Goal: Task Accomplishment & Management: Manage account settings

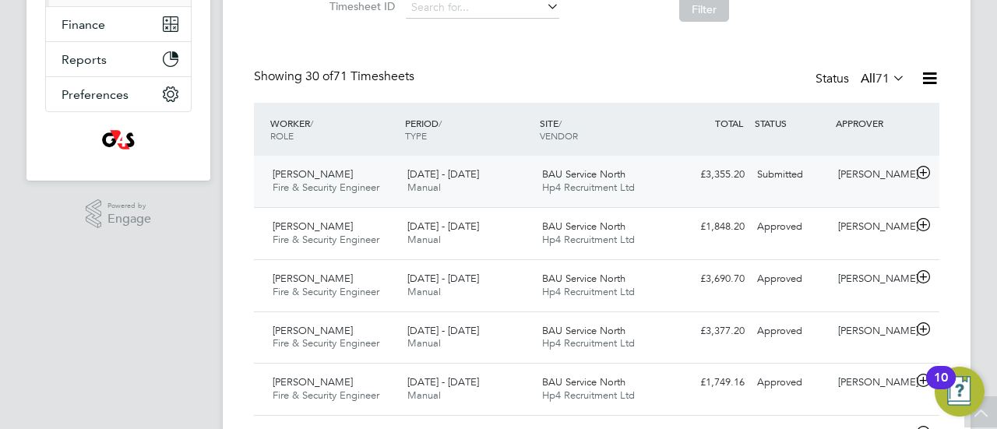
click at [924, 170] on icon at bounding box center [922, 173] width 19 height 12
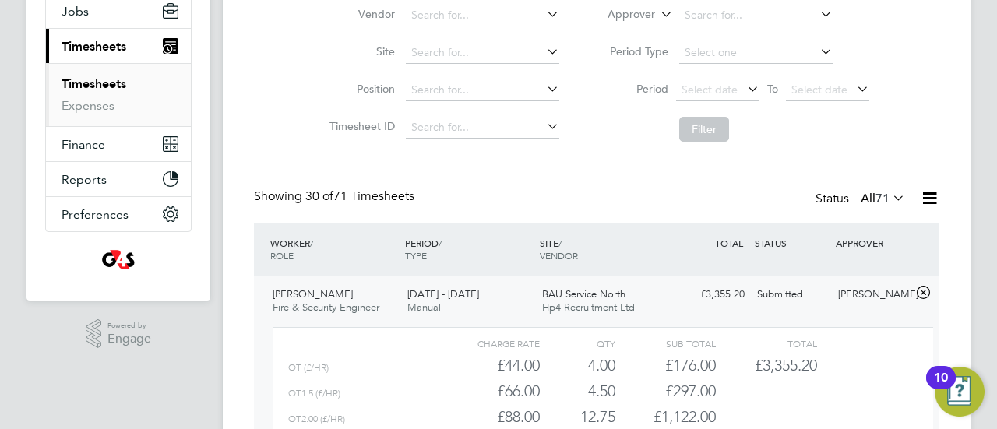
scroll to position [255, 0]
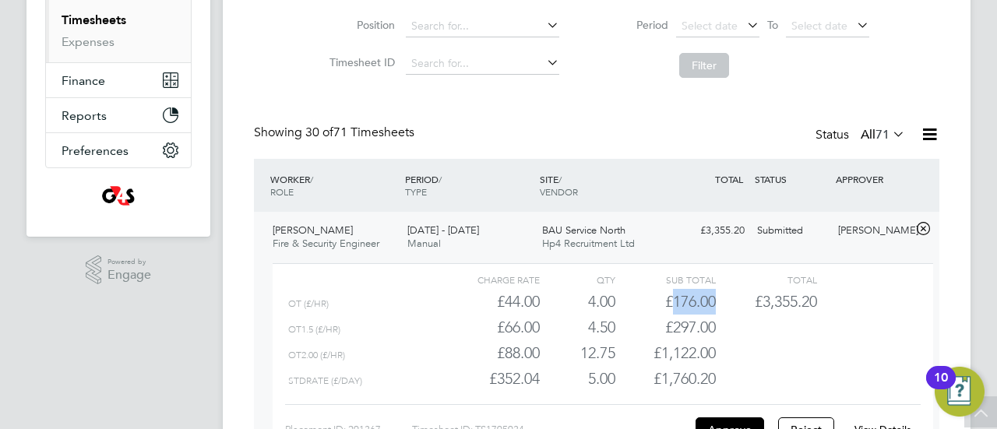
drag, startPoint x: 719, startPoint y: 300, endPoint x: 675, endPoint y: 307, distance: 44.9
click at [674, 307] on div "OT (£/HR) £44.00 4 4.00 4 £176.00 £3,355.20" at bounding box center [603, 302] width 660 height 26
copy div "176.00"
drag, startPoint x: 716, startPoint y: 325, endPoint x: 673, endPoint y: 325, distance: 43.6
click at [673, 325] on div "OT1.5 (£/HR) £66.00 4.5 4.50 5 £297.00" at bounding box center [603, 328] width 660 height 26
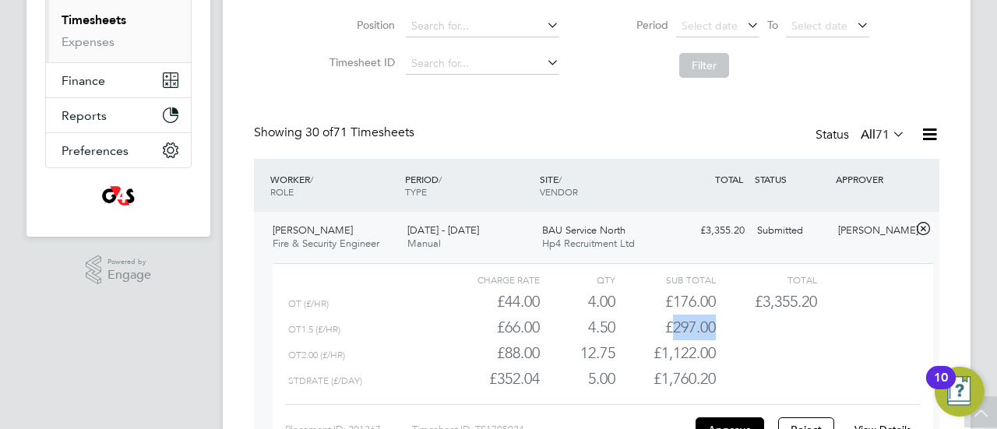
copy div "297.00"
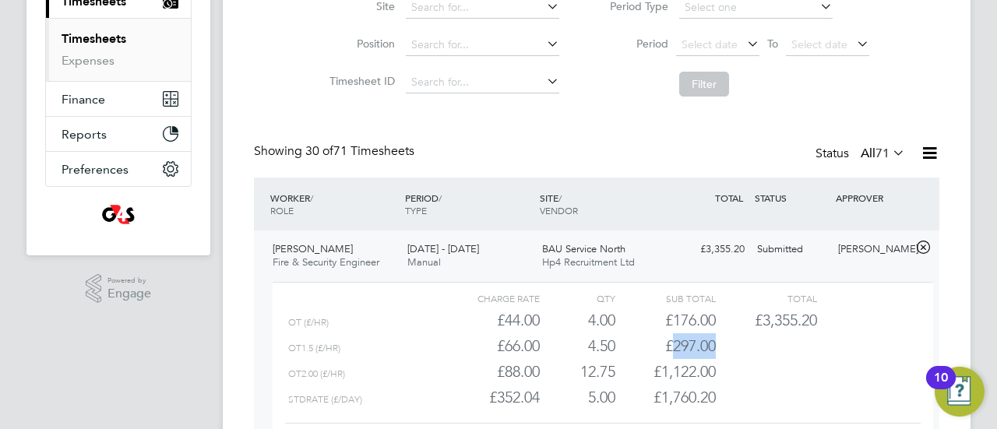
scroll to position [333, 0]
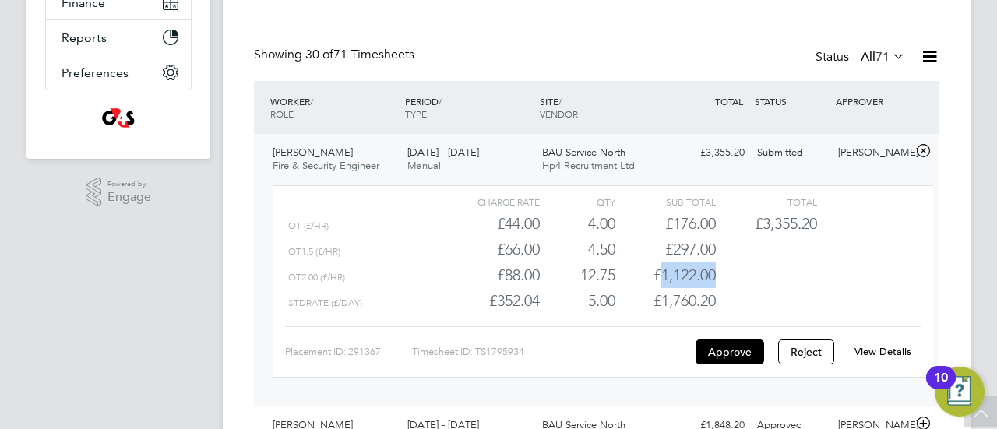
drag, startPoint x: 718, startPoint y: 278, endPoint x: 660, endPoint y: 280, distance: 57.6
click at [660, 280] on div "OT2.00 (£/HR) £88.00 12.75 12.75 13 £1,122.00" at bounding box center [603, 275] width 660 height 26
copy div "1,122.00"
click at [711, 254] on div "£297.00" at bounding box center [665, 250] width 100 height 26
drag, startPoint x: 717, startPoint y: 251, endPoint x: 669, endPoint y: 253, distance: 48.3
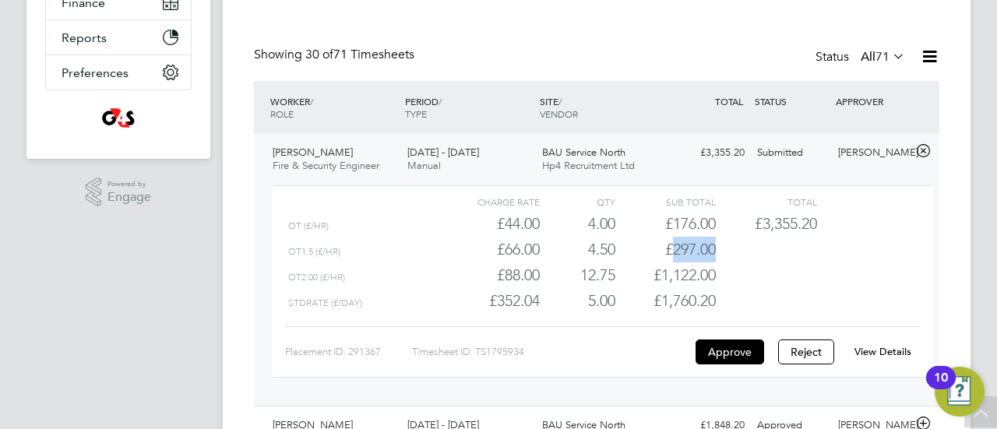
click at [669, 253] on div "OT1.5 (£/HR) £66.00 4.5 4.50 5 £297.00" at bounding box center [603, 250] width 660 height 26
copy div "297.00"
drag, startPoint x: 794, startPoint y: 220, endPoint x: 758, endPoint y: 223, distance: 36.0
click at [758, 223] on div "OT (£/HR) £44.00 4 4.00 4 £176.00 £3,355.20" at bounding box center [603, 224] width 660 height 26
copy span "3,355.20"
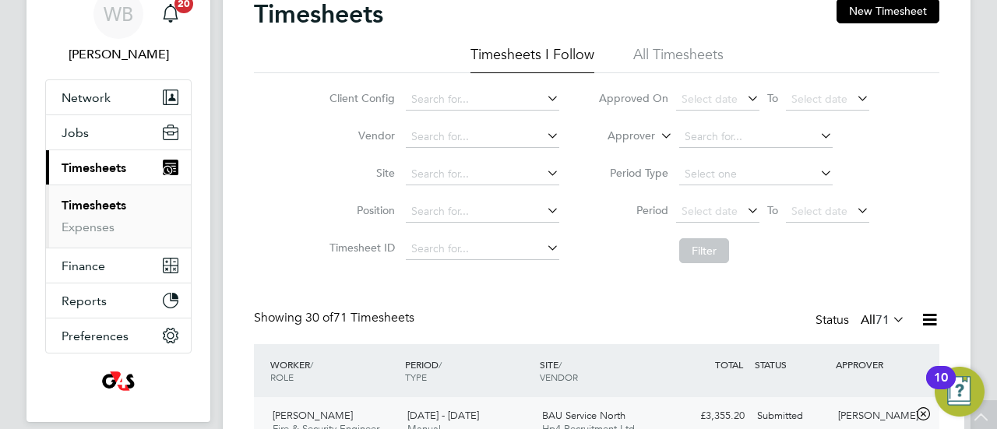
scroll to position [0, 0]
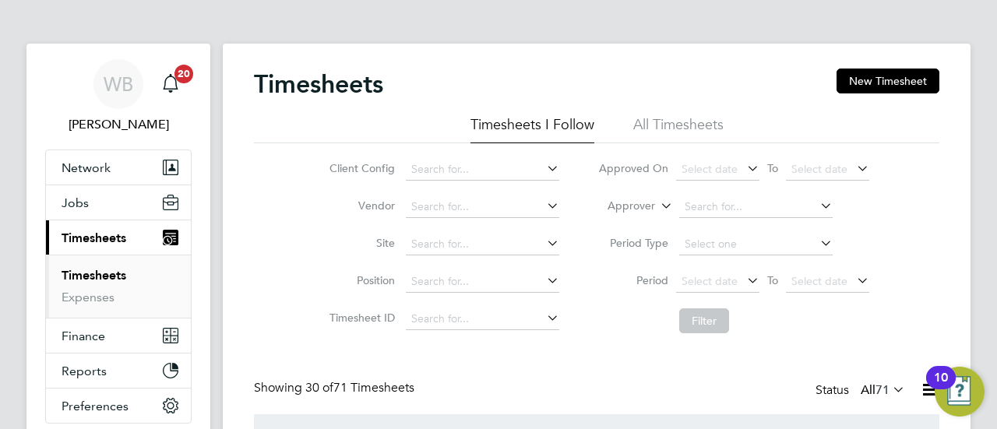
click at [681, 118] on li "All Timesheets" at bounding box center [678, 129] width 90 height 28
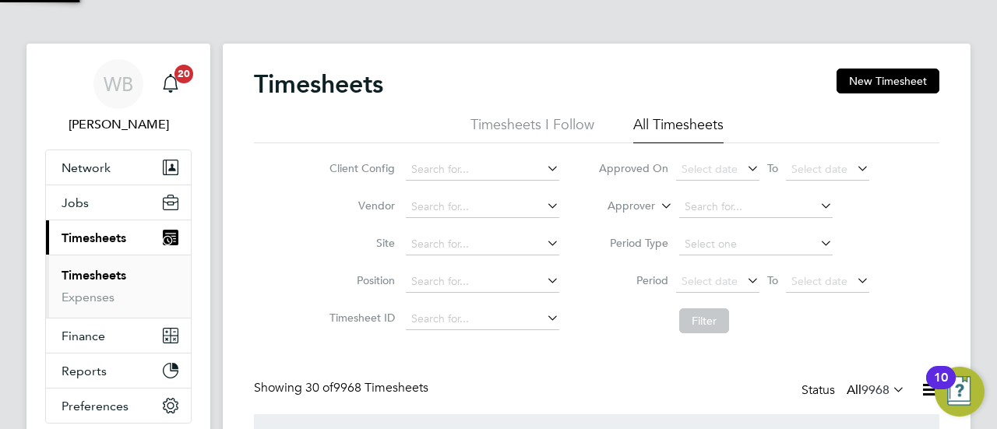
scroll to position [52, 135]
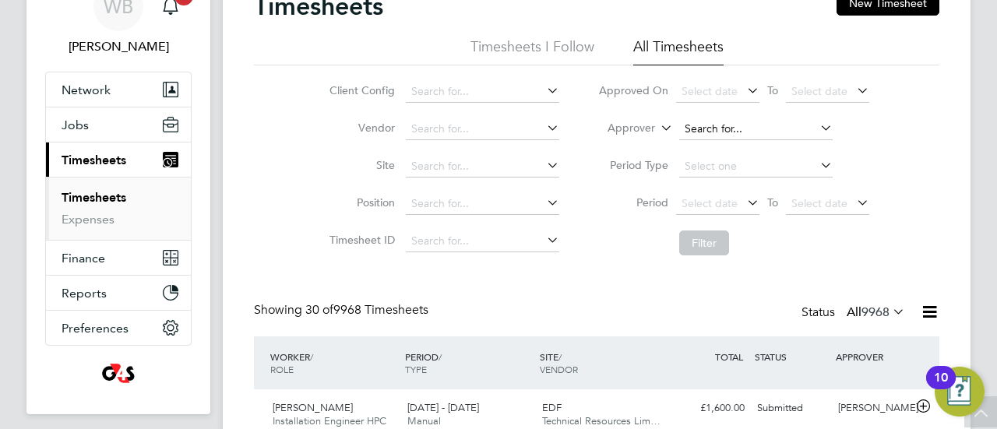
click at [751, 132] on input at bounding box center [755, 129] width 153 height 22
click at [736, 175] on li "Paul Beasant" at bounding box center [774, 170] width 192 height 21
type input "[PERSON_NAME]"
click at [703, 243] on button "Filter" at bounding box center [704, 242] width 50 height 25
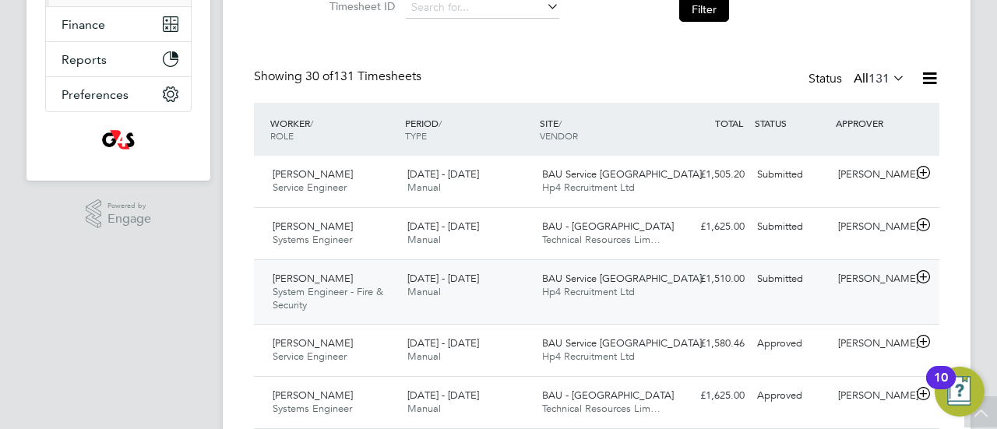
click at [338, 287] on span "System Engineer - Fire & Security" at bounding box center [328, 298] width 111 height 26
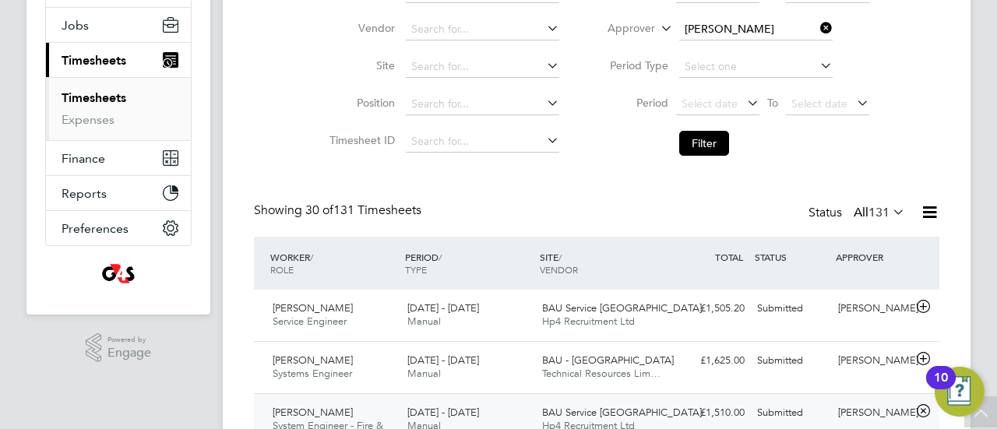
click at [648, 412] on div "BAU Service Midlands Hp4 Recruitment Ltd" at bounding box center [603, 419] width 135 height 39
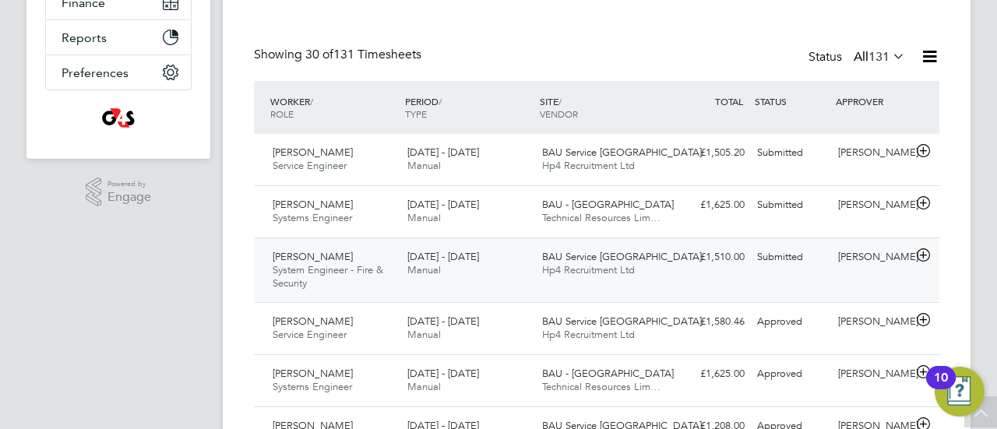
click at [690, 272] on div "Roger Mcdonald System Engineer - Fire & Security 4 - 10 Aug 2025 4 - 10 Aug 202…" at bounding box center [596, 269] width 685 height 65
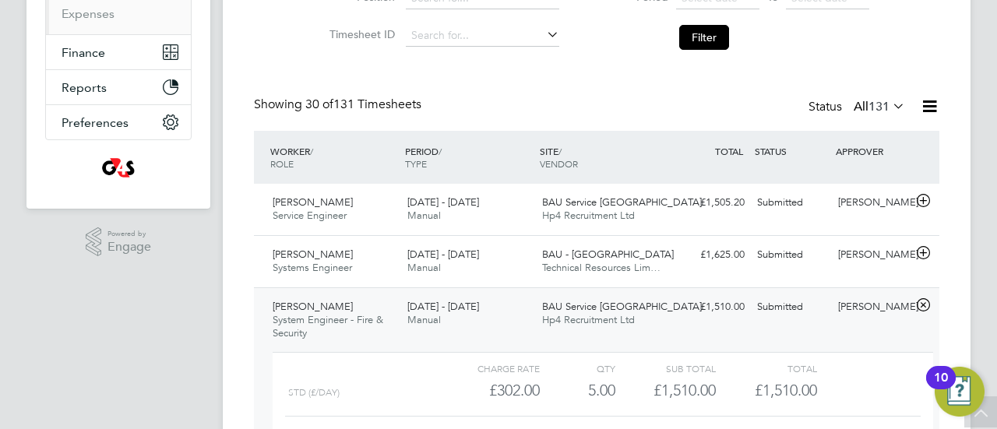
scroll to position [333, 0]
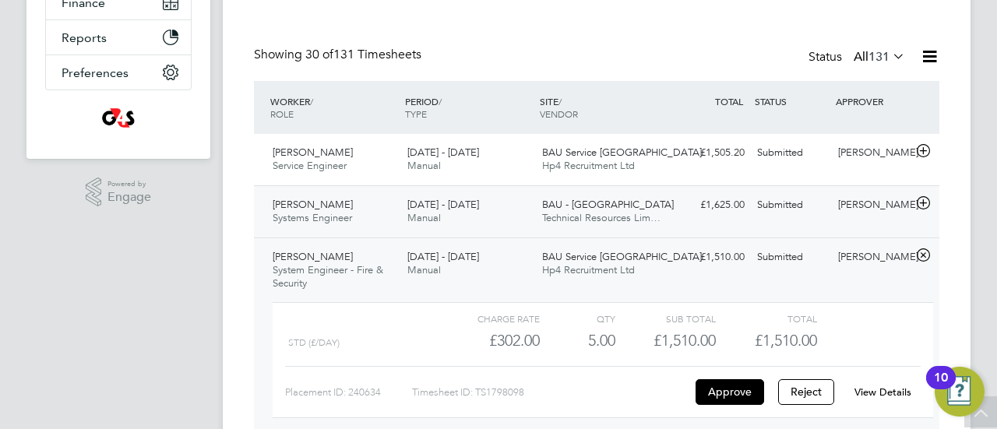
click at [606, 211] on span "Technical Resources Lim…" at bounding box center [601, 217] width 118 height 13
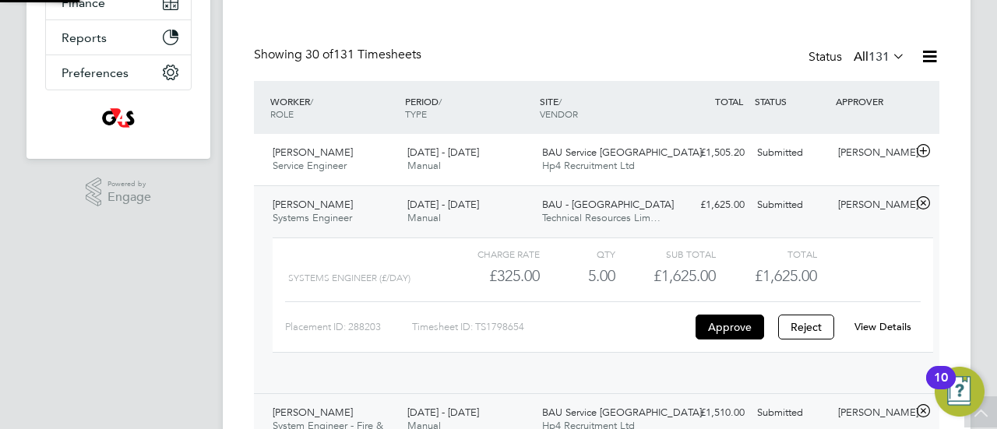
scroll to position [26, 152]
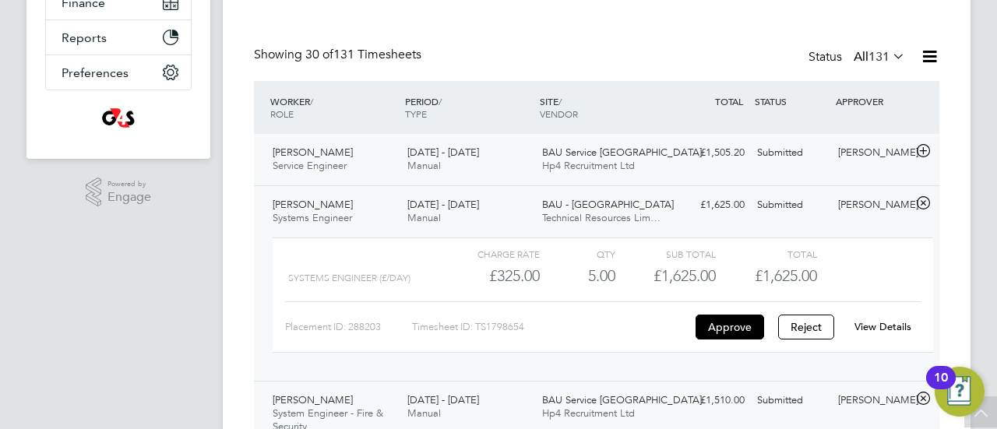
click at [514, 150] on div "4 - 10 Aug 2025 Manual" at bounding box center [468, 159] width 135 height 39
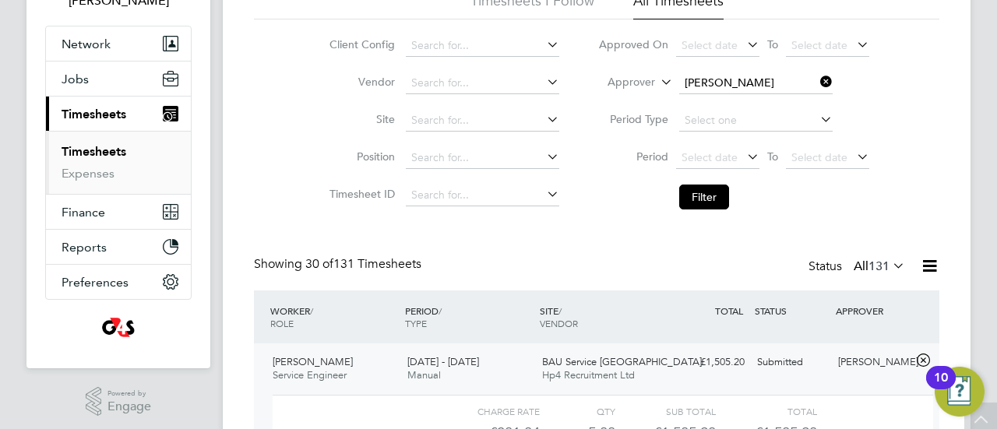
scroll to position [0, 0]
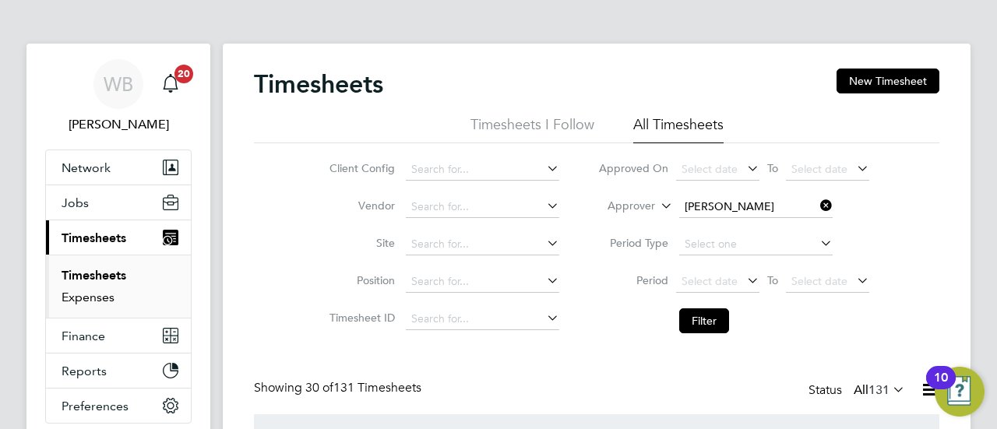
click at [90, 297] on link "Expenses" at bounding box center [88, 297] width 53 height 15
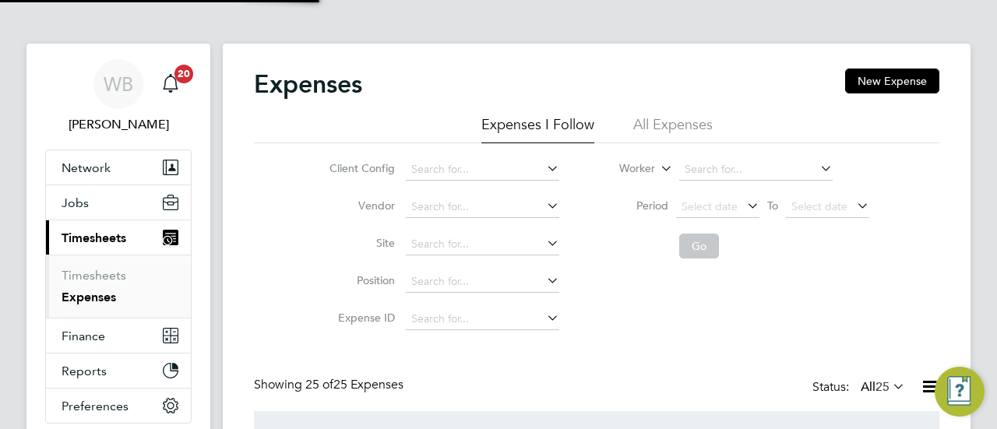
scroll to position [40, 135]
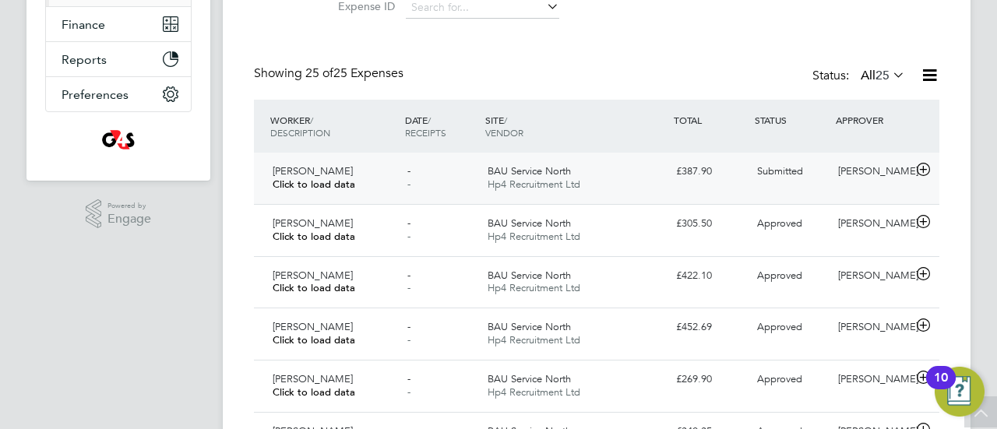
click at [341, 186] on span "Click to load data" at bounding box center [314, 184] width 83 height 13
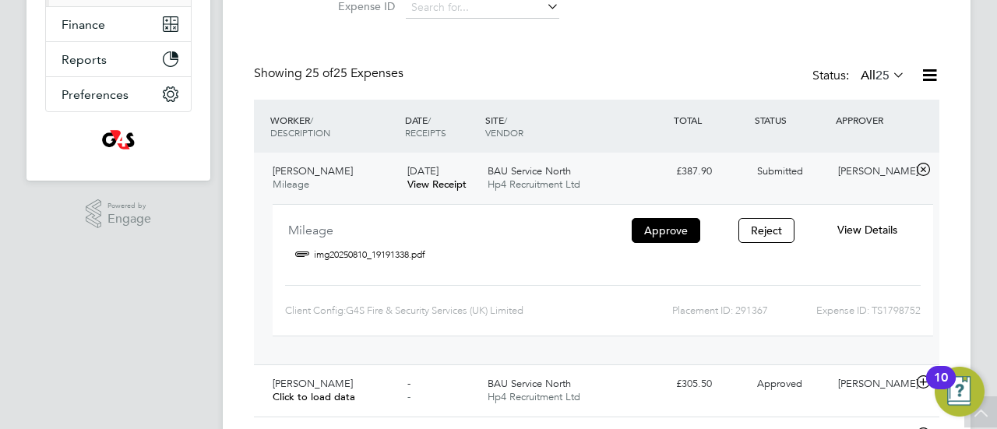
click at [443, 186] on link "View Receipt" at bounding box center [436, 184] width 59 height 13
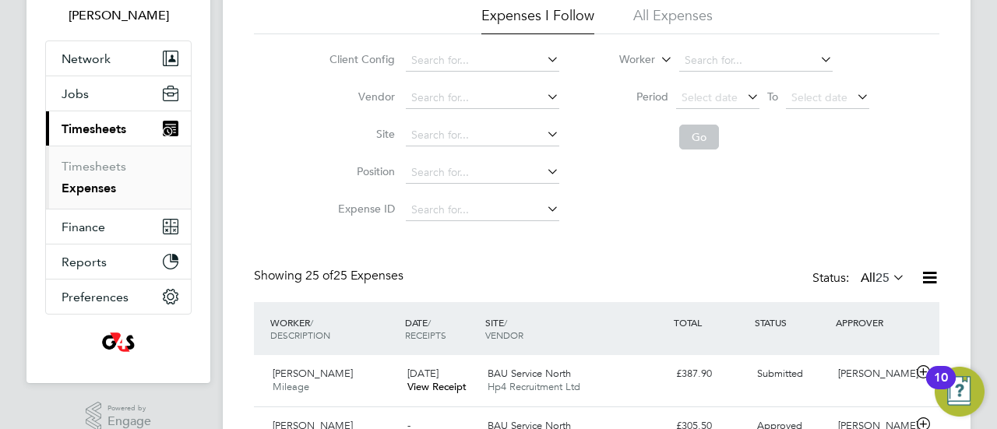
scroll to position [255, 0]
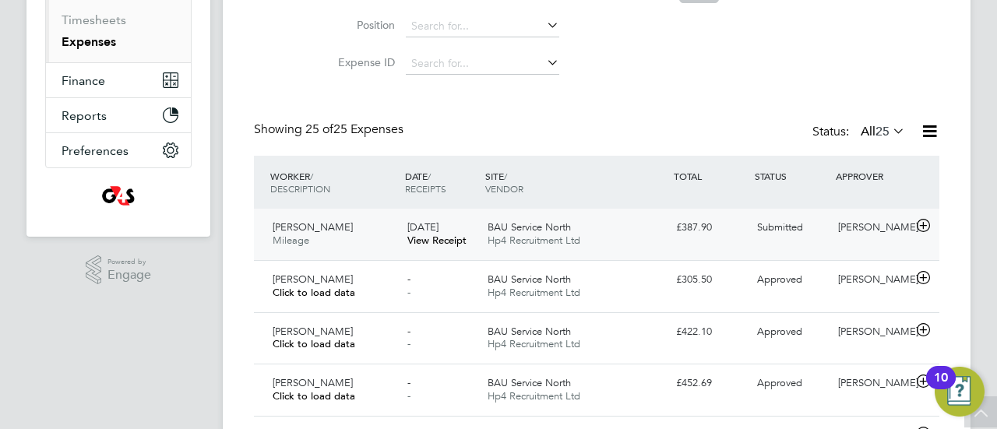
click at [623, 240] on div "BAU Service North Hp4 Recruitment Ltd" at bounding box center [575, 234] width 188 height 39
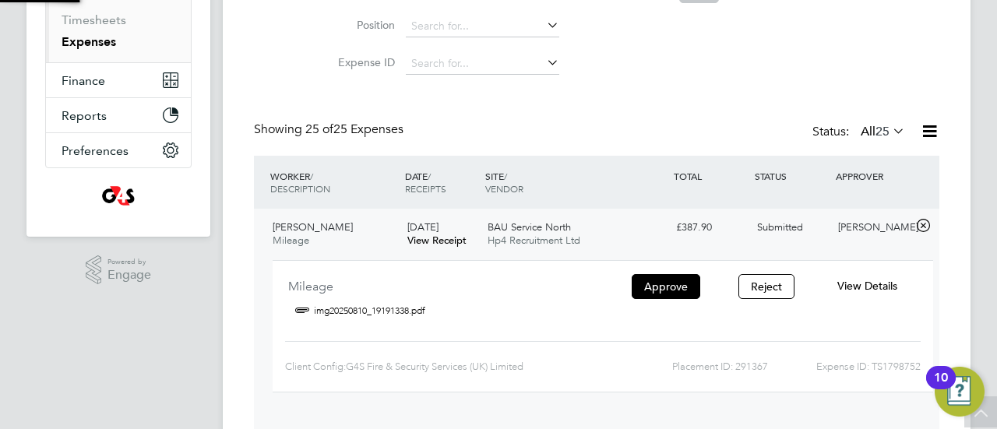
scroll to position [25, 280]
click at [612, 235] on div "BAU Service North Hp4 Recruitment Ltd" at bounding box center [575, 234] width 188 height 39
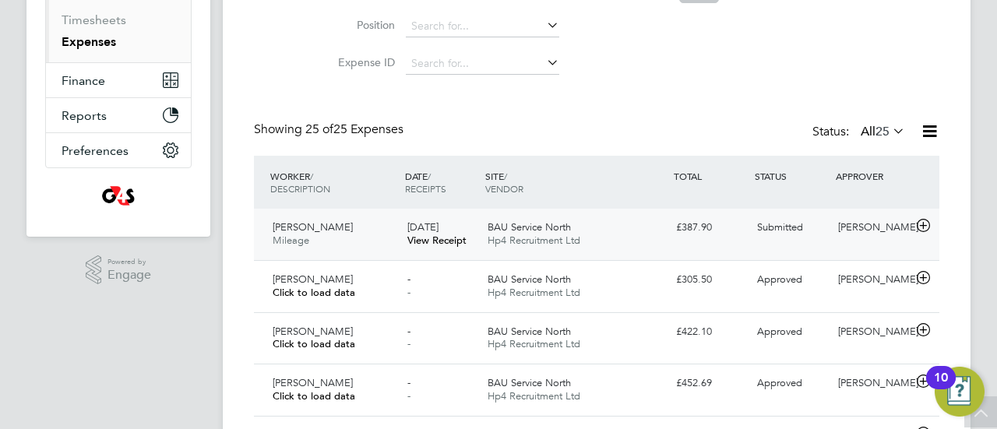
click at [635, 218] on div "BAU Service North Hp4 Recruitment Ltd" at bounding box center [575, 234] width 188 height 39
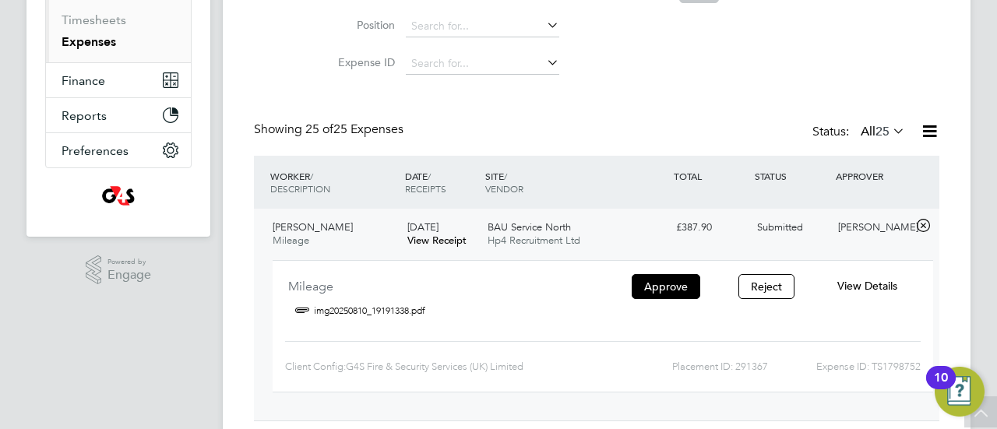
click at [347, 312] on link "img20250810_19191338.pdf" at bounding box center [369, 310] width 111 height 23
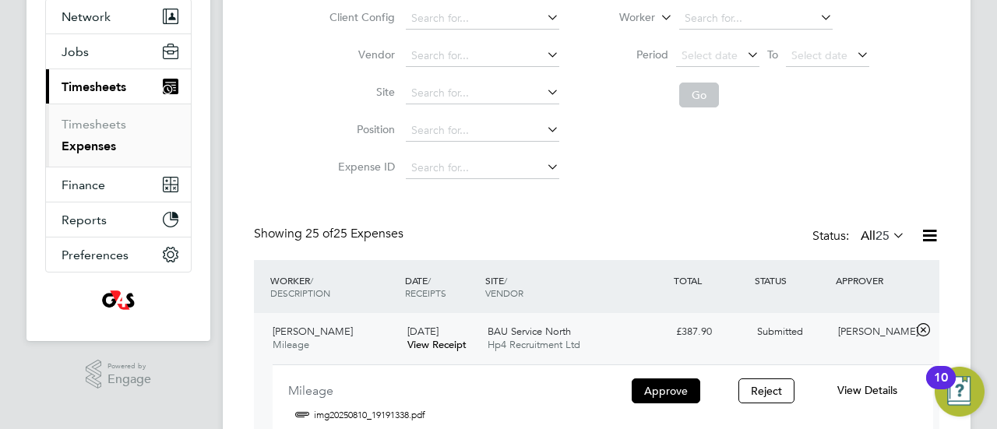
scroll to position [333, 0]
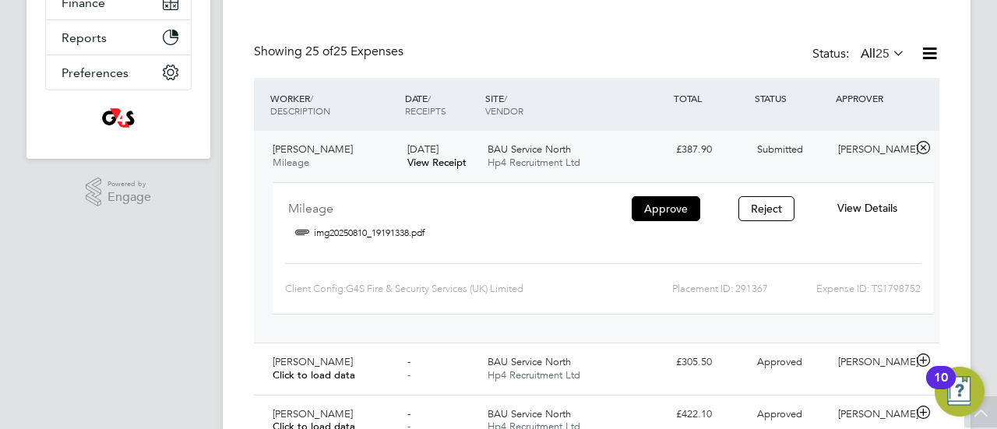
click at [617, 156] on div "BAU Service North Hp4 Recruitment Ltd" at bounding box center [575, 156] width 188 height 39
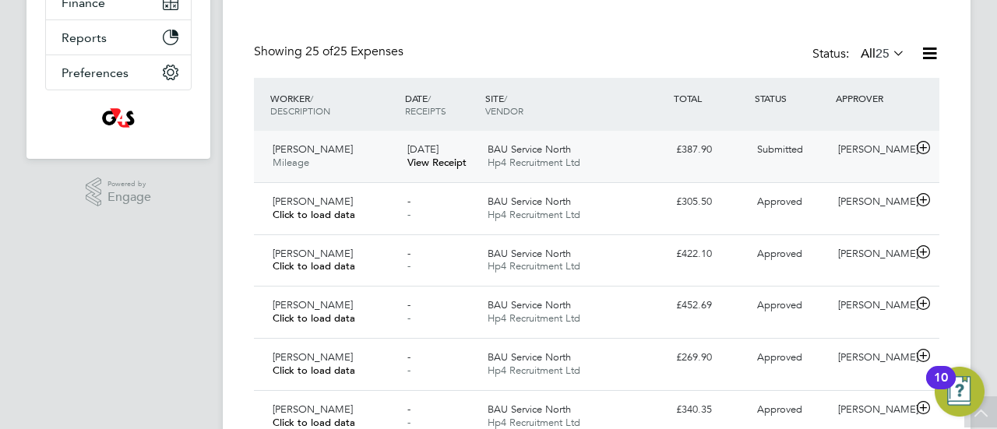
click at [606, 154] on div "BAU Service North Hp4 Recruitment Ltd" at bounding box center [575, 156] width 188 height 39
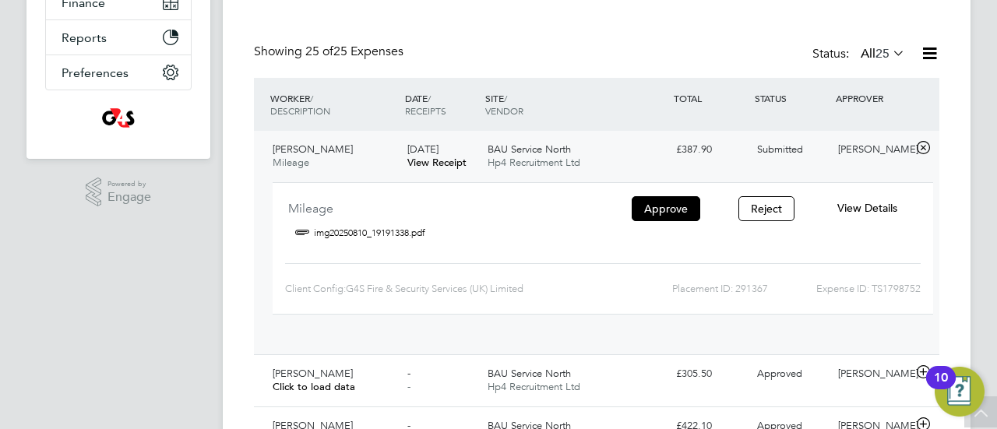
scroll to position [25, 280]
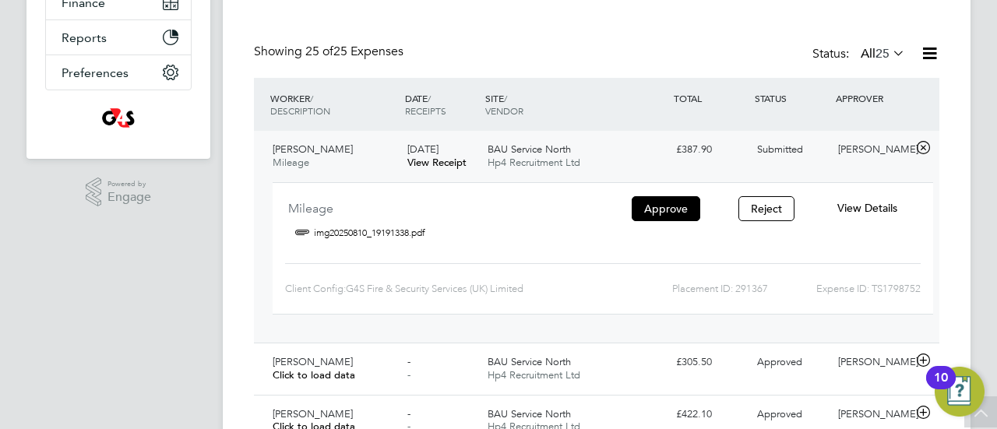
click at [389, 232] on link "img20250810_19191338.pdf" at bounding box center [369, 232] width 111 height 23
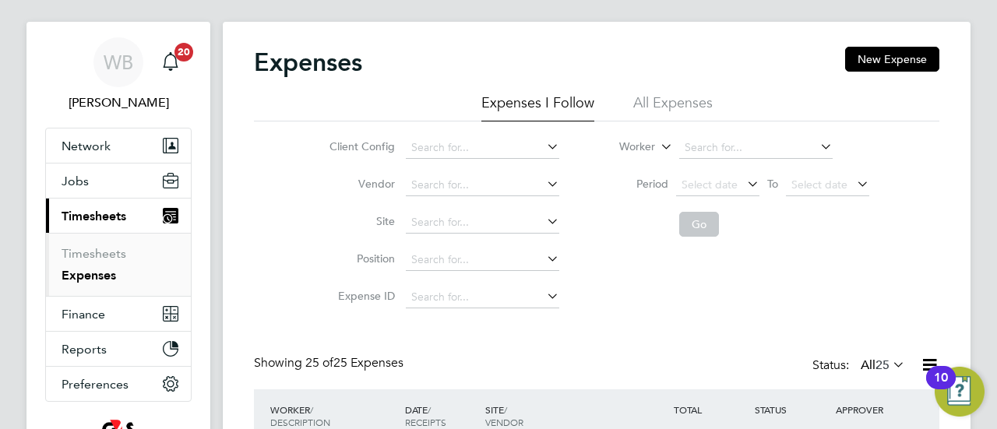
click at [672, 96] on li "All Expenses" at bounding box center [672, 107] width 79 height 28
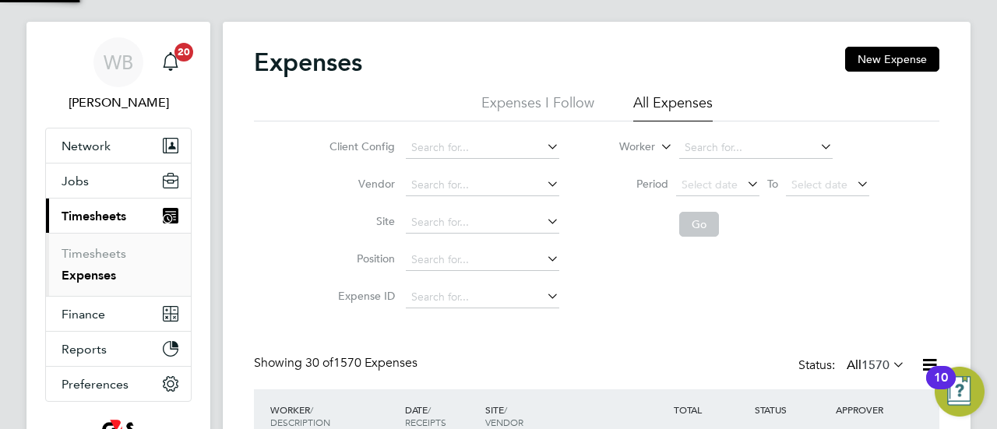
scroll to position [40, 135]
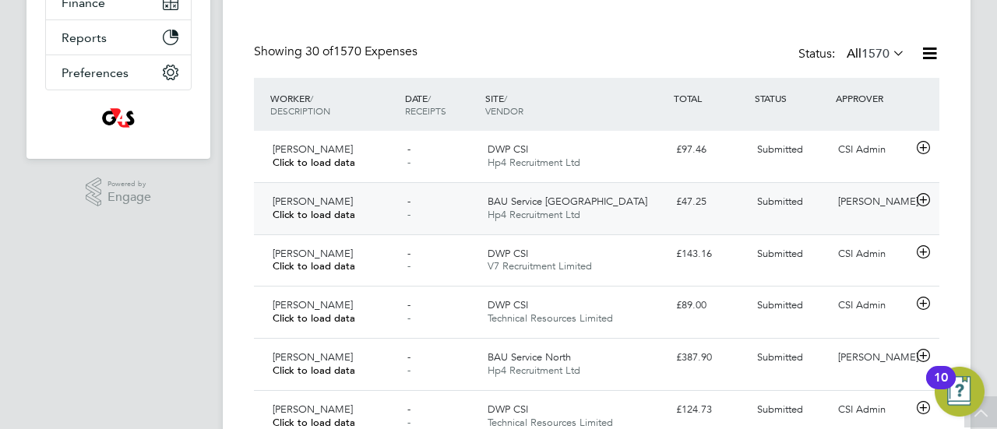
click at [378, 207] on div "Paul Mullings Click to load data" at bounding box center [333, 208] width 135 height 39
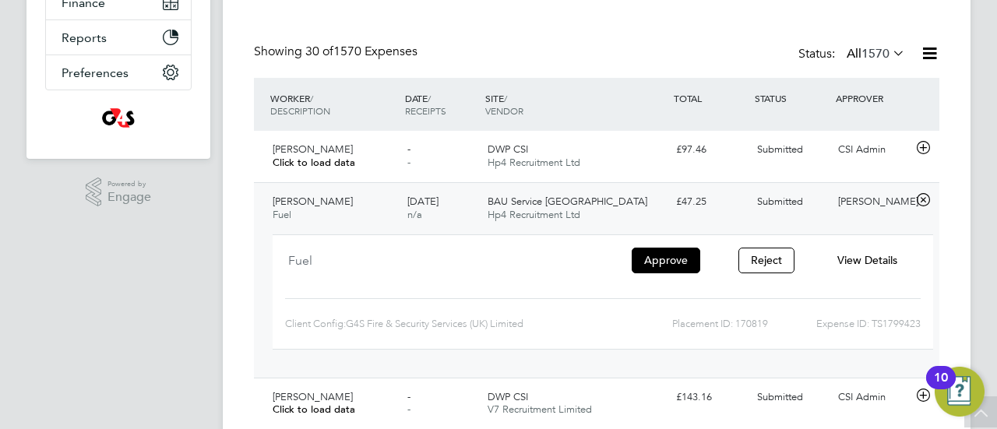
click at [645, 214] on div "BAU Service Midlands Hp4 Recruitment Ltd" at bounding box center [575, 208] width 188 height 39
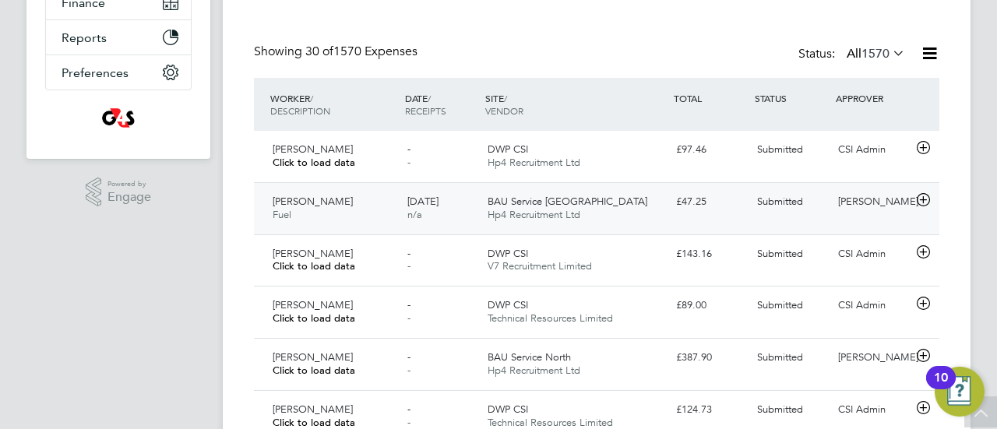
click at [649, 204] on div "BAU Service Midlands Hp4 Recruitment Ltd" at bounding box center [575, 208] width 188 height 39
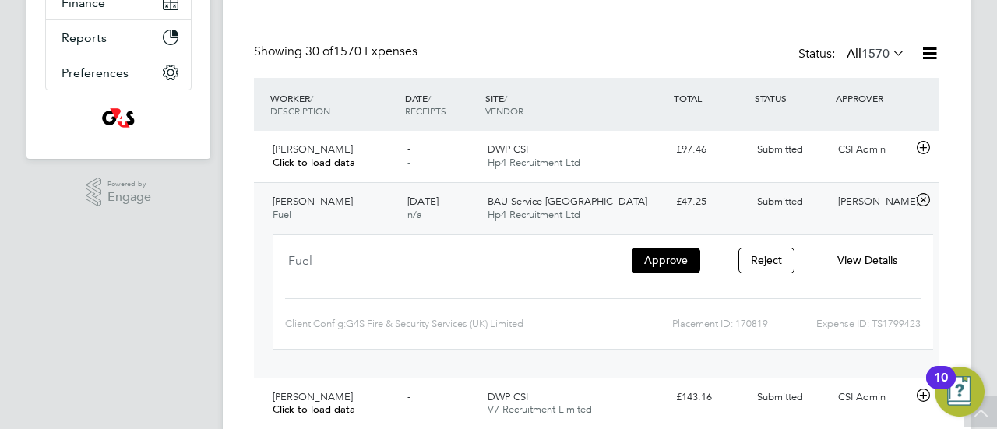
click at [867, 256] on span "View Details" at bounding box center [867, 260] width 60 height 14
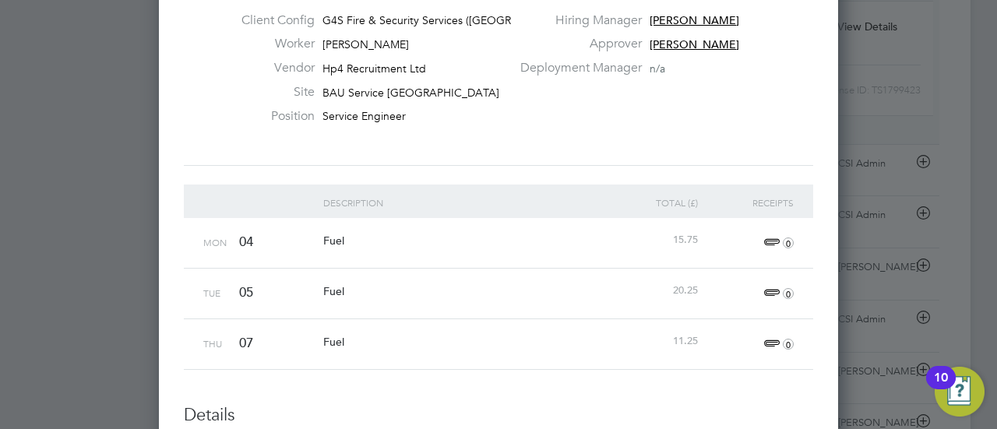
click at [776, 244] on span "0" at bounding box center [776, 243] width 34 height 19
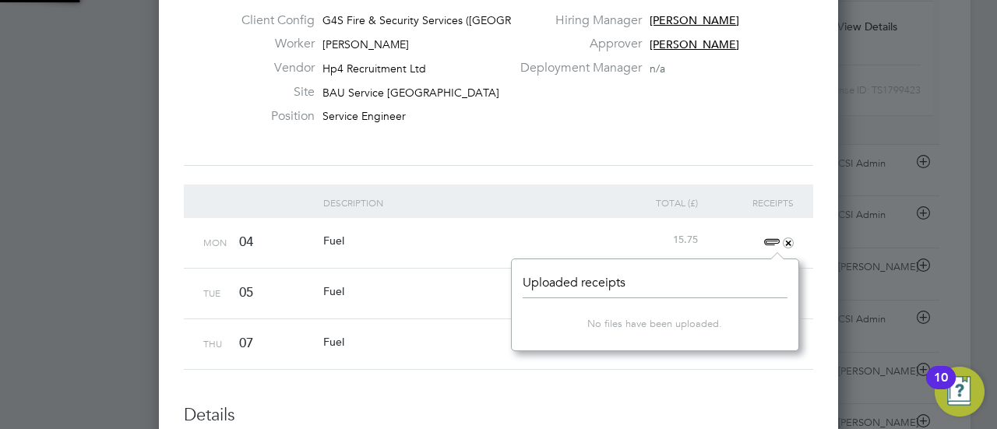
scroll to position [91, 287]
click at [624, 243] on div "15.75" at bounding box center [654, 240] width 96 height 44
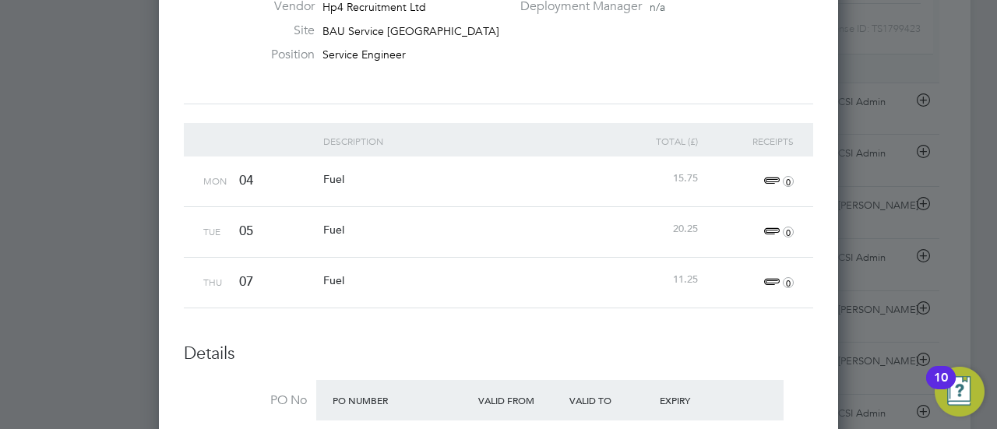
scroll to position [489, 0]
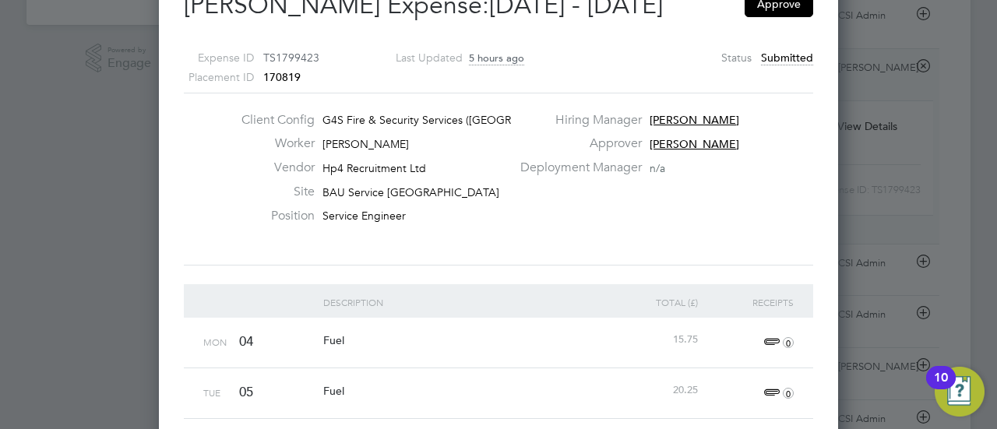
scroll to position [311, 0]
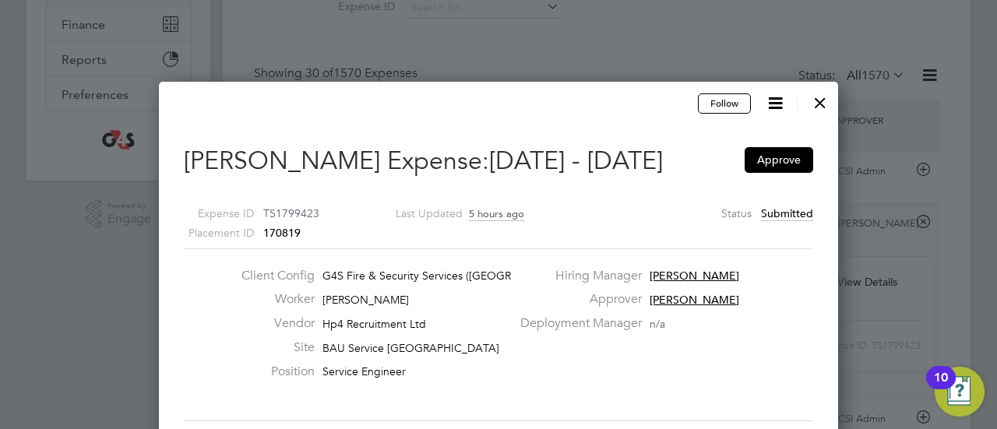
click at [821, 97] on div at bounding box center [820, 99] width 28 height 28
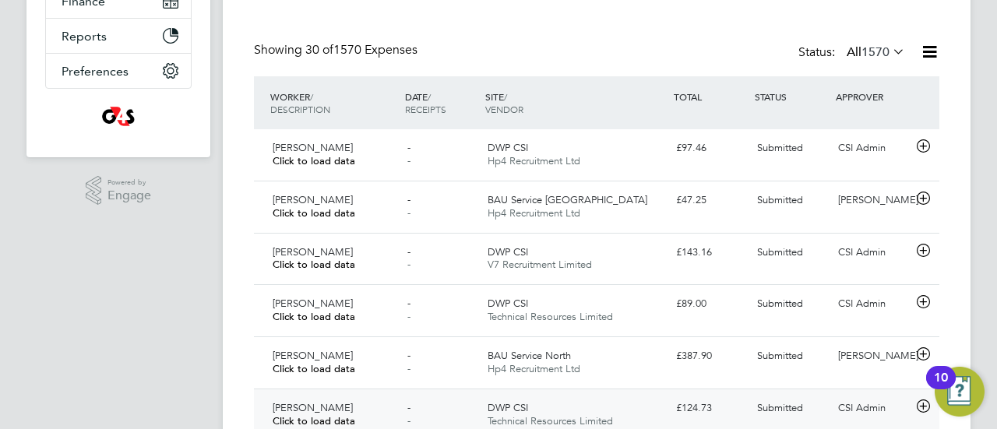
scroll to position [8, 8]
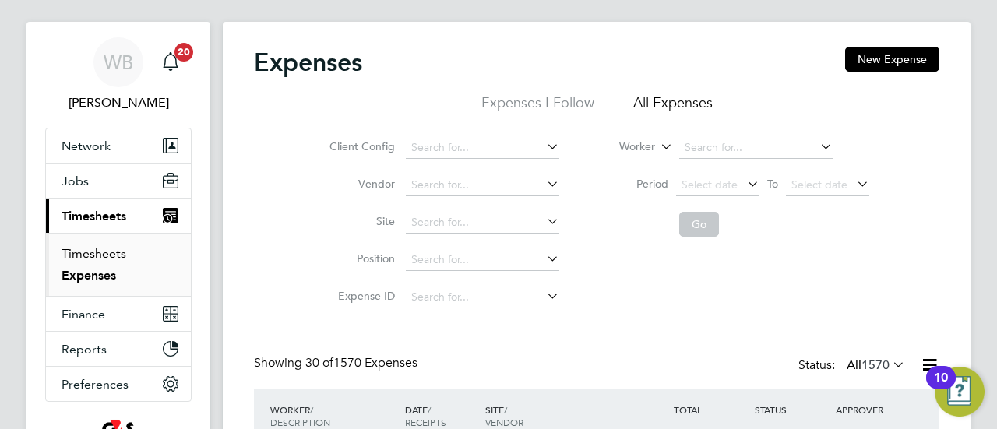
click at [103, 250] on link "Timesheets" at bounding box center [94, 253] width 65 height 15
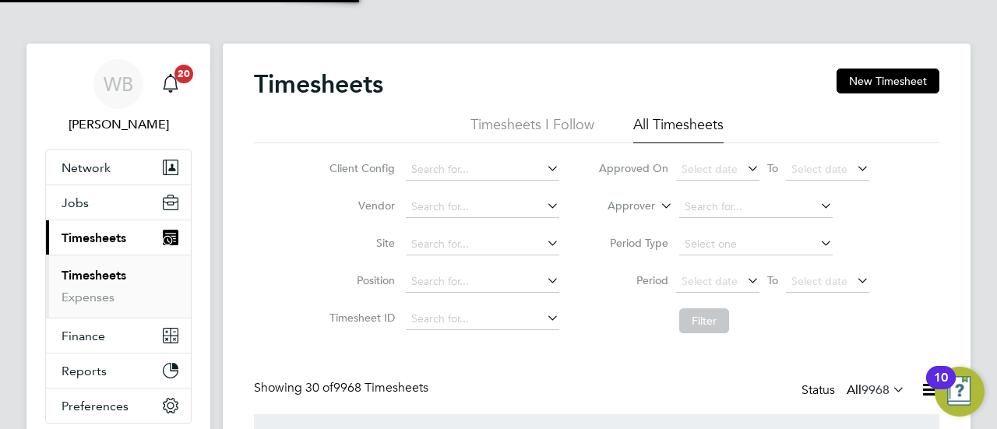
scroll to position [8, 8]
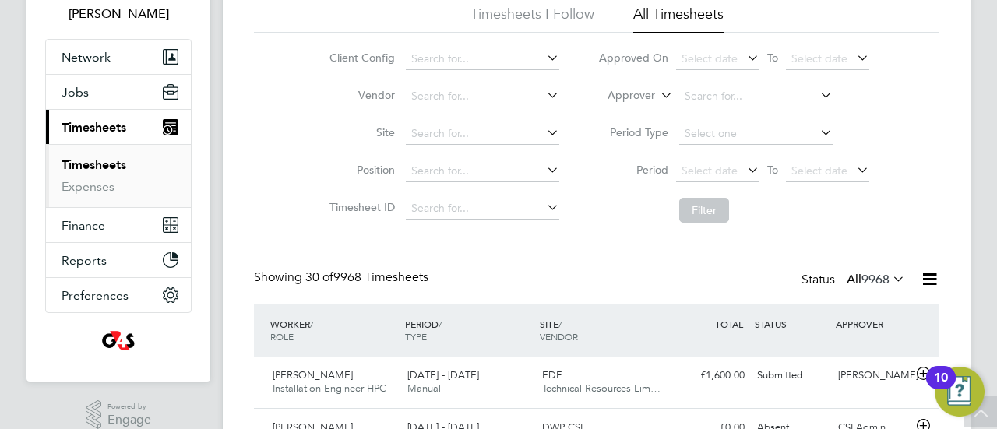
click at [534, 8] on li "Timesheets I Follow" at bounding box center [532, 19] width 124 height 28
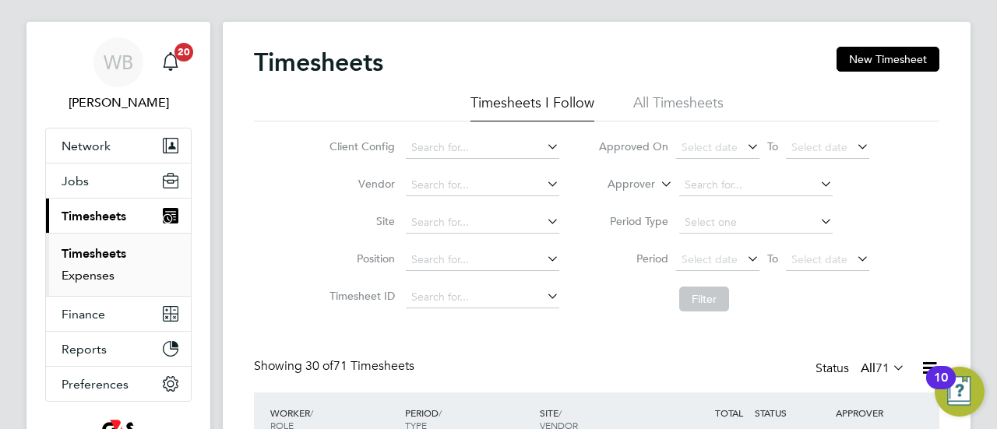
click at [88, 273] on link "Expenses" at bounding box center [88, 275] width 53 height 15
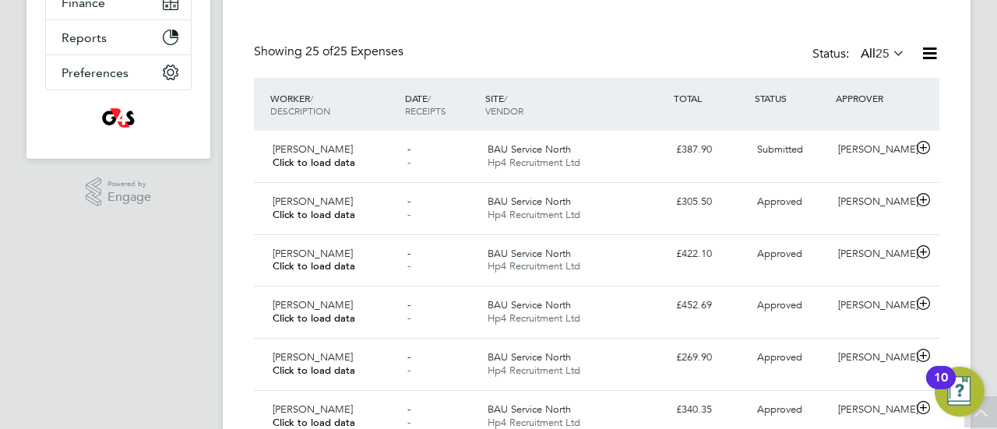
scroll to position [178, 0]
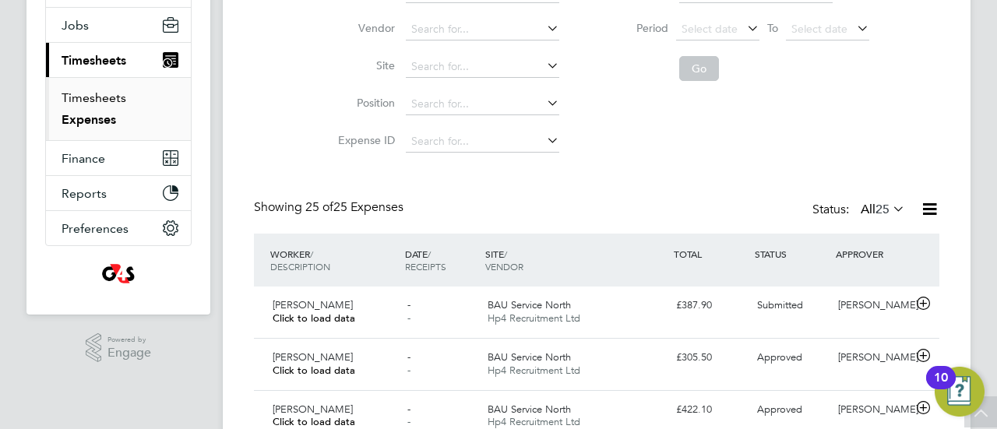
click at [114, 100] on link "Timesheets" at bounding box center [94, 97] width 65 height 15
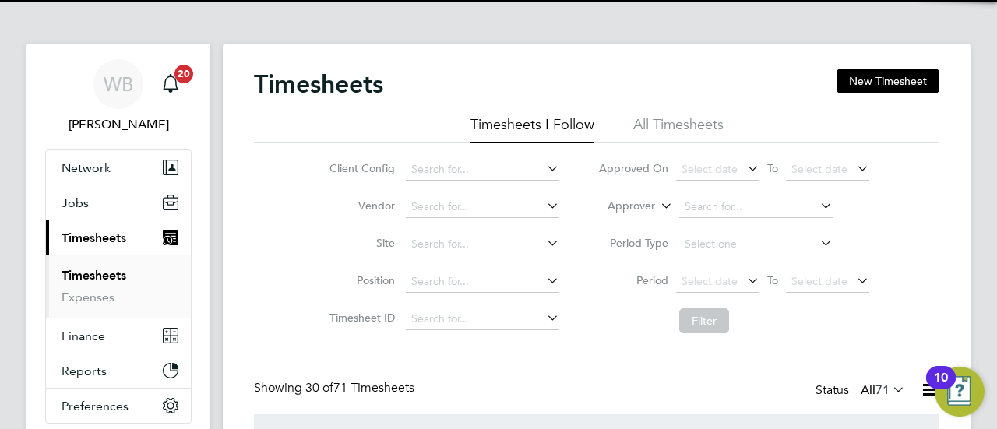
scroll to position [8, 8]
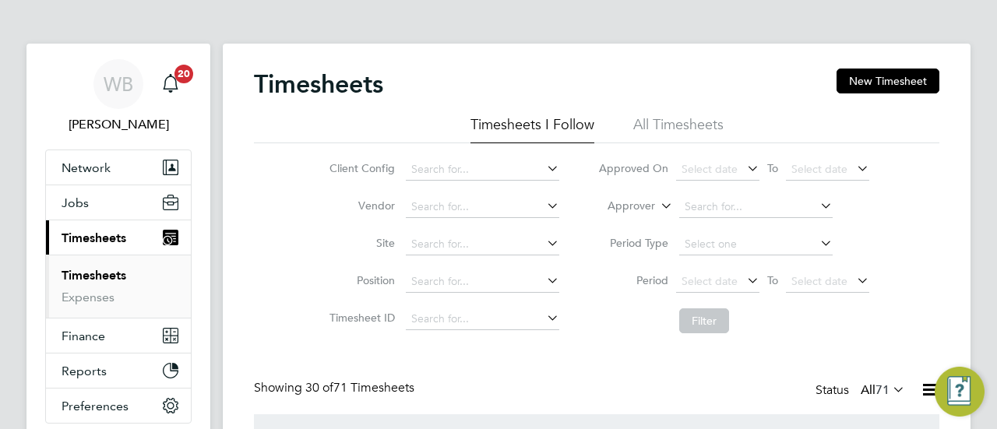
click at [701, 122] on li "All Timesheets" at bounding box center [678, 129] width 90 height 28
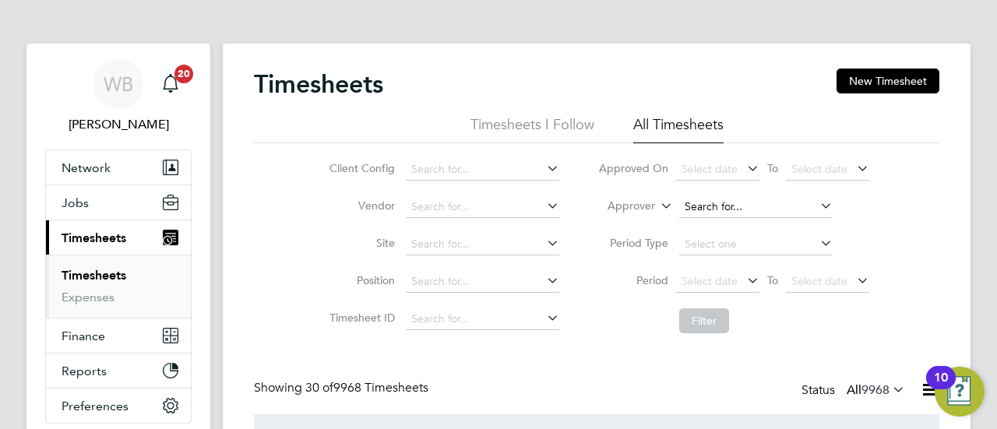
click at [714, 205] on input at bounding box center [755, 207] width 153 height 22
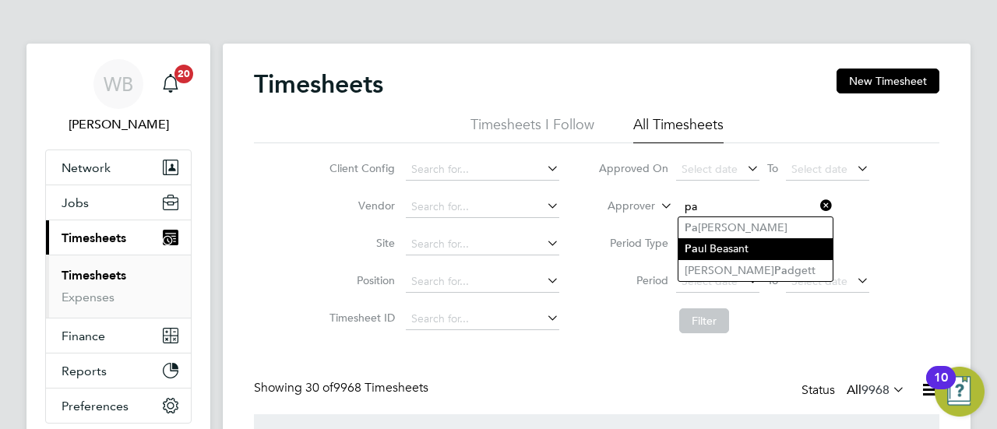
click at [727, 253] on li "Pa ul Beasant" at bounding box center [755, 248] width 154 height 21
type input "[PERSON_NAME]"
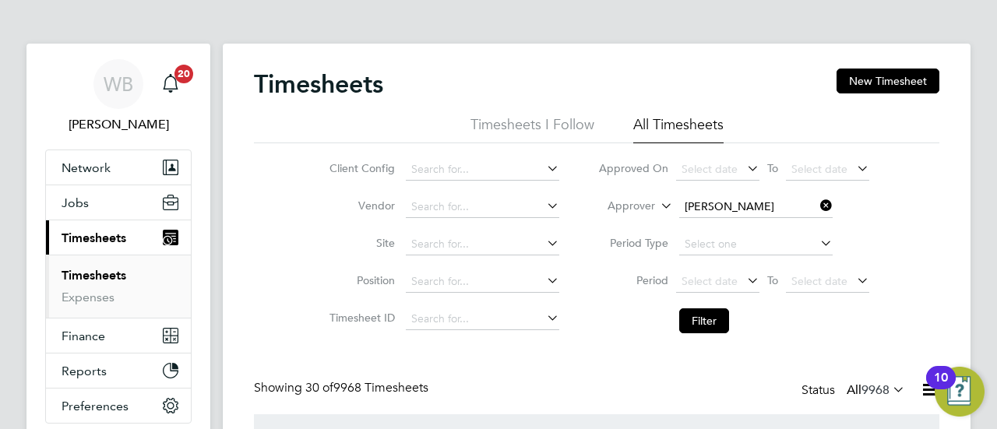
click at [712, 306] on li "Filter" at bounding box center [734, 321] width 310 height 40
click at [715, 318] on button "Filter" at bounding box center [704, 320] width 50 height 25
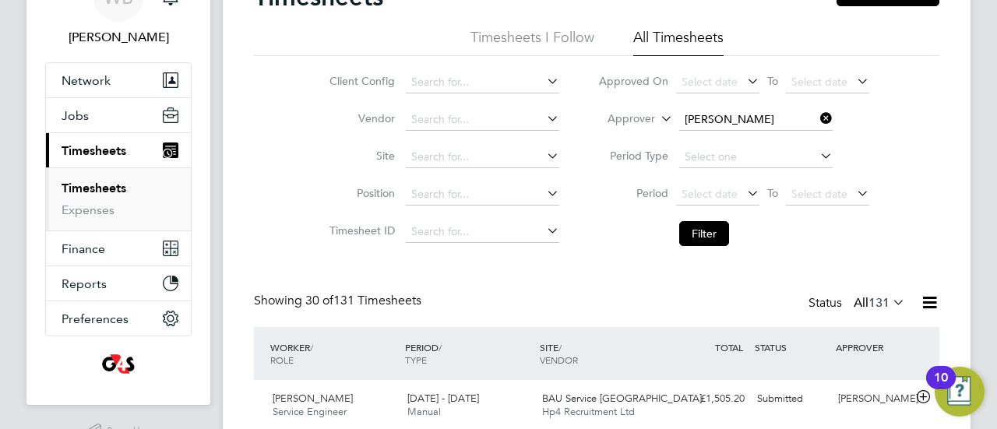
scroll to position [178, 0]
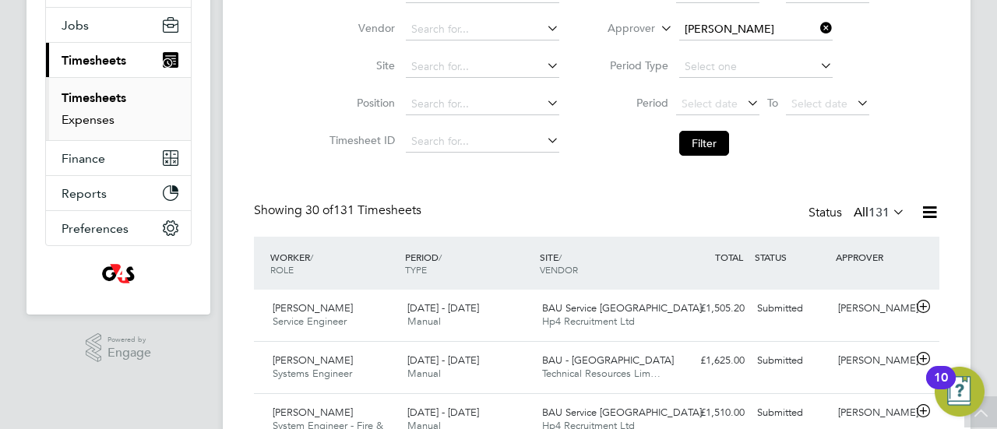
click at [89, 118] on link "Expenses" at bounding box center [88, 119] width 53 height 15
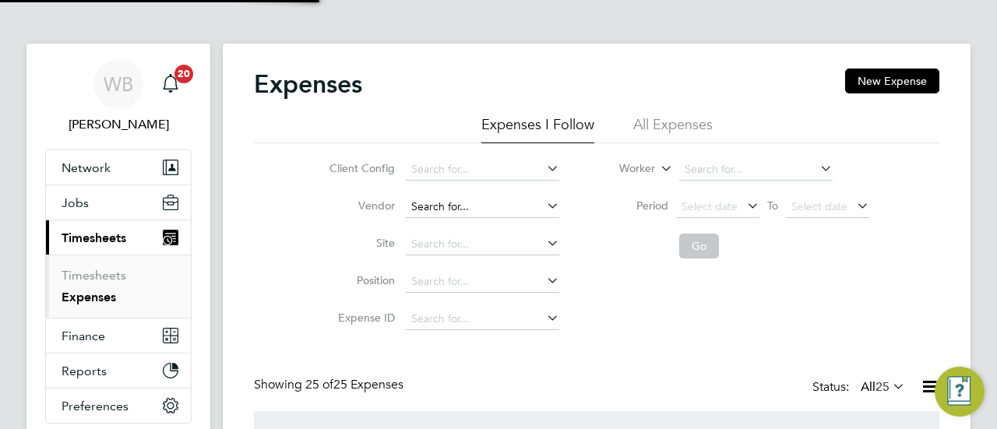
scroll to position [8, 8]
click at [680, 123] on li "All Expenses" at bounding box center [672, 129] width 79 height 28
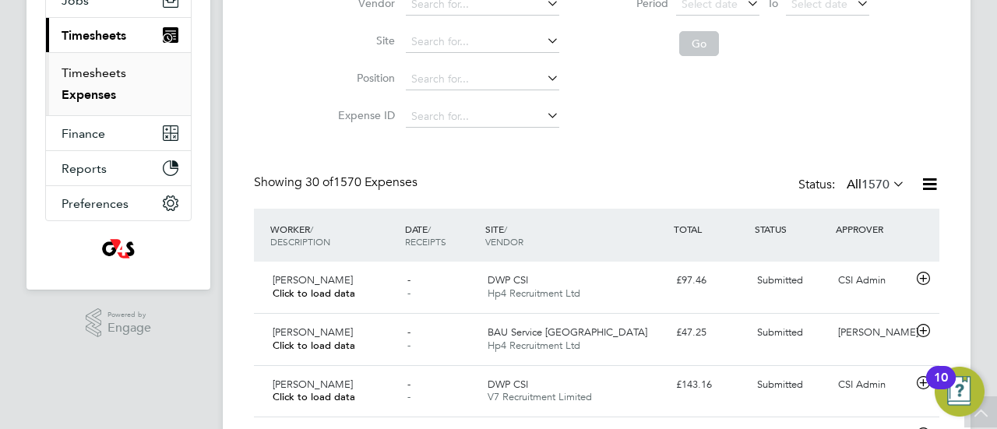
scroll to position [178, 0]
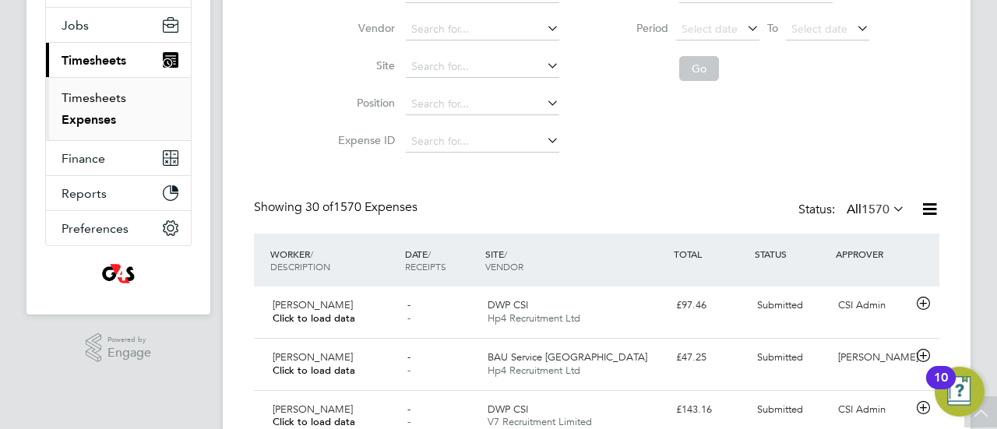
click at [118, 96] on link "Timesheets" at bounding box center [94, 97] width 65 height 15
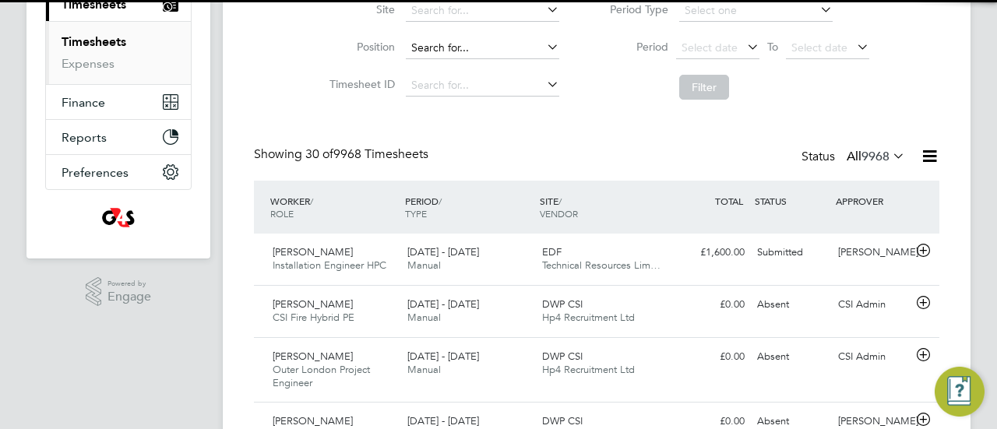
scroll to position [39, 135]
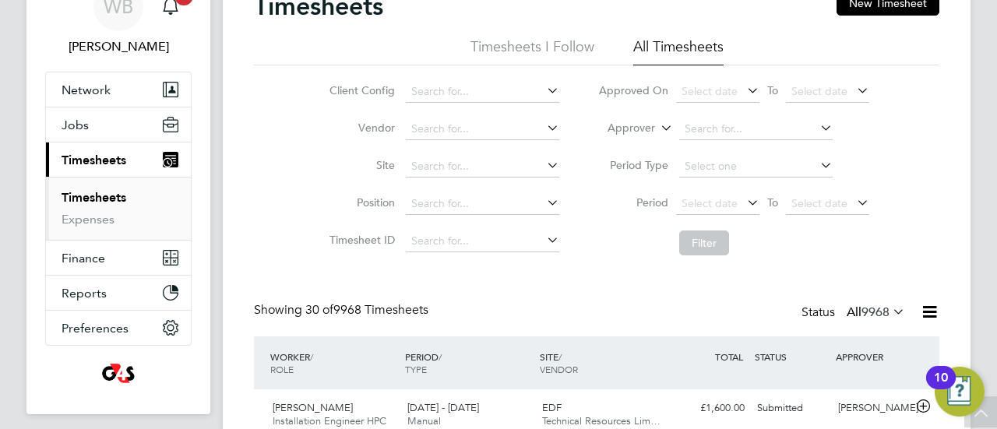
click at [517, 42] on li "Timesheets I Follow" at bounding box center [532, 51] width 124 height 28
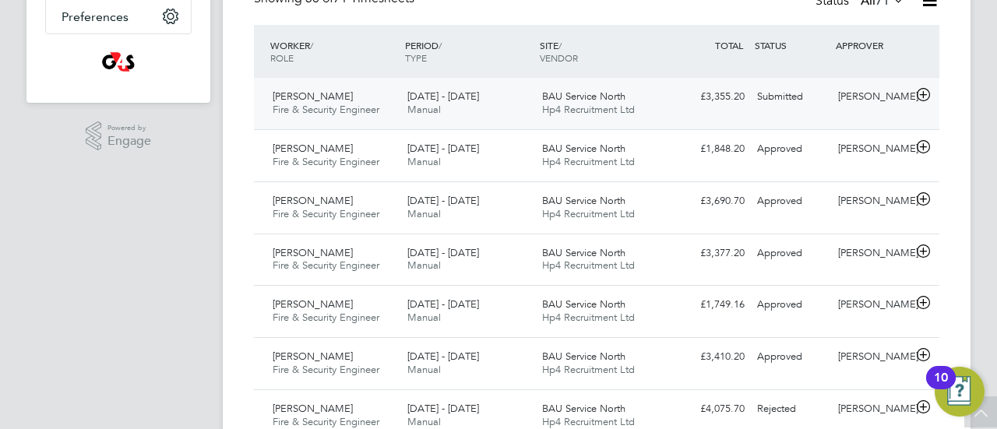
click at [920, 91] on icon at bounding box center [922, 95] width 19 height 12
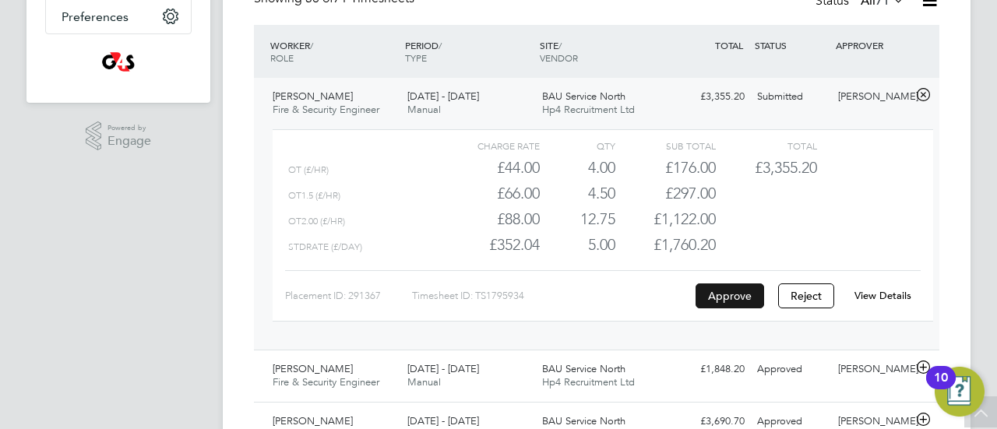
click at [733, 292] on button "Approve" at bounding box center [729, 295] width 69 height 25
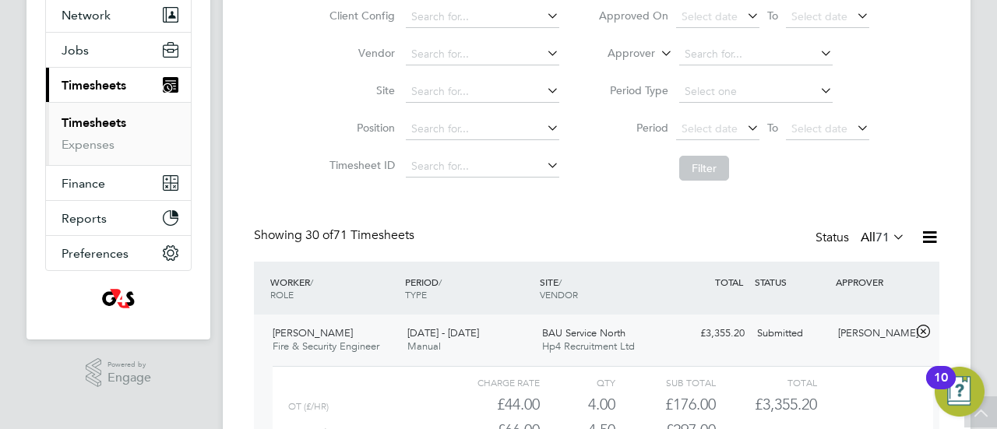
scroll to position [78, 0]
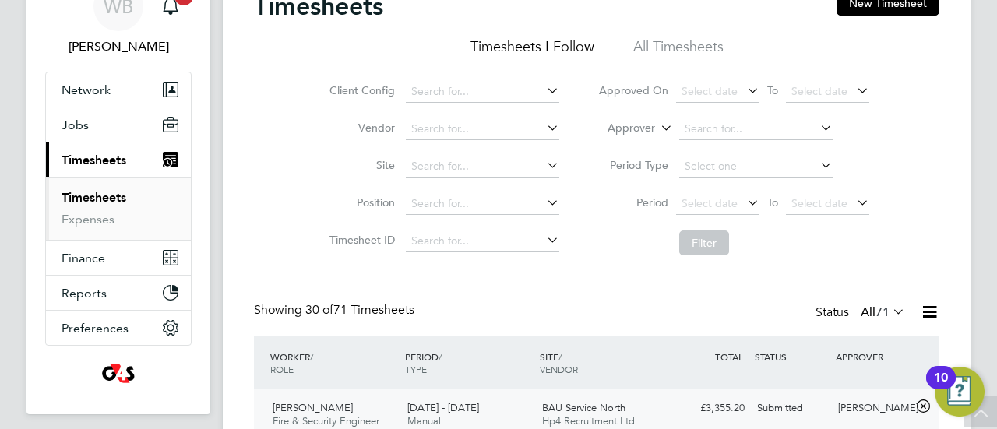
click at [121, 166] on span "Timesheets" at bounding box center [94, 160] width 65 height 15
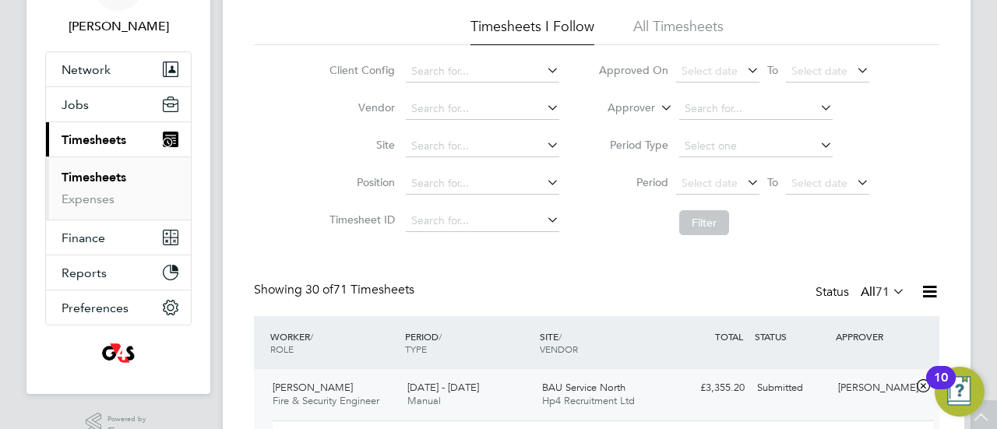
scroll to position [0, 0]
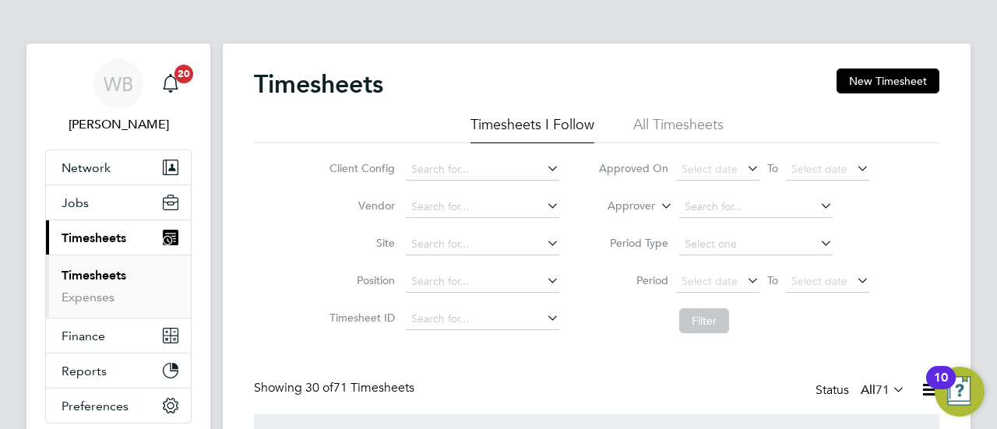
click at [691, 121] on li "All Timesheets" at bounding box center [678, 129] width 90 height 28
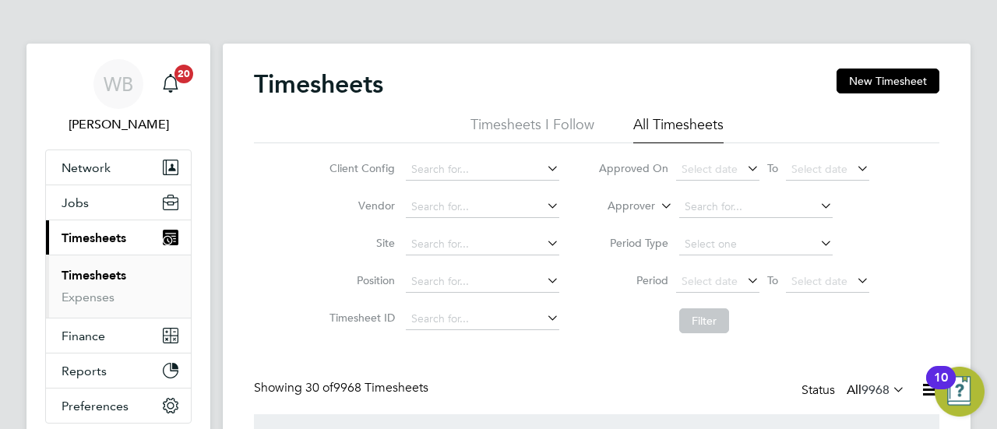
scroll to position [52, 135]
click at [719, 205] on input at bounding box center [755, 207] width 153 height 22
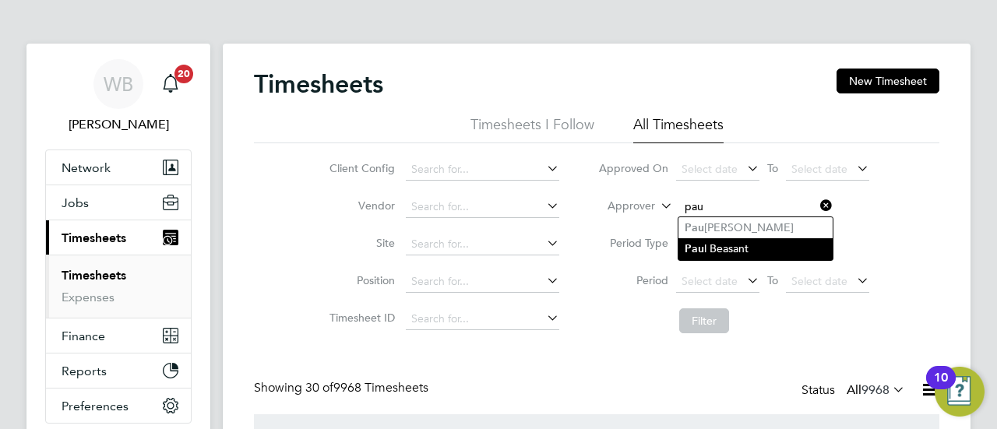
click at [726, 244] on li "Pau l Beasant" at bounding box center [755, 248] width 154 height 21
type input "[PERSON_NAME]"
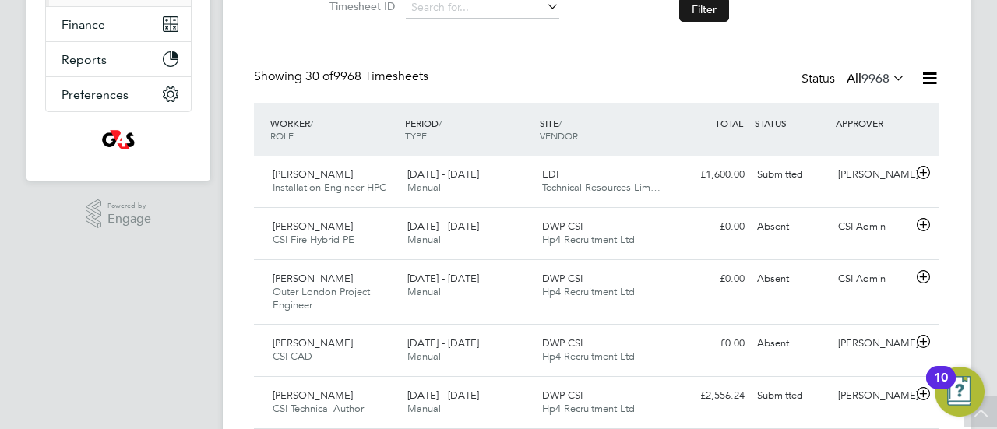
click at [704, 15] on button "Filter" at bounding box center [704, 9] width 50 height 25
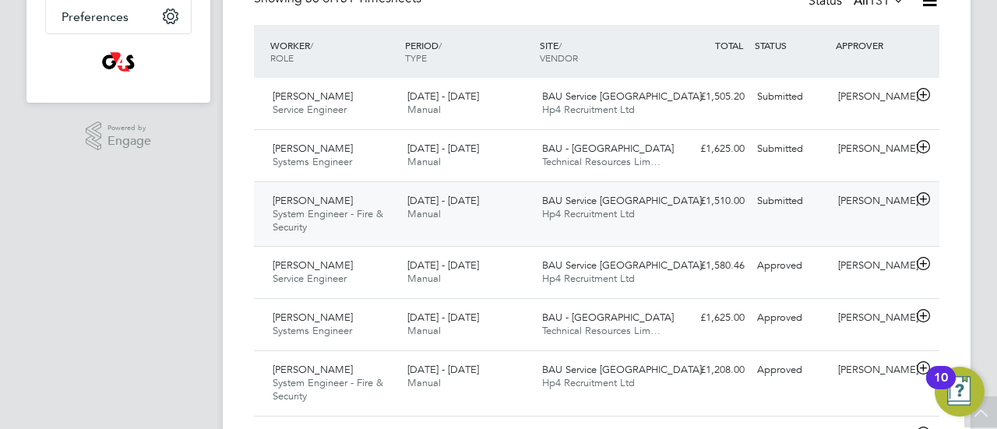
click at [675, 221] on div "Roger Mcdonald System Engineer - Fire & Security 4 - 10 Aug 2025 4 - 10 Aug 202…" at bounding box center [596, 213] width 685 height 65
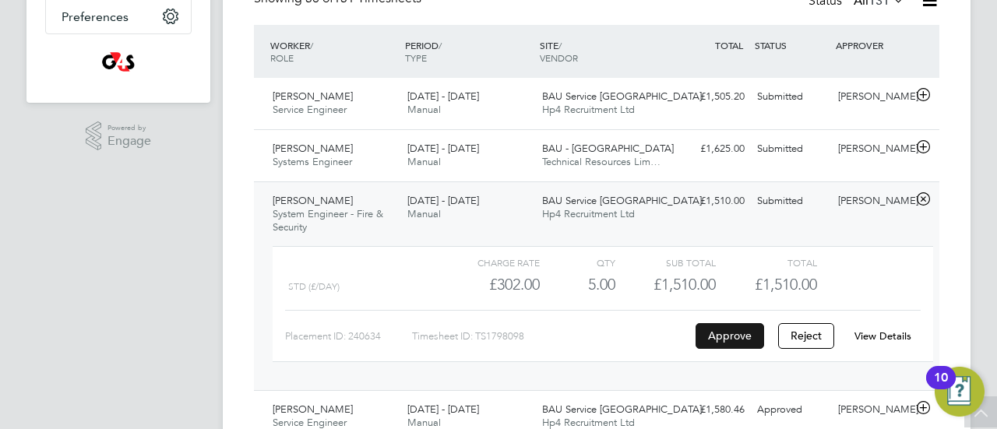
click at [732, 332] on button "Approve" at bounding box center [729, 335] width 69 height 25
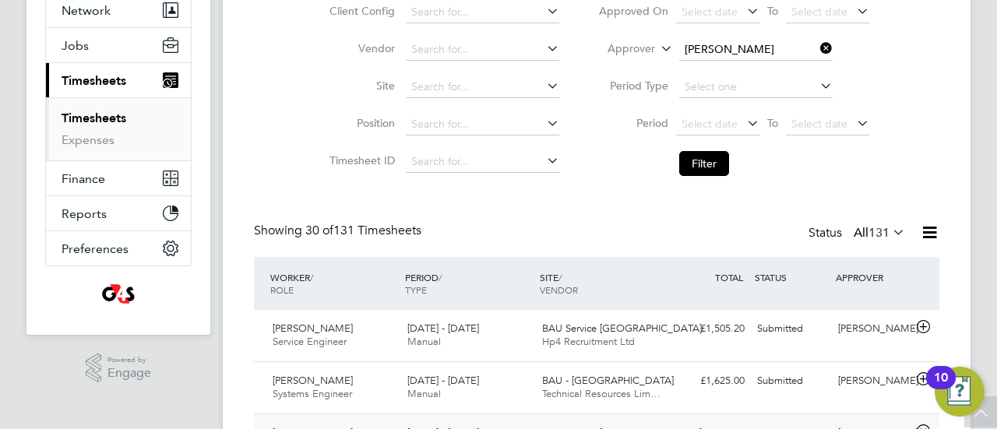
scroll to position [311, 0]
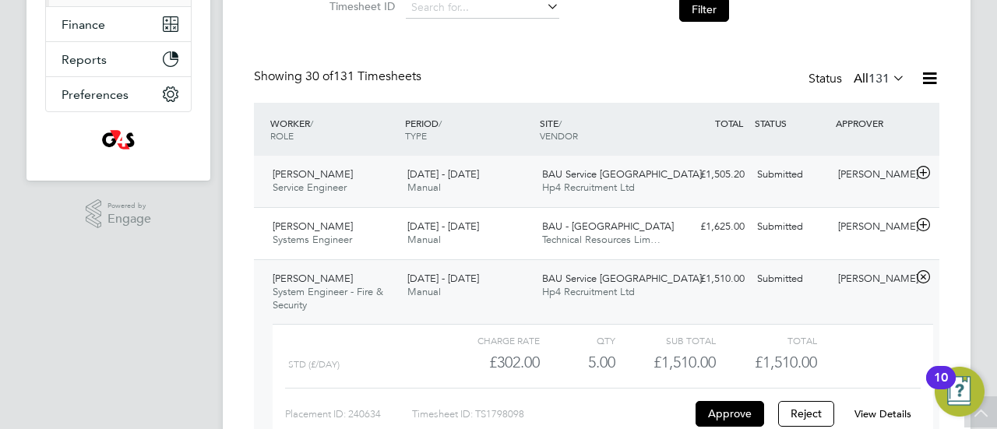
click at [357, 189] on div "Paul Mullings Service Engineer 4 - 10 Aug 2025" at bounding box center [333, 181] width 135 height 39
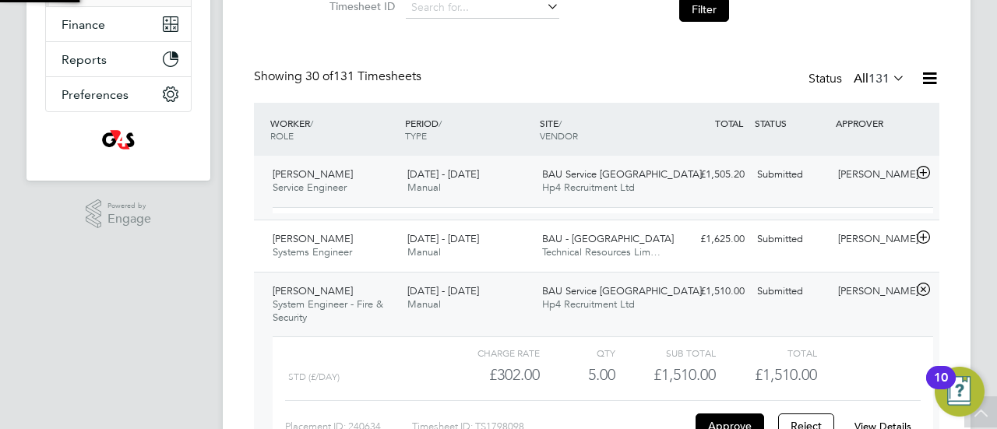
scroll to position [26, 152]
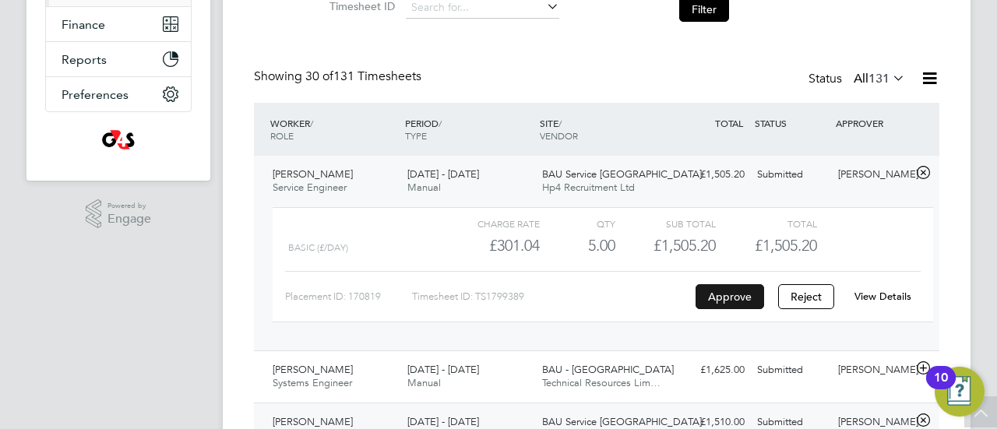
click at [724, 295] on button "Approve" at bounding box center [729, 296] width 69 height 25
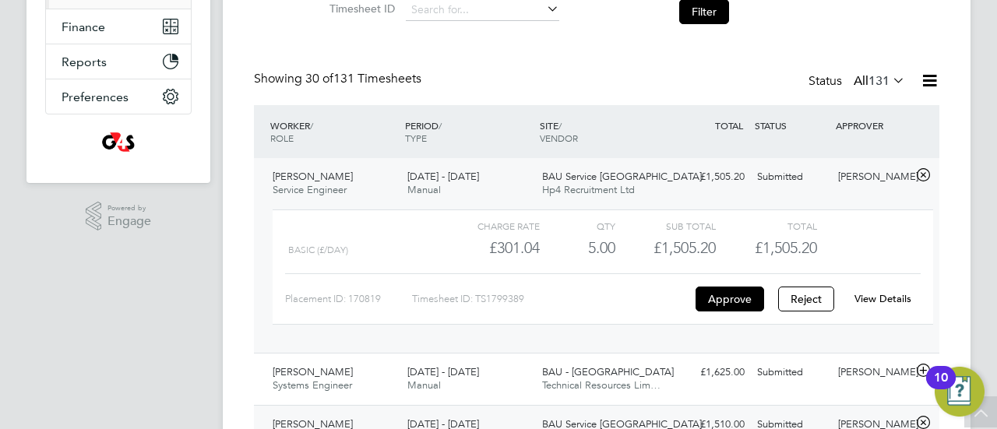
scroll to position [0, 0]
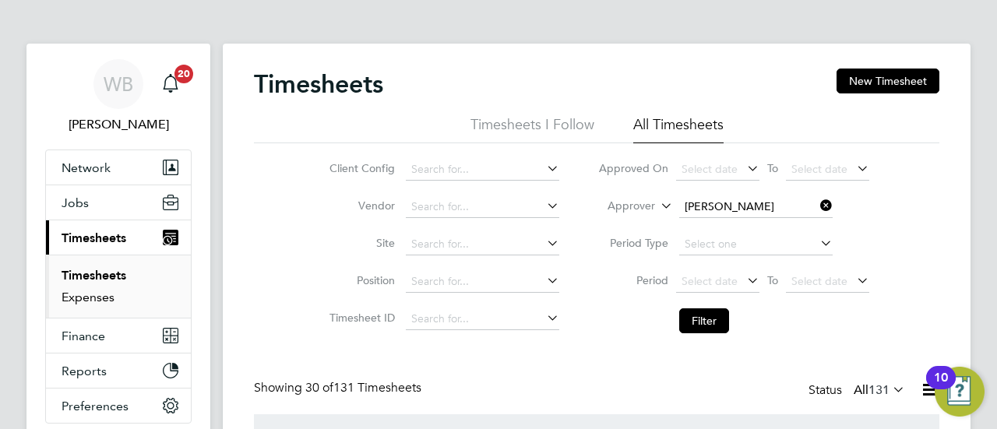
click at [93, 298] on link "Expenses" at bounding box center [88, 297] width 53 height 15
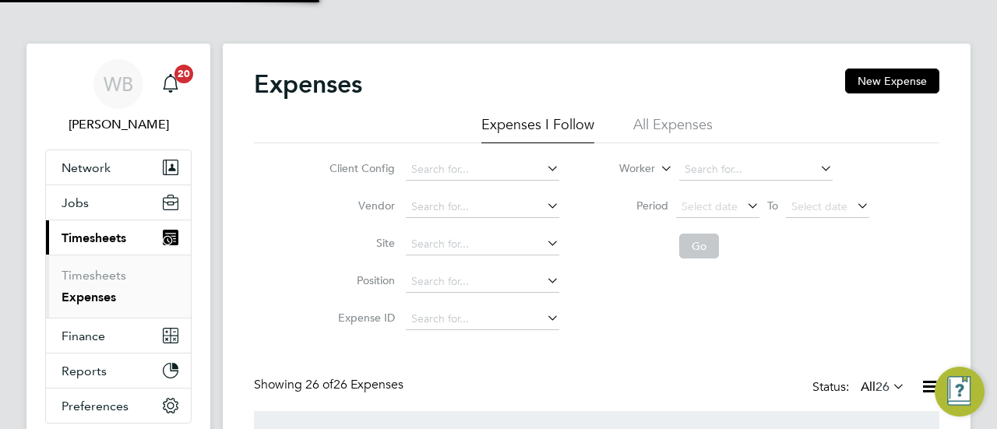
scroll to position [40, 135]
click at [667, 127] on li "All Expenses" at bounding box center [672, 129] width 79 height 28
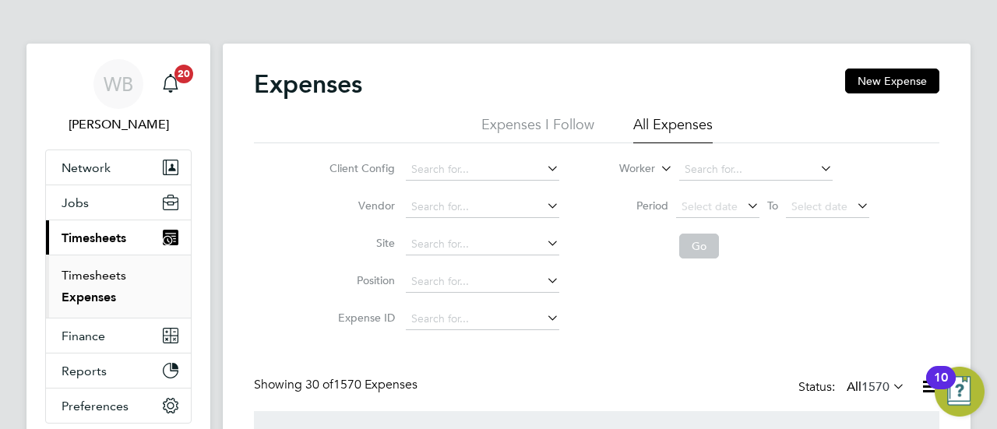
click at [101, 273] on link "Timesheets" at bounding box center [94, 275] width 65 height 15
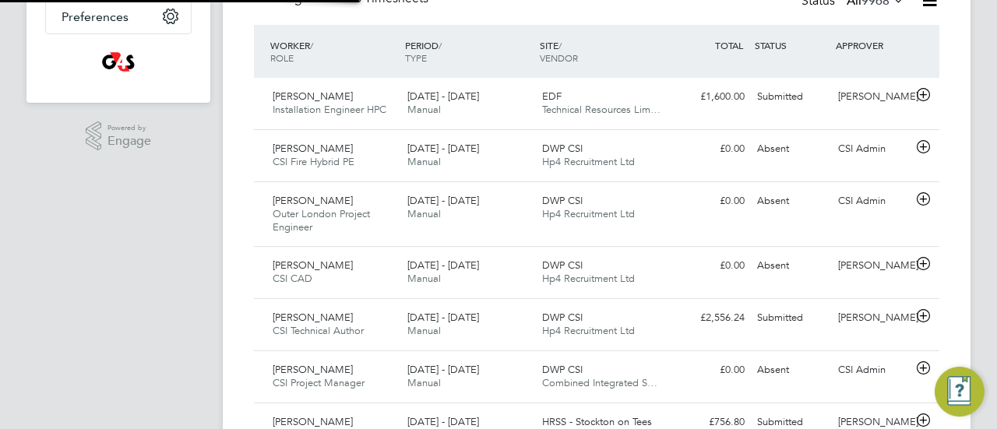
scroll to position [8, 8]
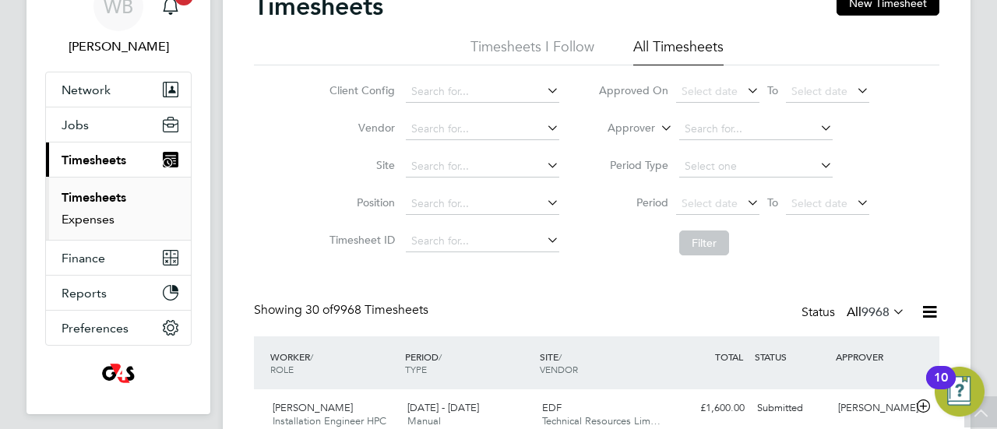
click at [90, 222] on link "Expenses" at bounding box center [88, 219] width 53 height 15
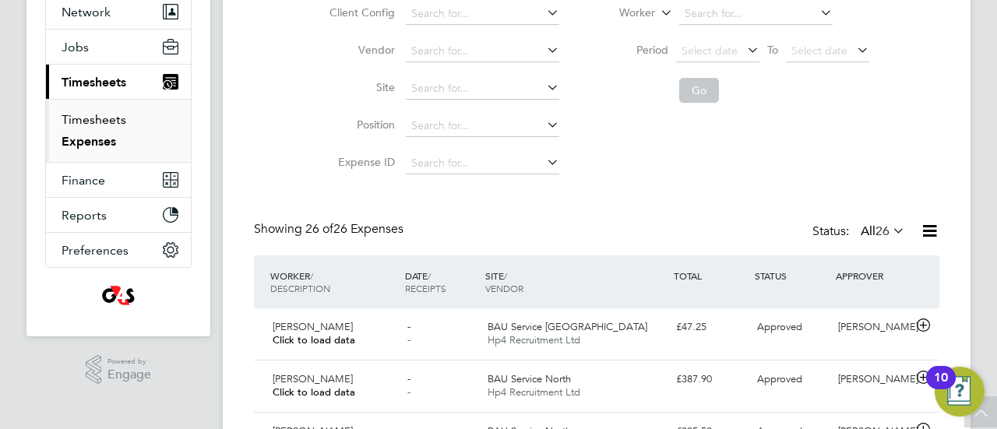
click at [87, 112] on link "Timesheets" at bounding box center [94, 119] width 65 height 15
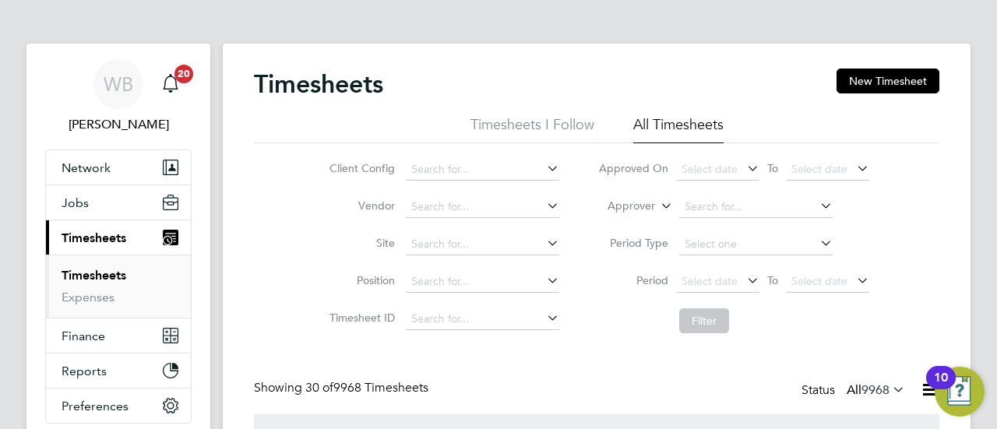
drag, startPoint x: 519, startPoint y: 108, endPoint x: 531, endPoint y: 121, distance: 17.6
click at [519, 109] on div "Timesheets New Timesheet" at bounding box center [596, 92] width 685 height 47
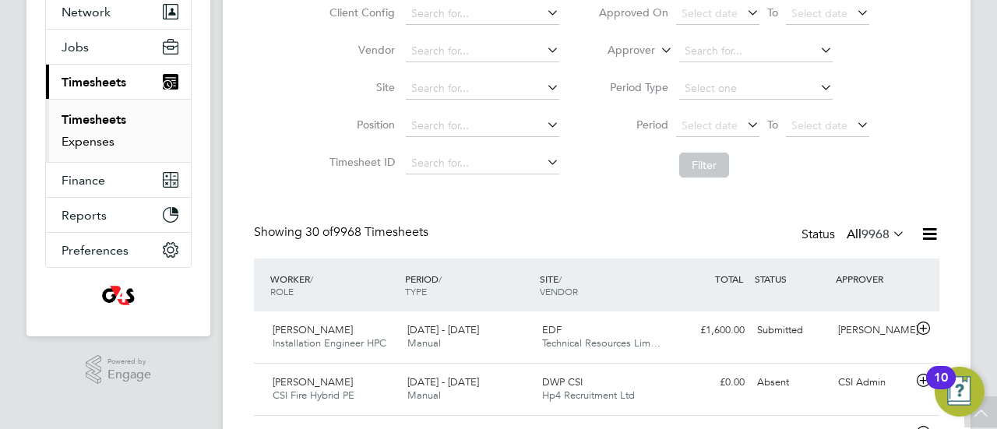
click at [85, 147] on link "Expenses" at bounding box center [88, 141] width 53 height 15
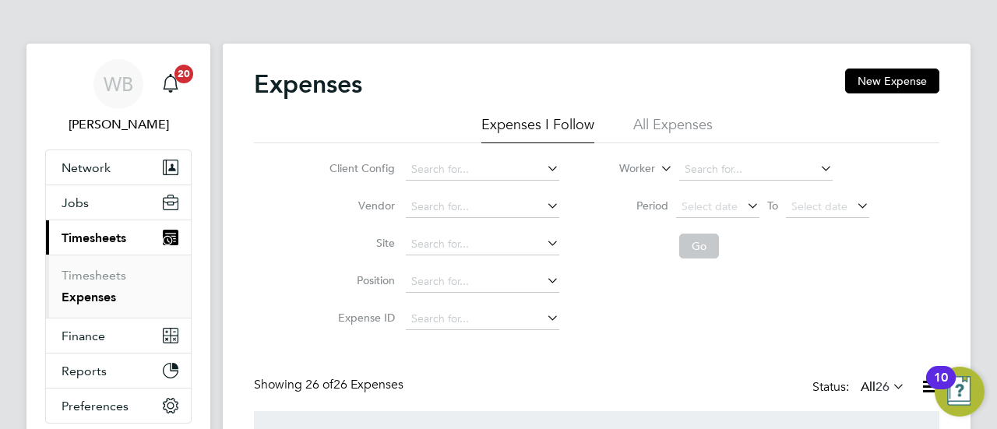
click at [668, 129] on li "All Expenses" at bounding box center [672, 129] width 79 height 28
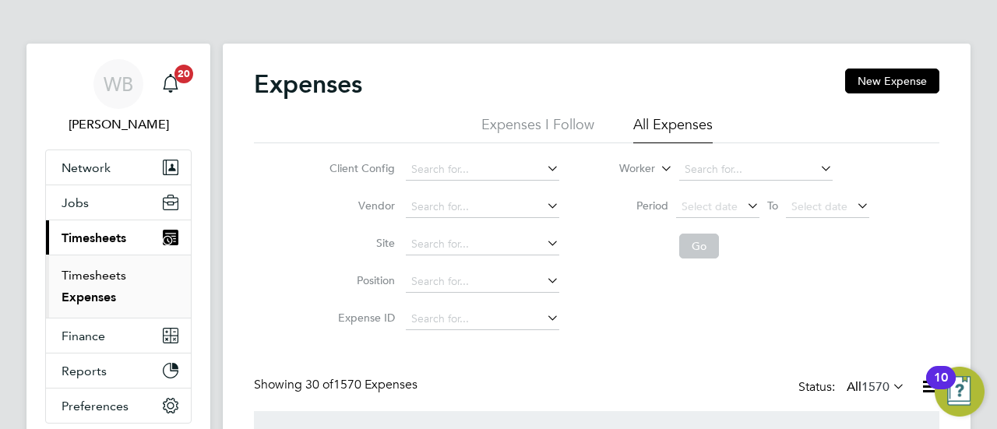
click at [108, 277] on link "Timesheets" at bounding box center [94, 275] width 65 height 15
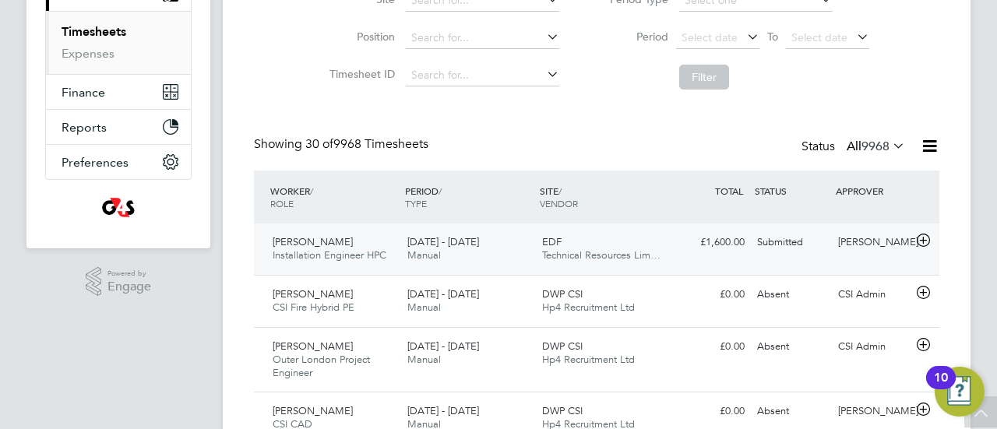
scroll to position [8, 8]
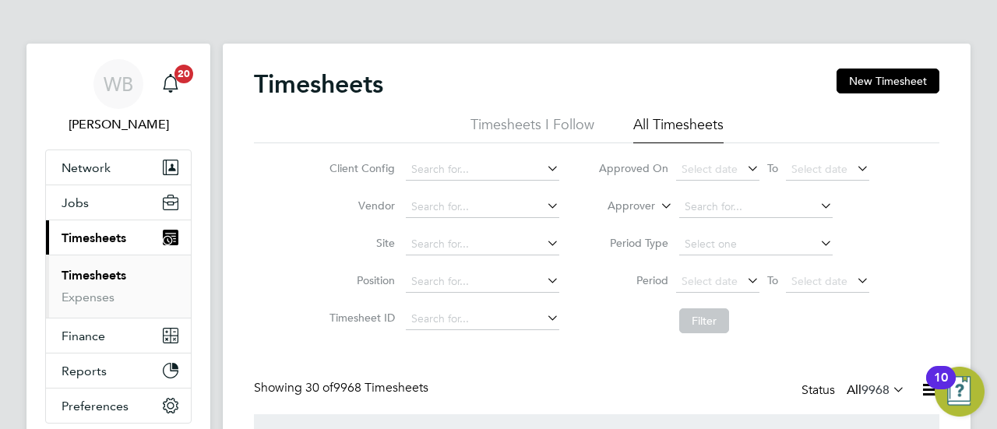
click at [110, 273] on link "Timesheets" at bounding box center [94, 275] width 65 height 15
click at [546, 119] on li "Timesheets I Follow" at bounding box center [532, 129] width 124 height 28
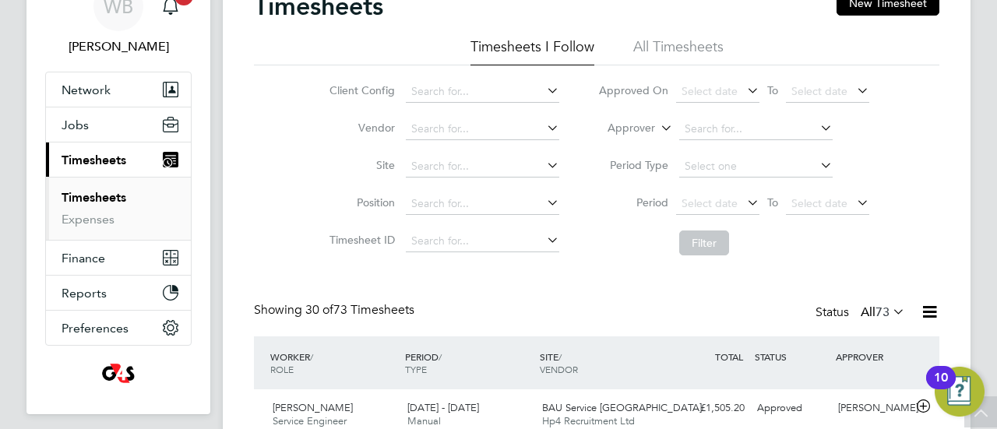
click at [656, 50] on li "All Timesheets" at bounding box center [678, 51] width 90 height 28
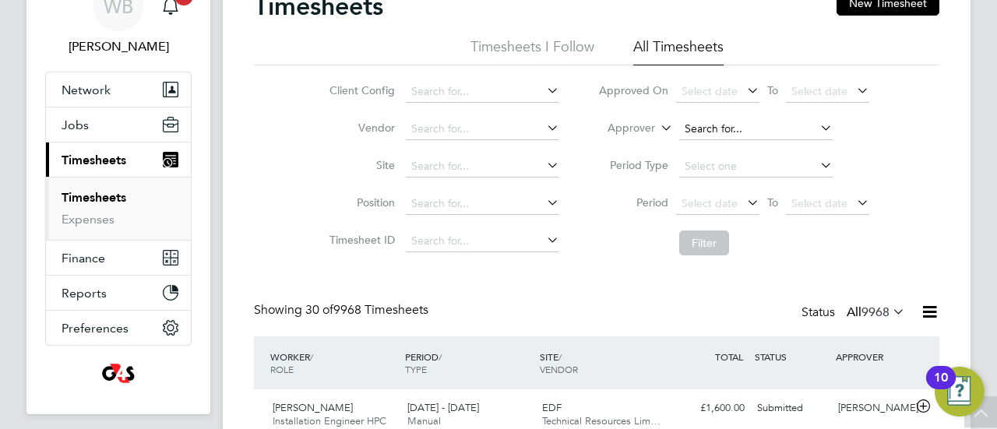
click at [730, 127] on input at bounding box center [755, 129] width 153 height 22
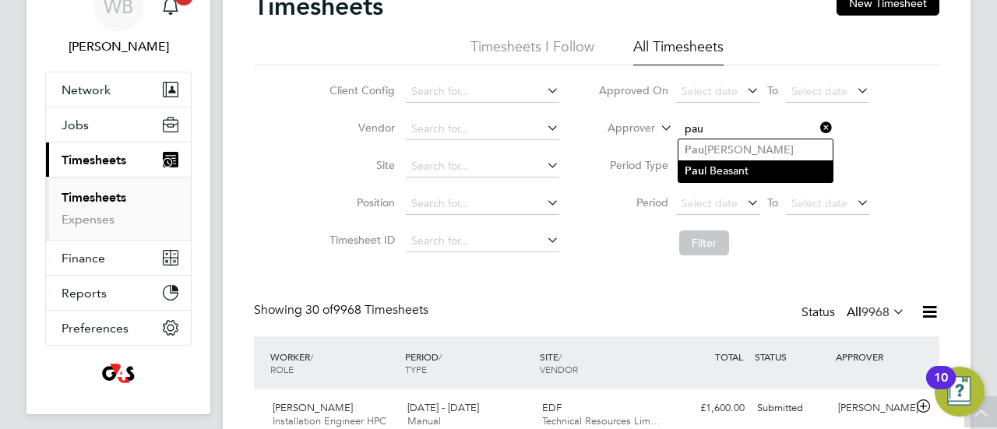
click at [724, 172] on li "Pau l Beasant" at bounding box center [755, 170] width 154 height 21
type input "[PERSON_NAME]"
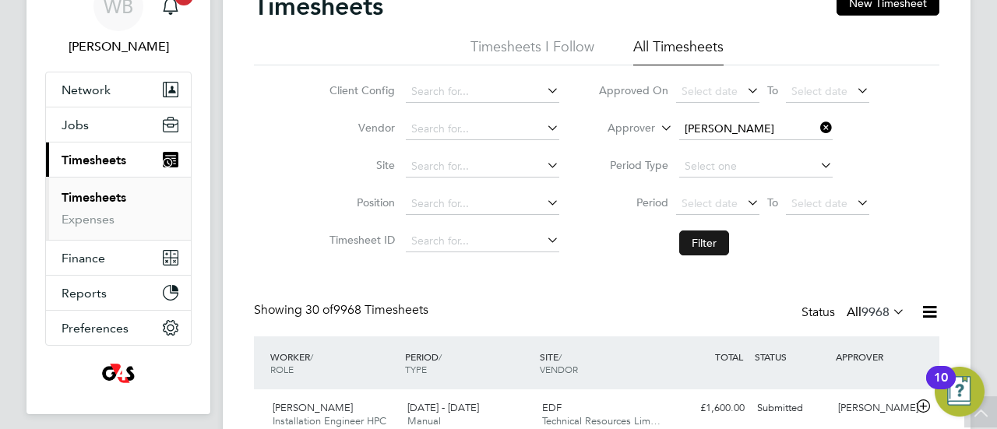
click at [698, 241] on button "Filter" at bounding box center [704, 242] width 50 height 25
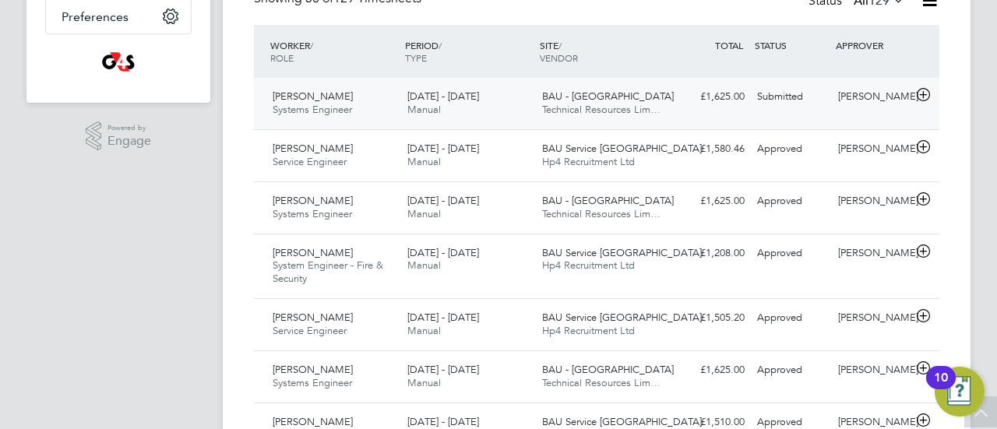
click at [351, 111] on span "Systems Engineer" at bounding box center [312, 109] width 79 height 13
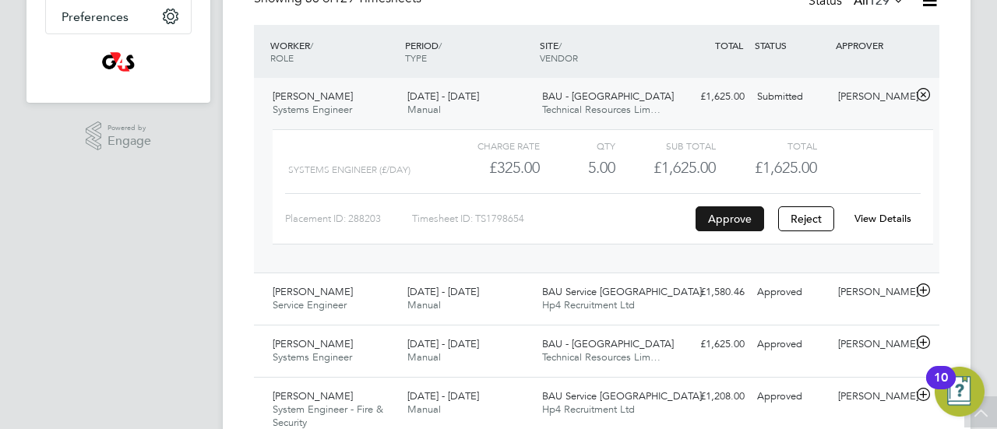
click at [730, 216] on button "Approve" at bounding box center [729, 218] width 69 height 25
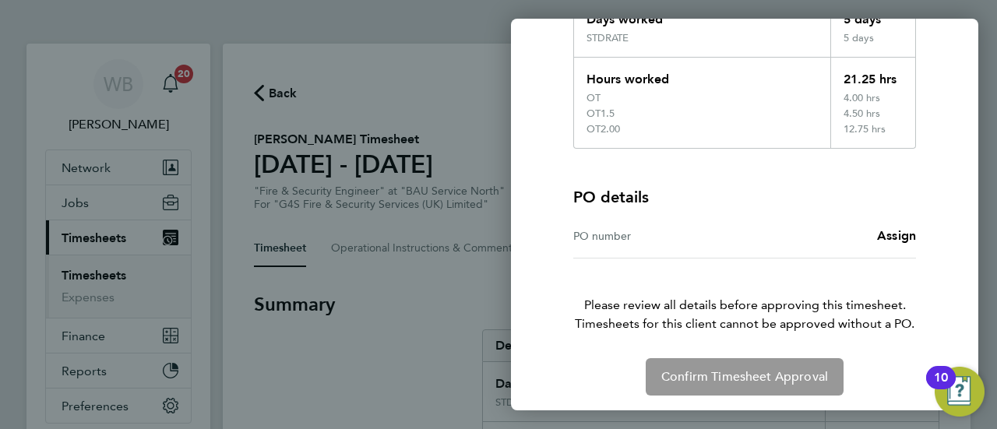
scroll to position [318, 0]
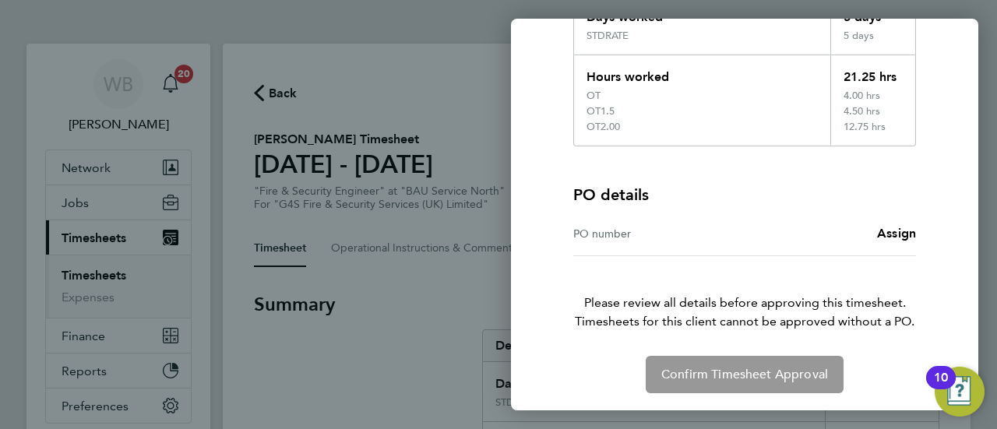
drag, startPoint x: 622, startPoint y: 227, endPoint x: 593, endPoint y: 230, distance: 28.9
click at [593, 230] on div "PO number" at bounding box center [658, 233] width 171 height 19
drag, startPoint x: 596, startPoint y: 233, endPoint x: 583, endPoint y: 227, distance: 14.3
click at [583, 227] on div "PO number" at bounding box center [658, 233] width 171 height 19
click at [608, 234] on div "PO number" at bounding box center [658, 233] width 171 height 19
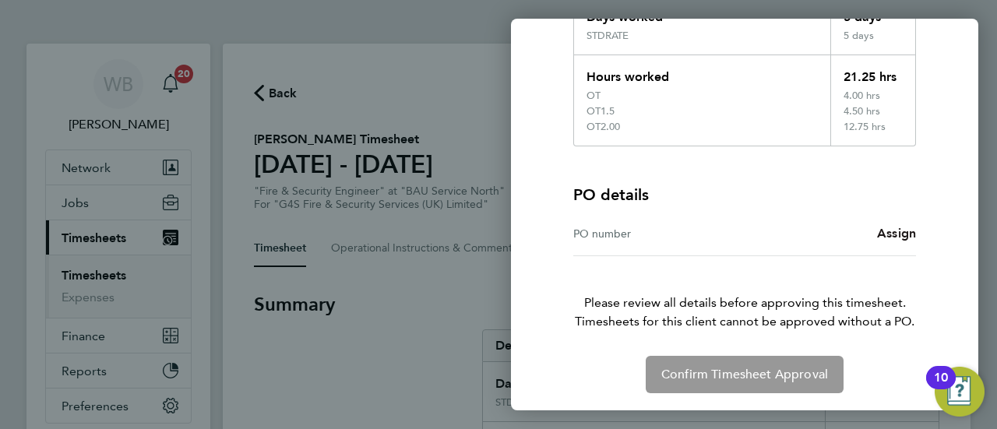
click at [883, 228] on span "Assign" at bounding box center [896, 233] width 39 height 15
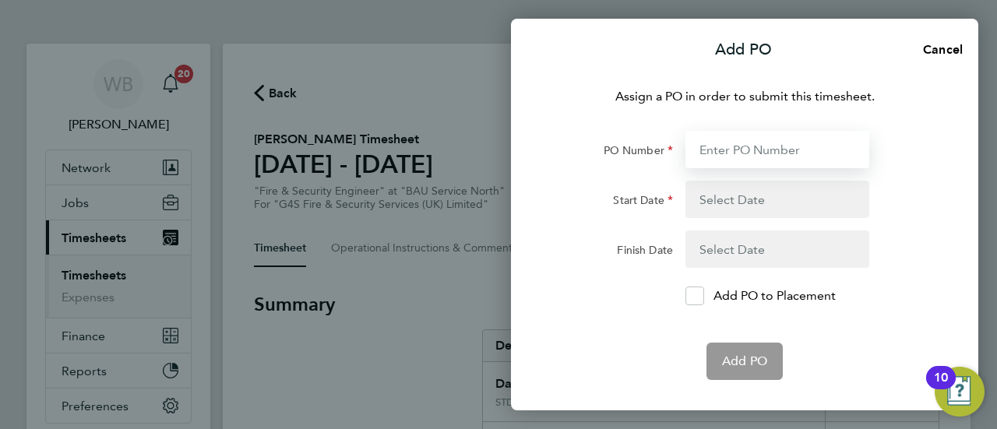
click at [725, 161] on input "PO Number" at bounding box center [777, 149] width 184 height 37
paste input "L1300 50DW / BST8735 / SO"
type input "L1300 50DW / BST8735 / SO"
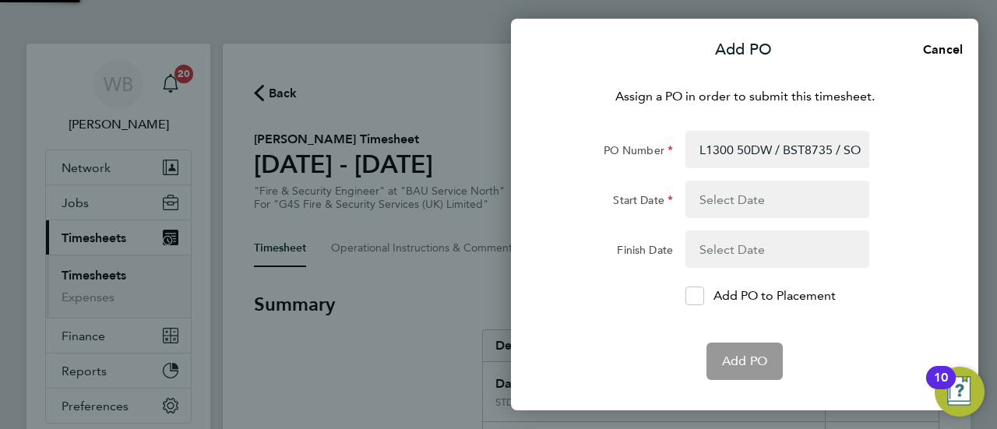
click at [741, 198] on button "button" at bounding box center [777, 199] width 184 height 37
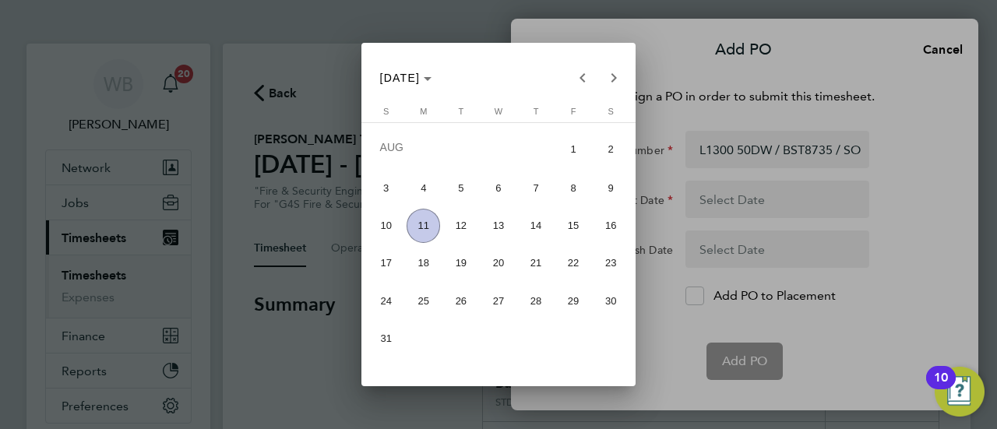
click at [423, 192] on span "4" at bounding box center [422, 187] width 33 height 33
type input "[DATE]"
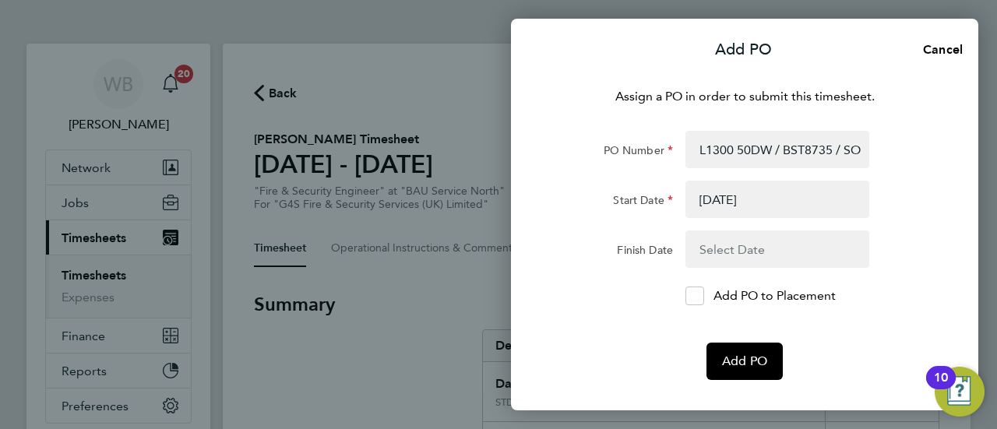
click at [748, 244] on button "button" at bounding box center [777, 248] width 184 height 37
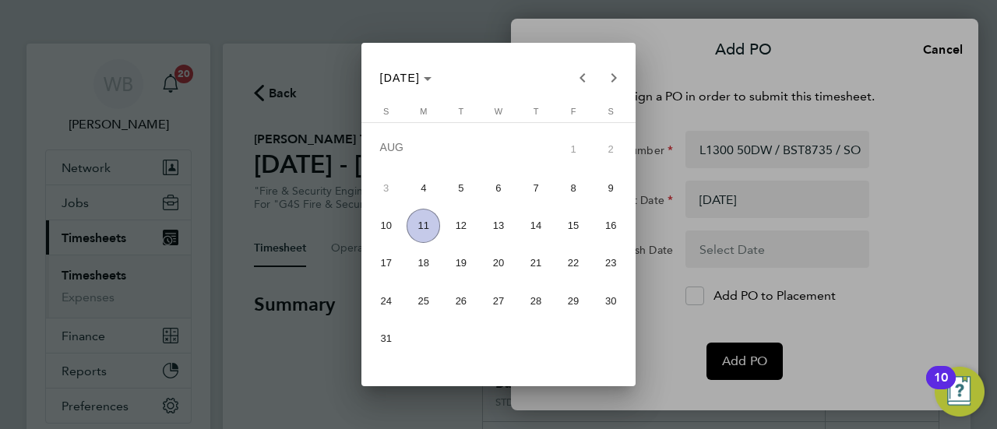
click at [376, 221] on span "10" at bounding box center [385, 225] width 33 height 33
type input "[DATE]"
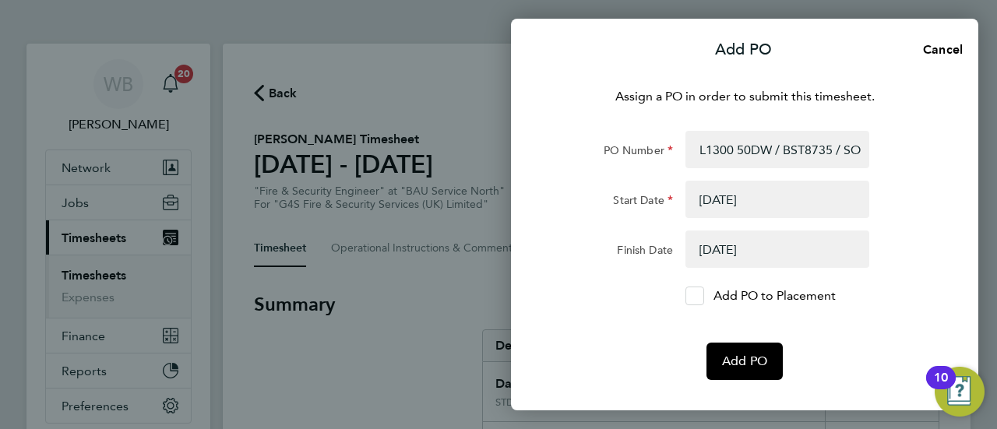
click at [692, 300] on icon at bounding box center [695, 296] width 12 height 10
click at [700, 296] on input "Add PO to Placement" at bounding box center [700, 296] width 0 height 0
click at [751, 367] on span "Add PO" at bounding box center [744, 361] width 45 height 16
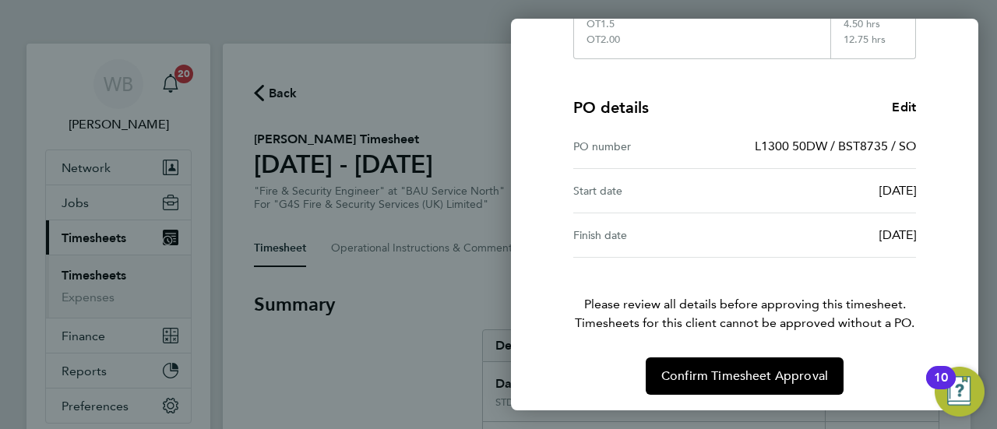
scroll to position [406, 0]
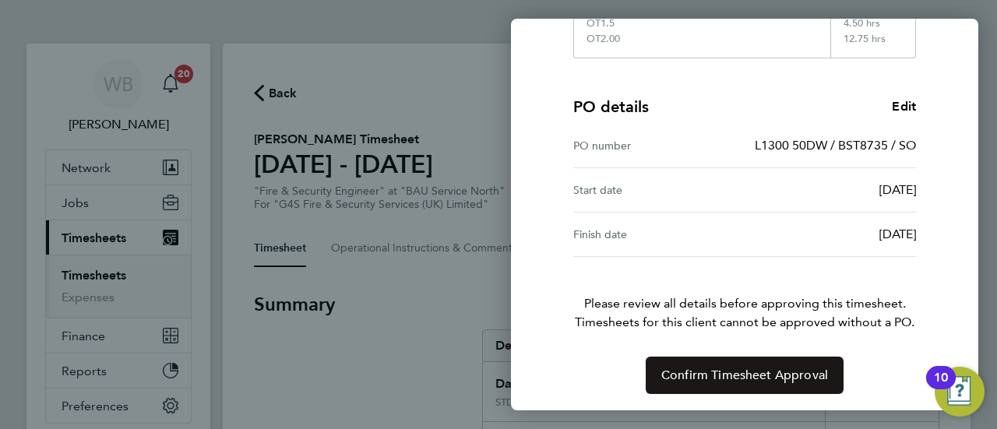
click at [758, 373] on span "Confirm Timesheet Approval" at bounding box center [744, 376] width 167 height 16
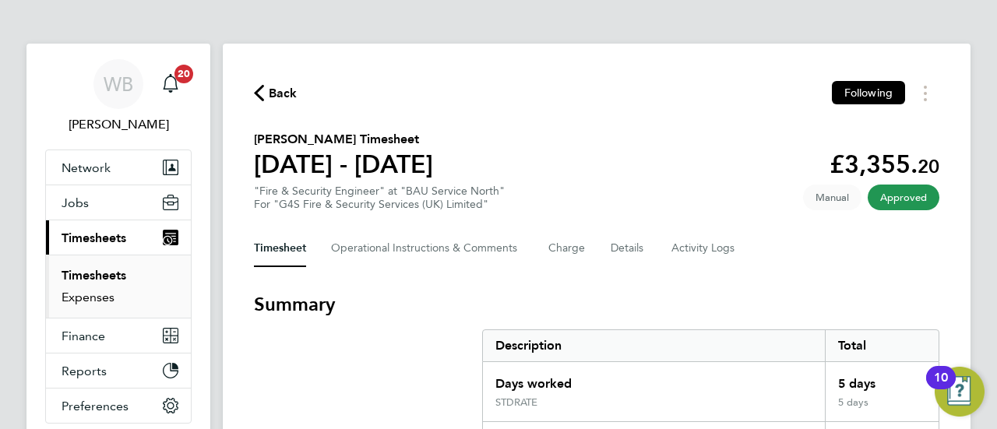
click at [86, 294] on link "Expenses" at bounding box center [88, 297] width 53 height 15
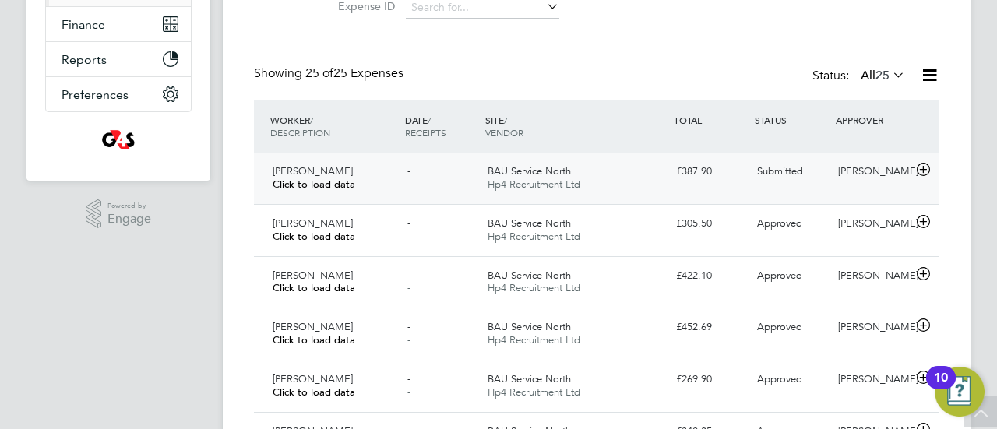
click at [653, 178] on div "BAU Service North Hp4 Recruitment Ltd" at bounding box center [575, 178] width 188 height 39
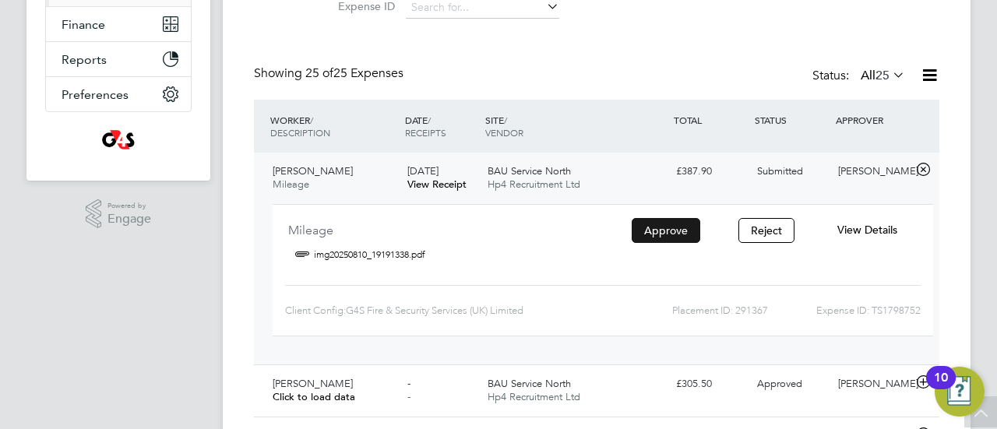
click at [684, 234] on button "Approve" at bounding box center [665, 230] width 69 height 25
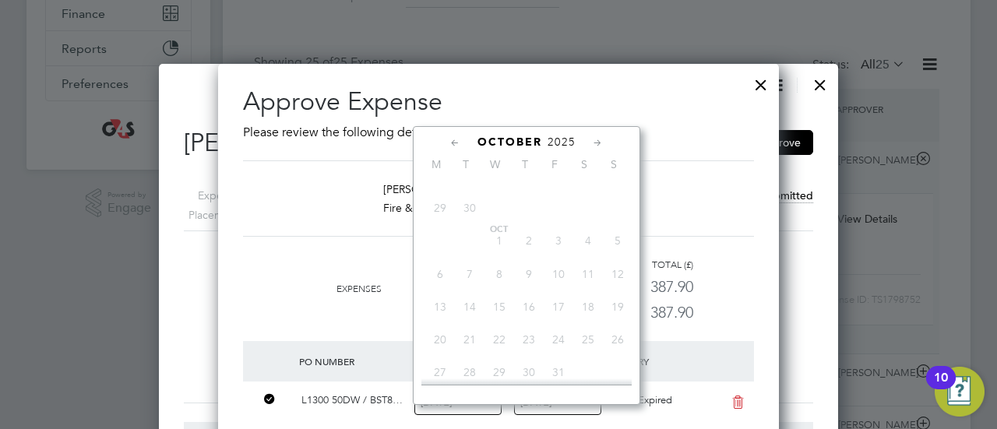
click at [714, 205] on div "[DATE] - [DATE]" at bounding box center [644, 208] width 230 height 19
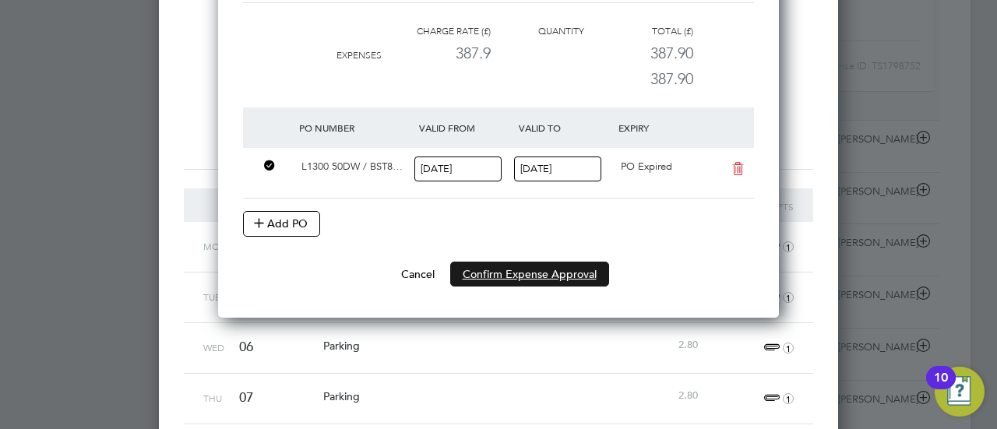
click at [508, 269] on button "Confirm Expense Approval" at bounding box center [529, 274] width 159 height 25
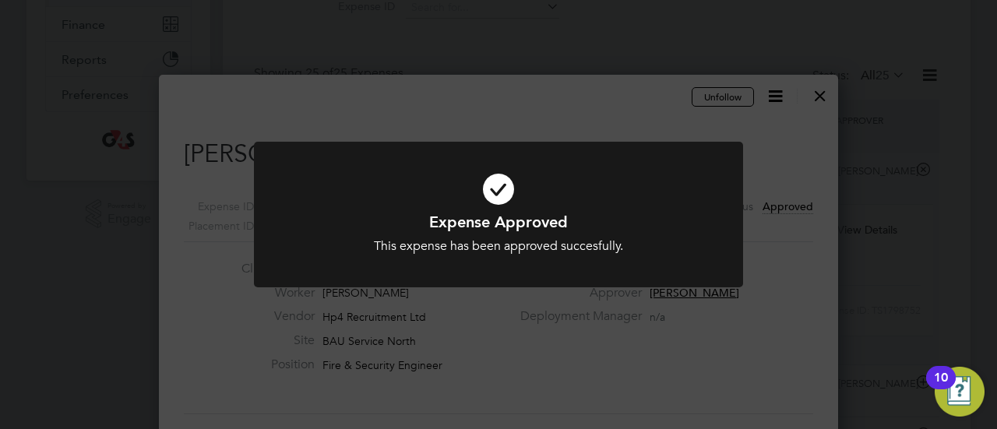
click at [841, 304] on div "Expense Approved This expense has been approved succesfully. Cancel Okay" at bounding box center [498, 214] width 997 height 429
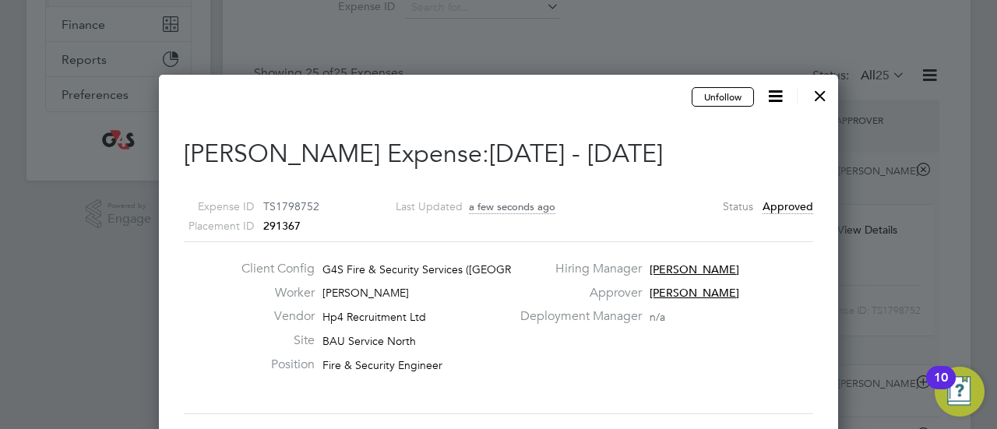
click at [816, 93] on div at bounding box center [820, 92] width 28 height 28
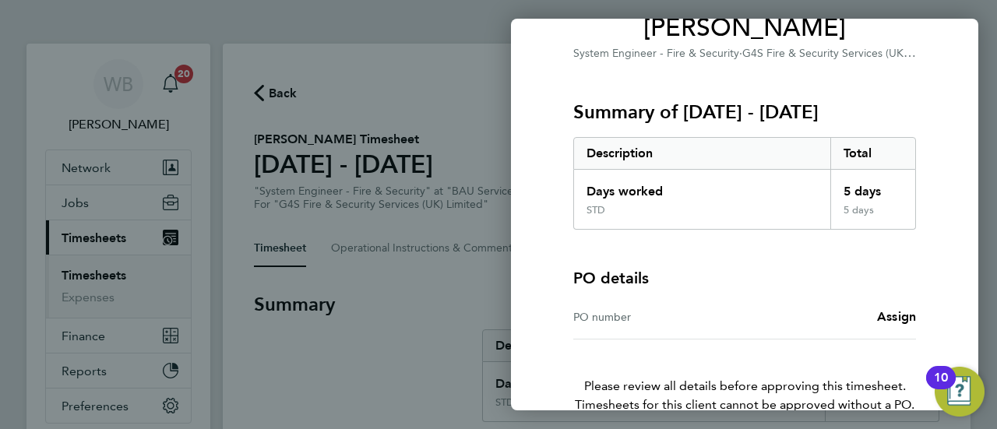
scroll to position [227, 0]
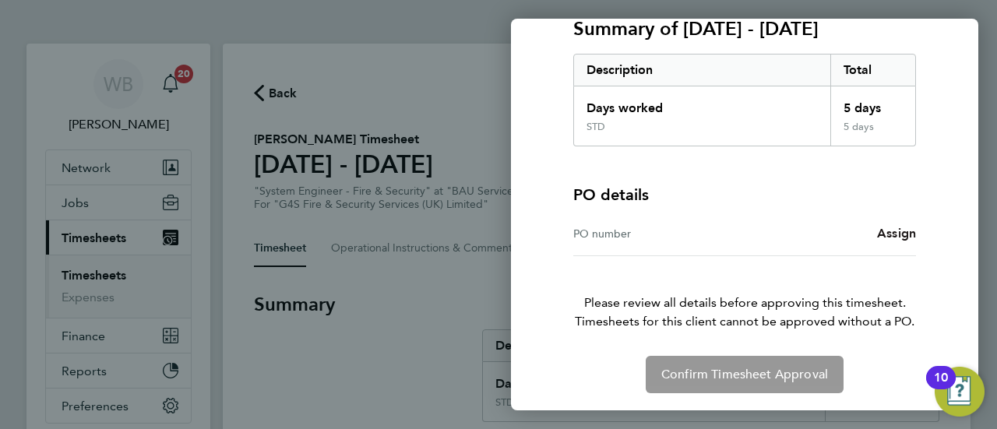
click at [906, 236] on span "Assign" at bounding box center [896, 233] width 39 height 15
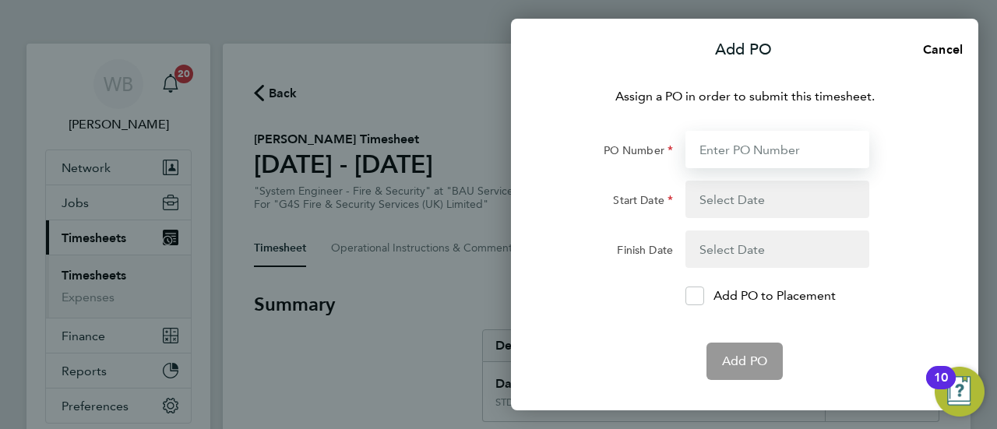
paste input "L1300 50DW / BST8736 / SO"
type input "L1300 50DW / BST8736 / SO"
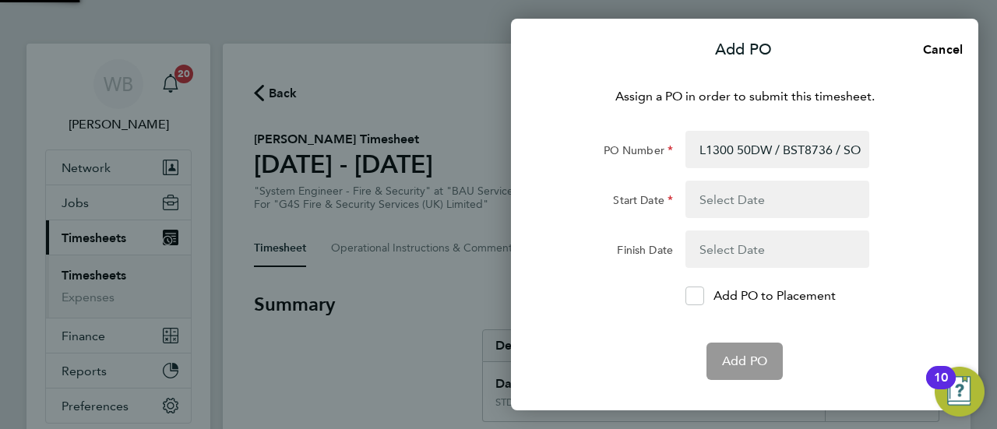
click at [761, 200] on button "button" at bounding box center [777, 199] width 184 height 37
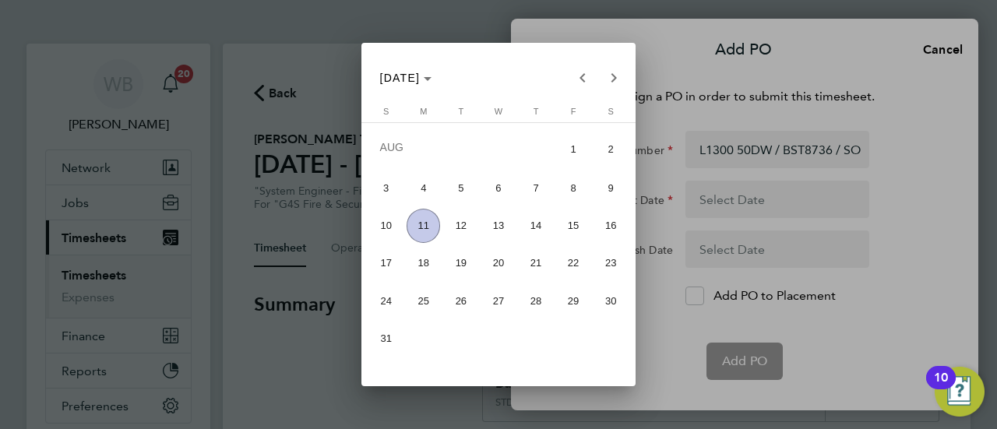
click at [423, 189] on span "4" at bounding box center [422, 187] width 33 height 33
type input "[DATE]"
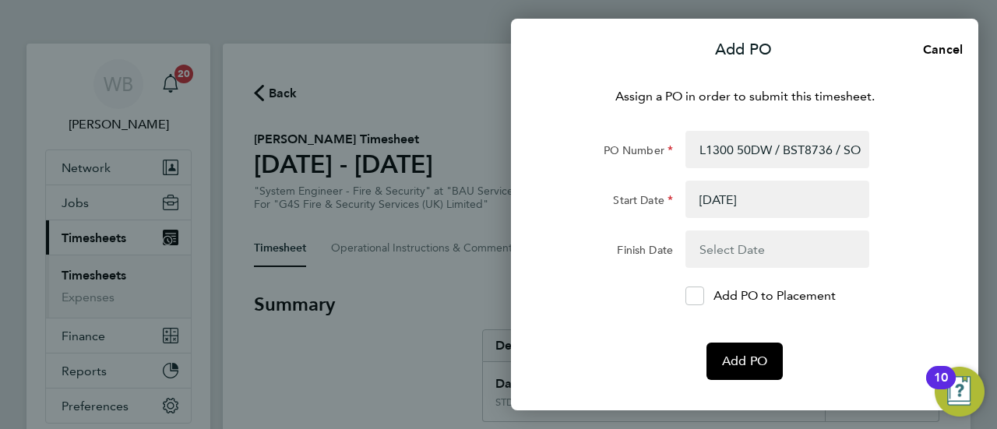
click at [723, 242] on button "button" at bounding box center [777, 248] width 184 height 37
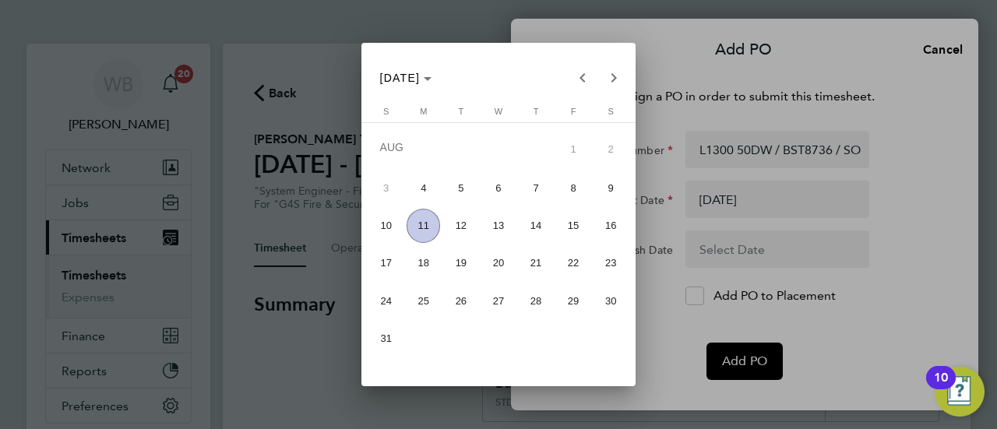
click at [394, 224] on span "10" at bounding box center [385, 225] width 33 height 33
type input "[DATE]"
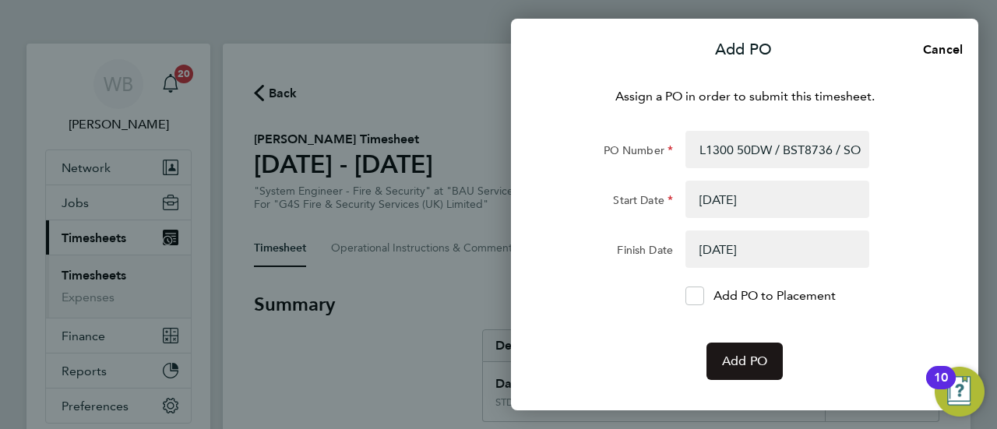
click at [736, 357] on span "Add PO" at bounding box center [744, 361] width 45 height 16
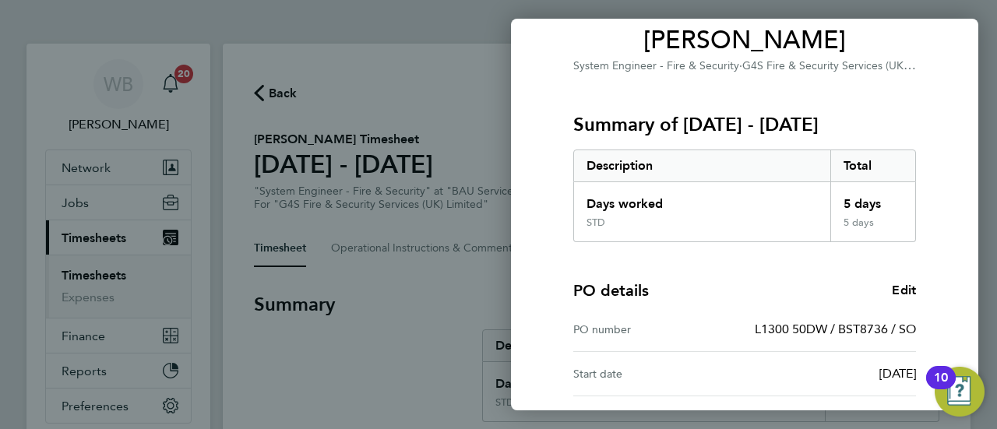
scroll to position [315, 0]
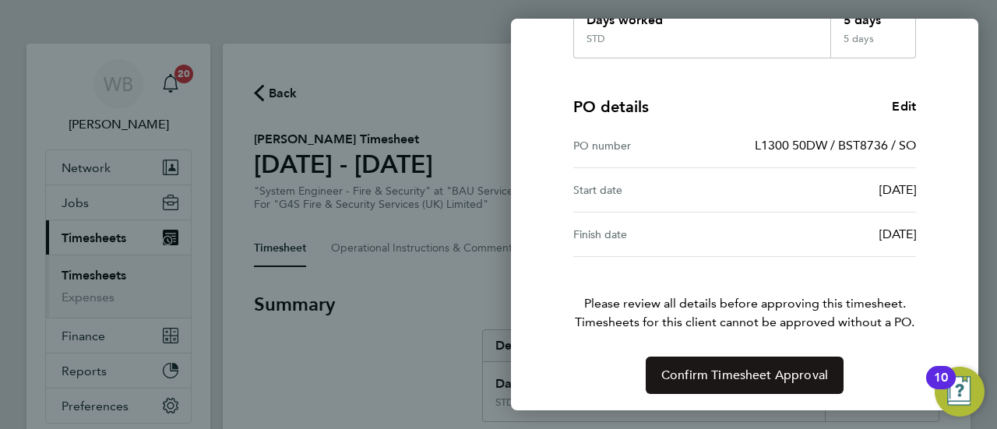
click at [751, 378] on span "Confirm Timesheet Approval" at bounding box center [744, 376] width 167 height 16
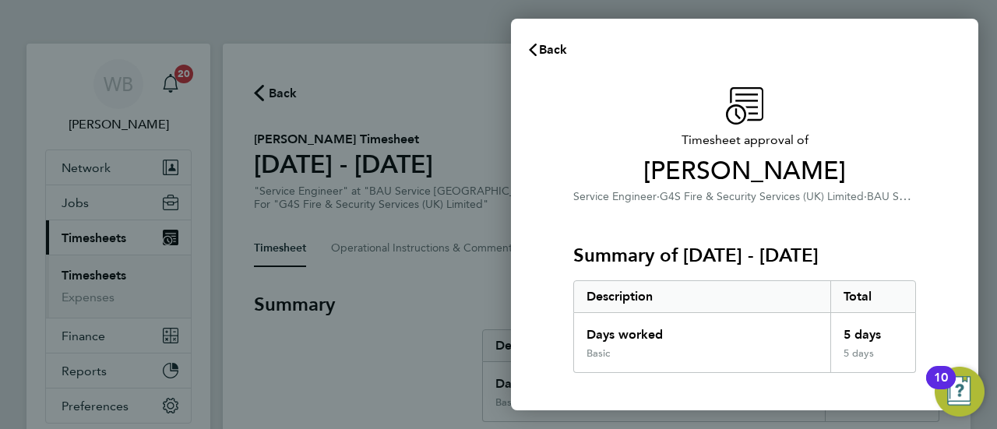
scroll to position [227, 0]
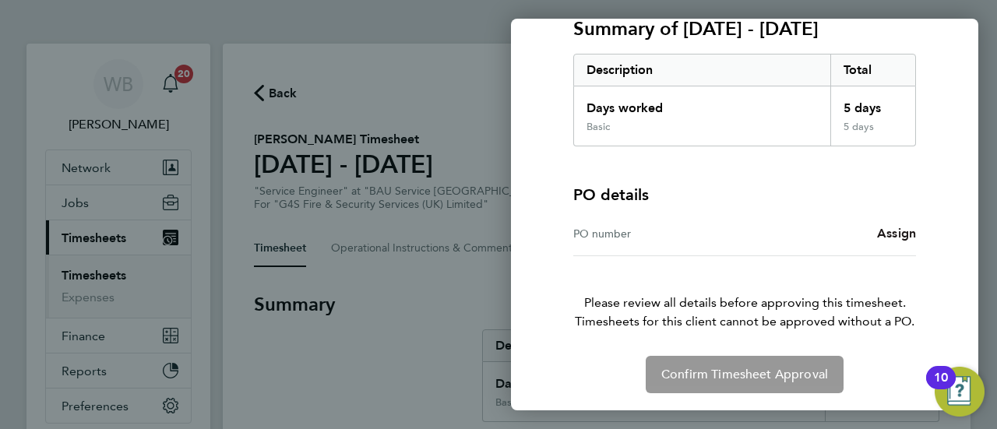
click at [894, 230] on span "Assign" at bounding box center [896, 233] width 39 height 15
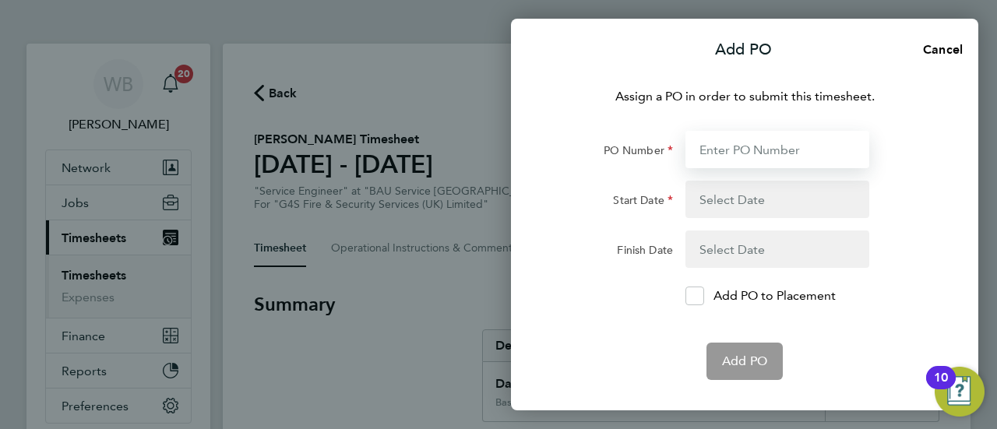
paste input "L1300 50DW / BST8737 / SO"
type input "L1300 50DW / BST8737 / SO"
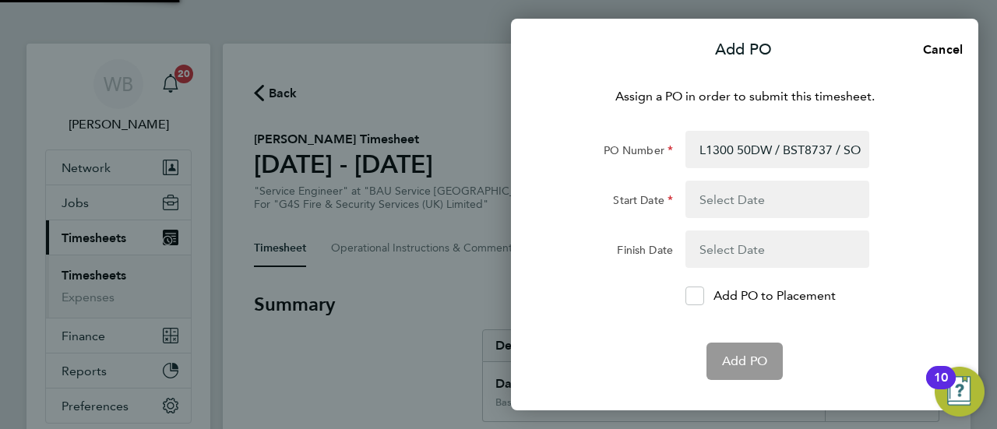
click at [747, 194] on button "button" at bounding box center [777, 199] width 184 height 37
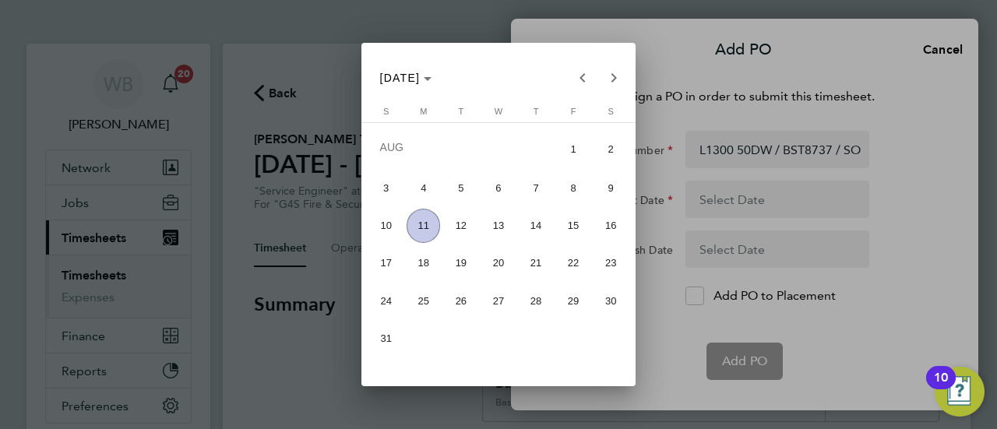
click at [423, 191] on span "4" at bounding box center [422, 187] width 33 height 33
type input "[DATE]"
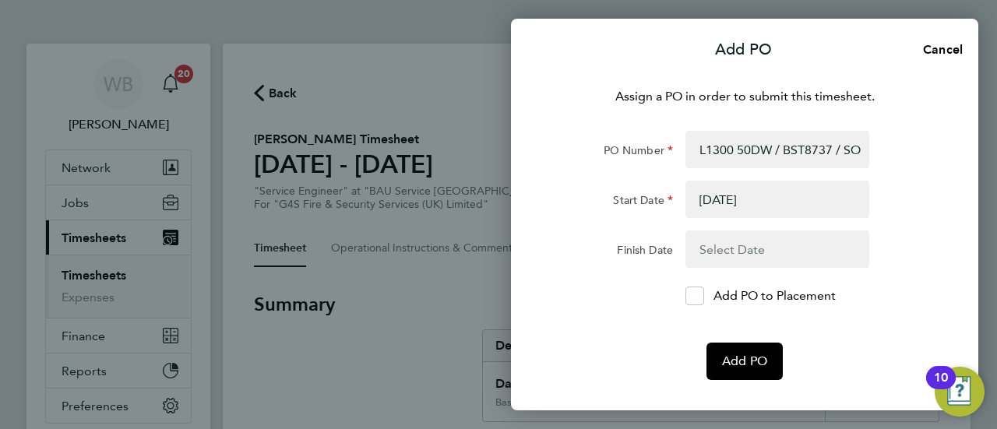
click at [763, 259] on button "button" at bounding box center [777, 248] width 184 height 37
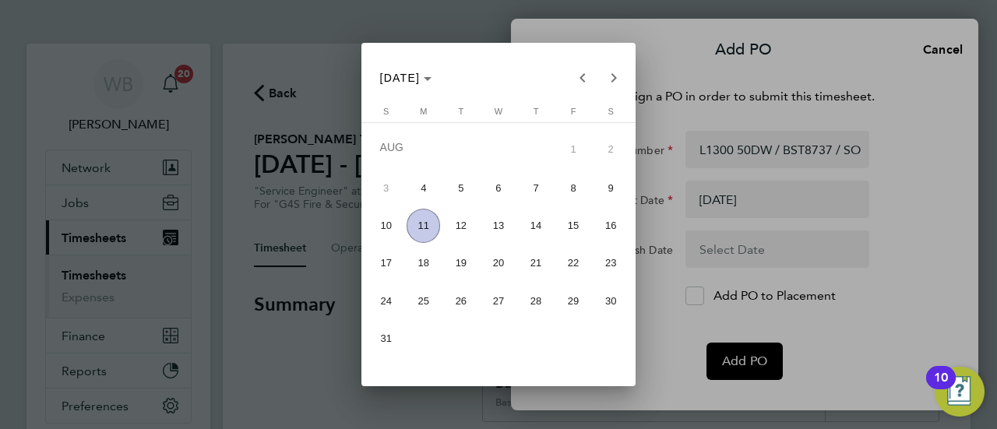
click at [380, 217] on span "10" at bounding box center [385, 225] width 33 height 33
type input "[DATE]"
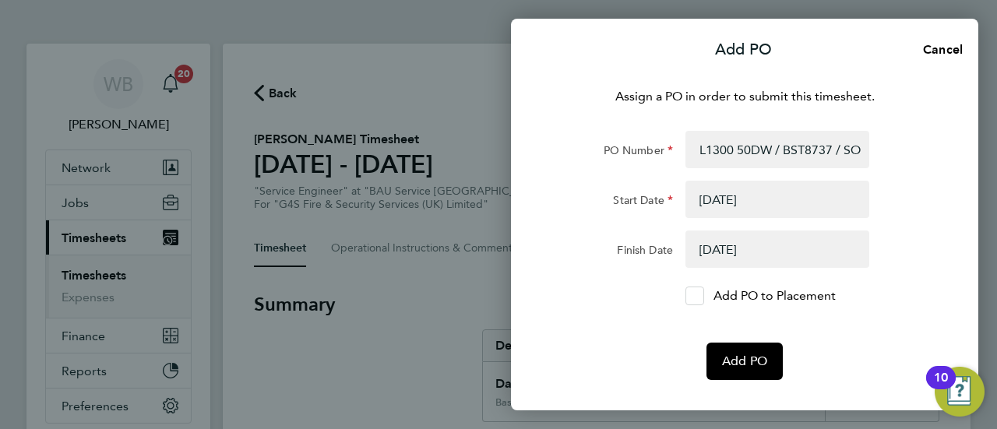
click at [689, 297] on icon at bounding box center [695, 296] width 12 height 10
click at [700, 296] on input "Add PO to Placement" at bounding box center [700, 296] width 0 height 0
click at [766, 371] on button "Add PO" at bounding box center [744, 361] width 76 height 37
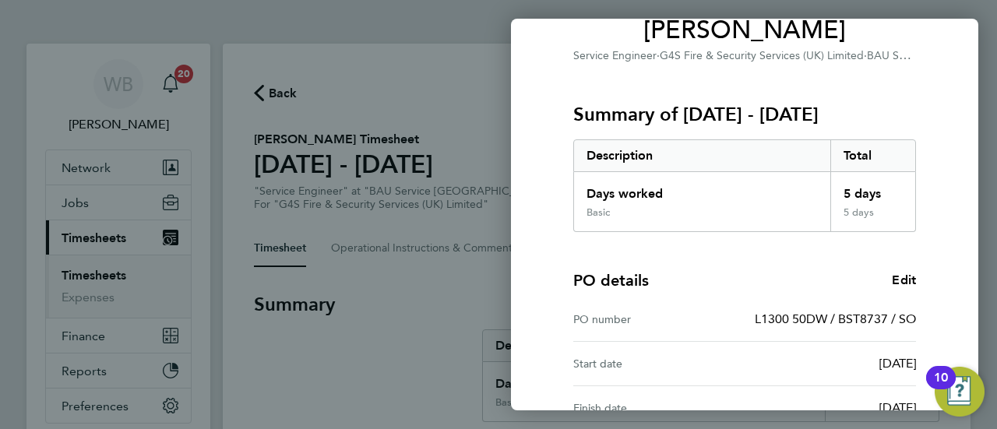
scroll to position [315, 0]
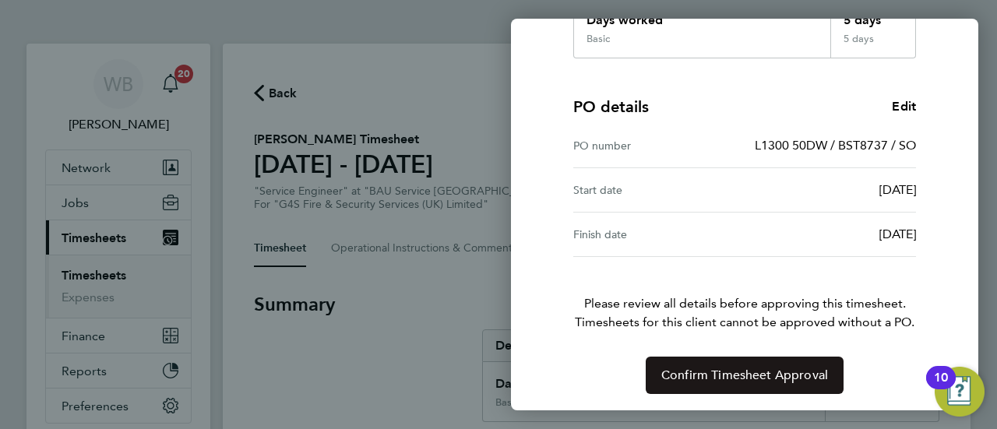
click at [777, 370] on span "Confirm Timesheet Approval" at bounding box center [744, 376] width 167 height 16
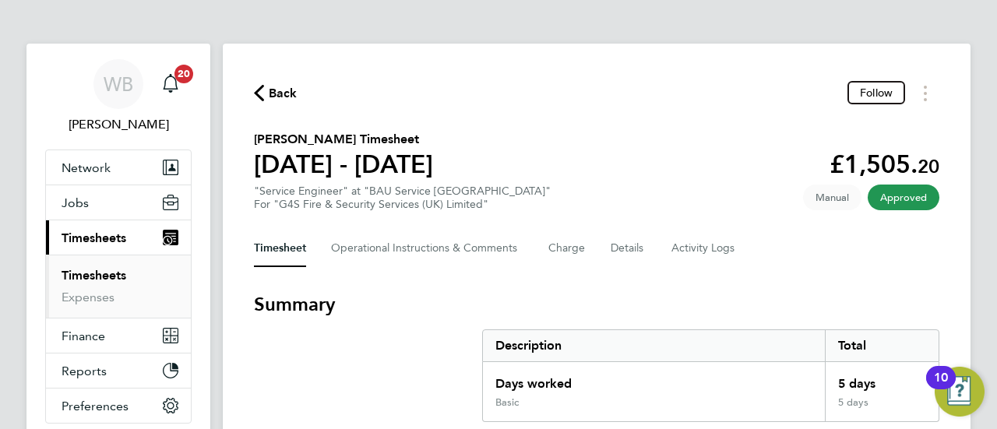
click at [276, 94] on span "Back" at bounding box center [283, 93] width 29 height 19
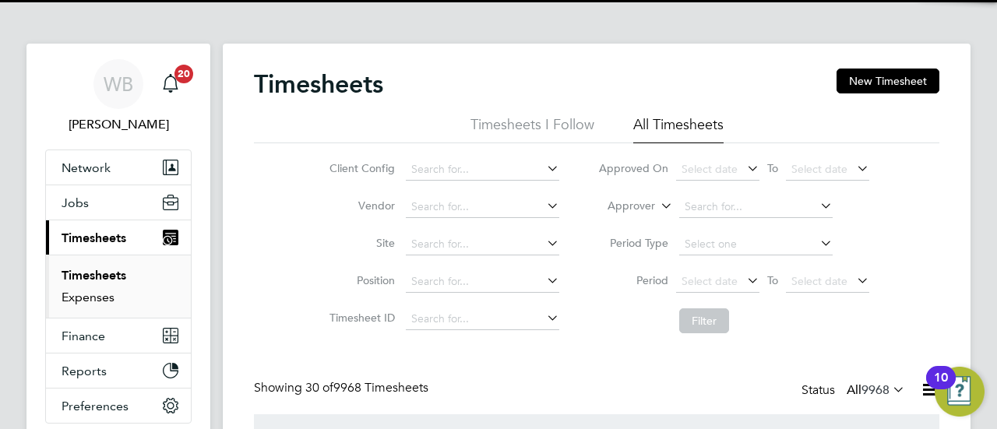
click at [92, 294] on link "Expenses" at bounding box center [88, 297] width 53 height 15
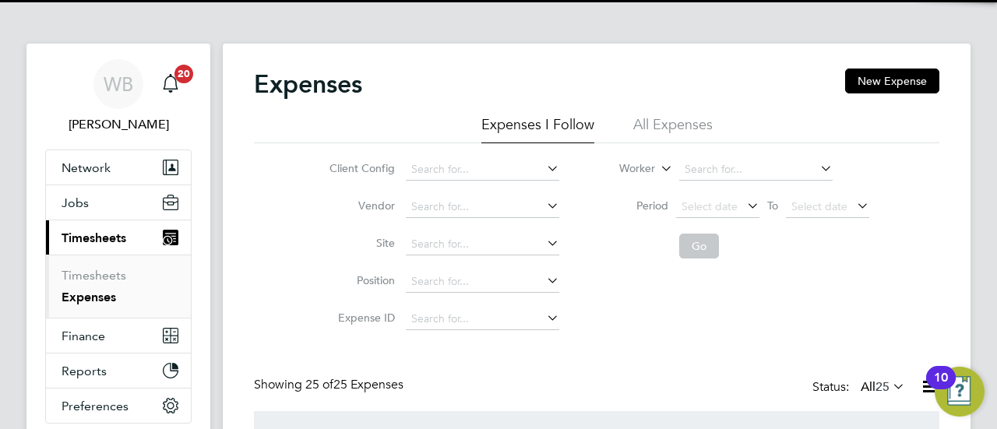
click at [679, 121] on li "All Expenses" at bounding box center [672, 129] width 79 height 28
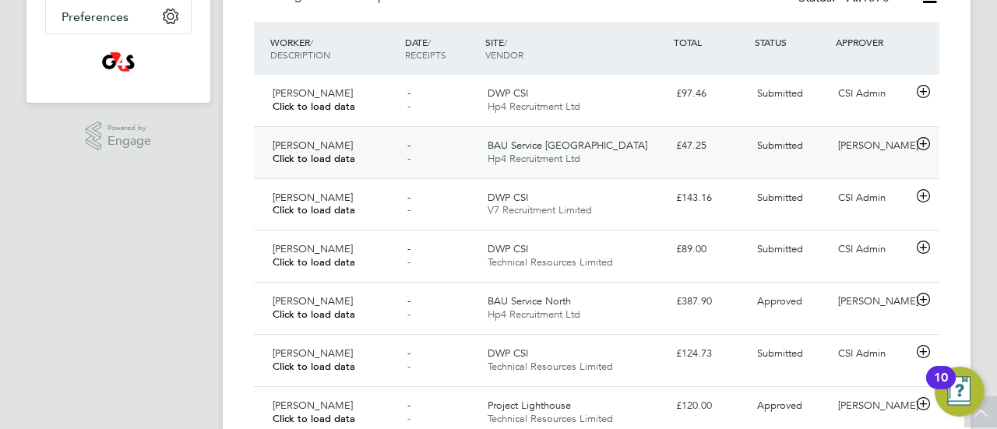
click at [413, 161] on div "- -" at bounding box center [441, 152] width 81 height 39
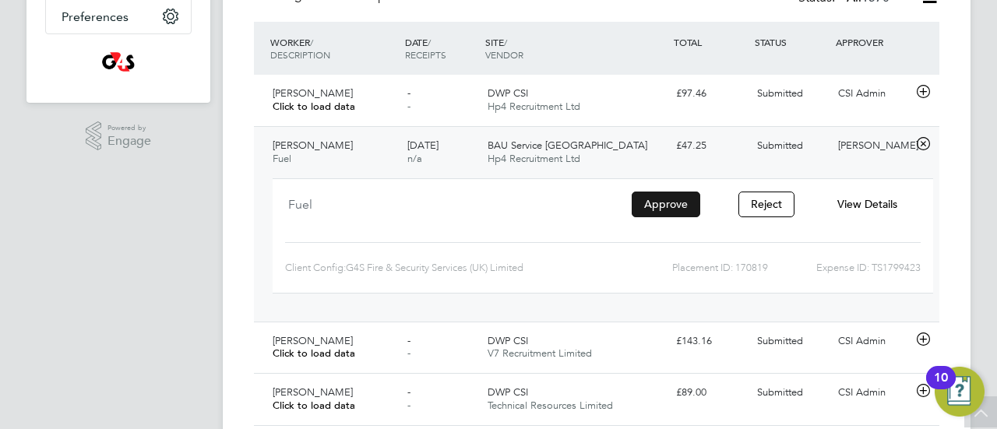
click at [673, 208] on button "Approve" at bounding box center [665, 204] width 69 height 25
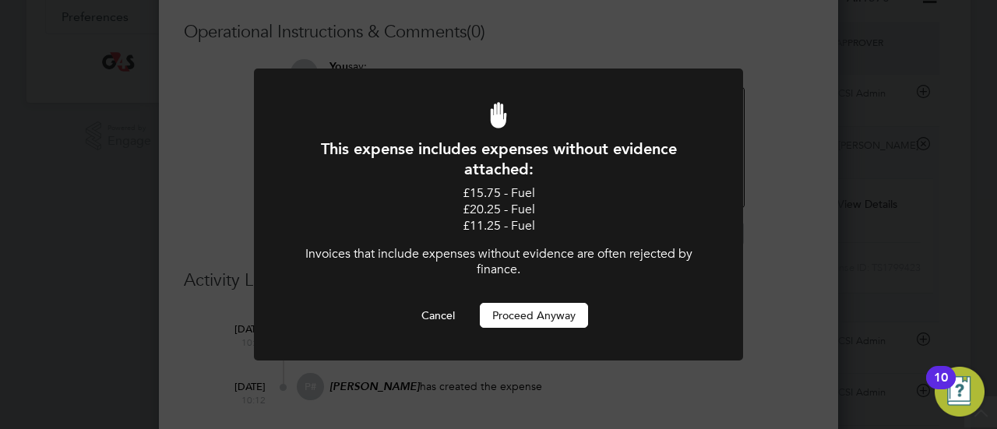
click at [533, 308] on button "Proceed Anyway" at bounding box center [534, 315] width 108 height 25
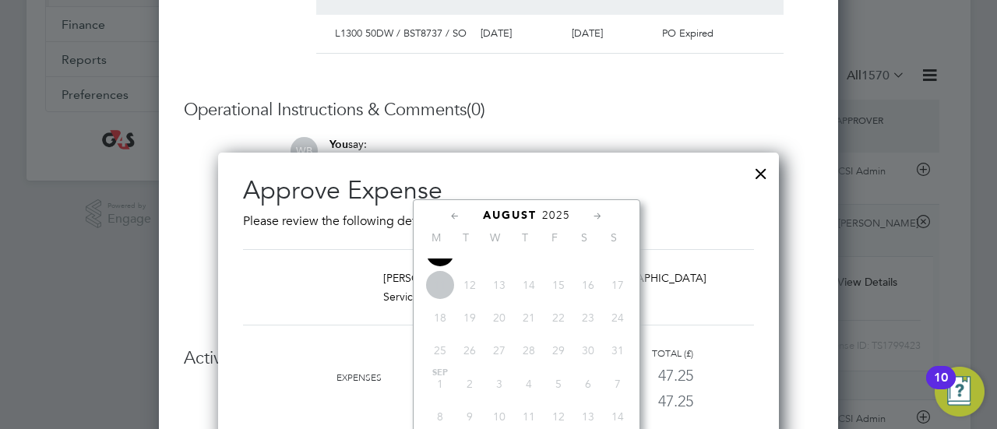
click at [707, 266] on div "Paul Mullings Service Engineer BAU Service Midlands 4 - 10 Aug 2025" at bounding box center [498, 287] width 511 height 76
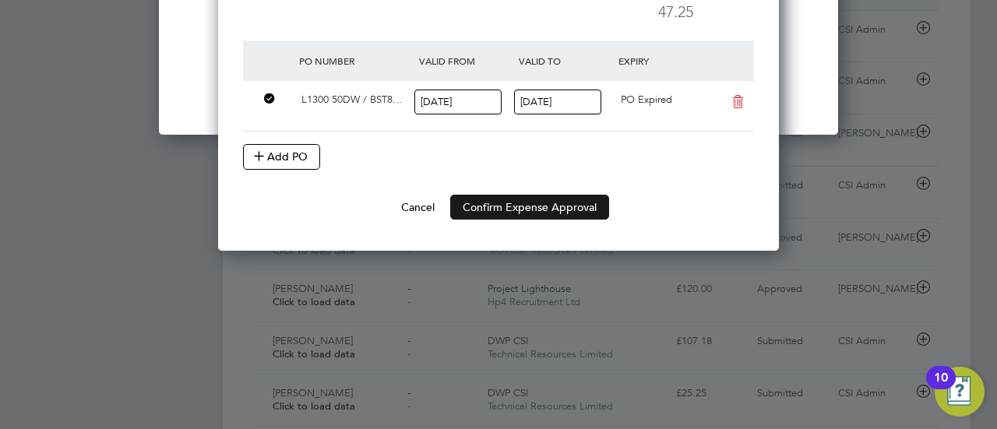
click at [529, 205] on button "Confirm Expense Approval" at bounding box center [529, 207] width 159 height 25
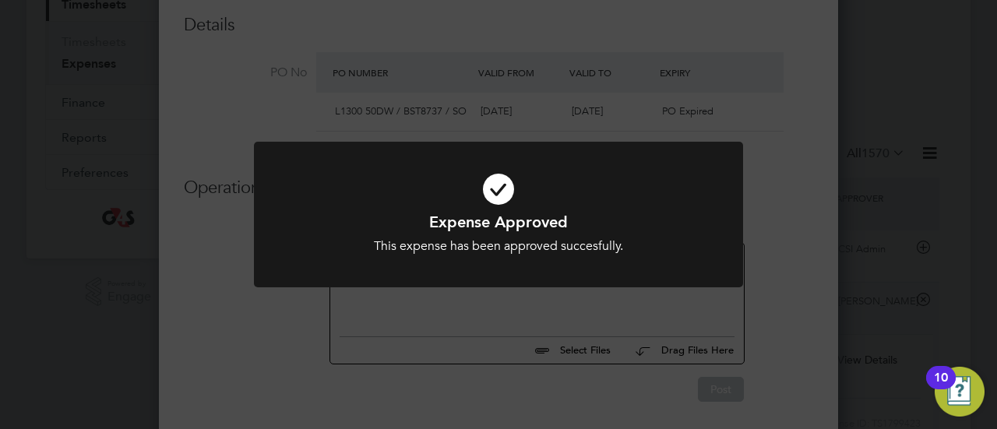
click at [623, 150] on div at bounding box center [498, 215] width 489 height 146
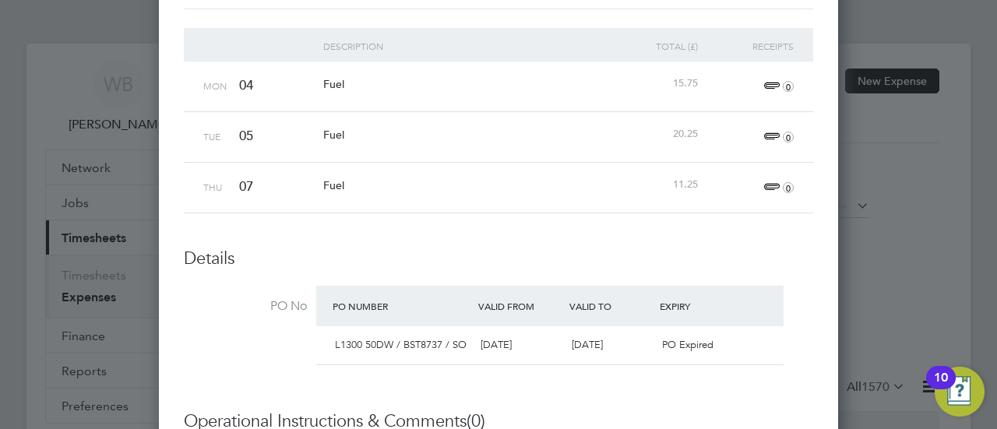
click at [889, 40] on div at bounding box center [498, 214] width 997 height 429
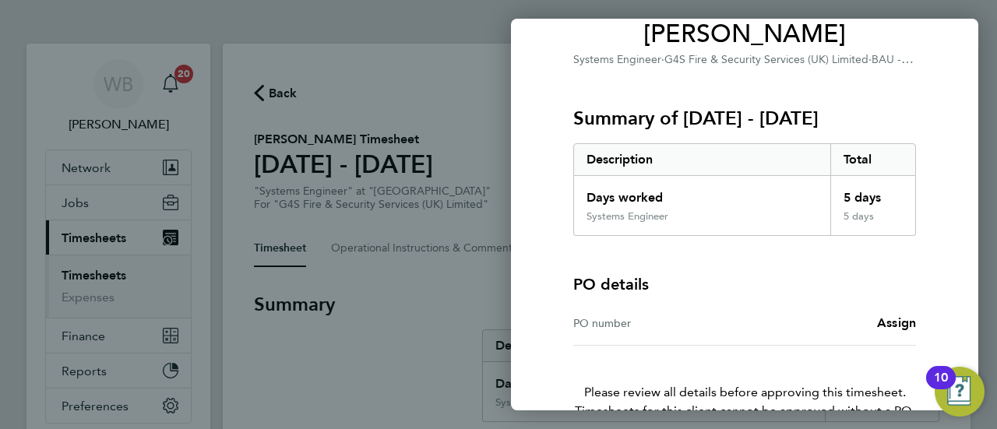
scroll to position [227, 0]
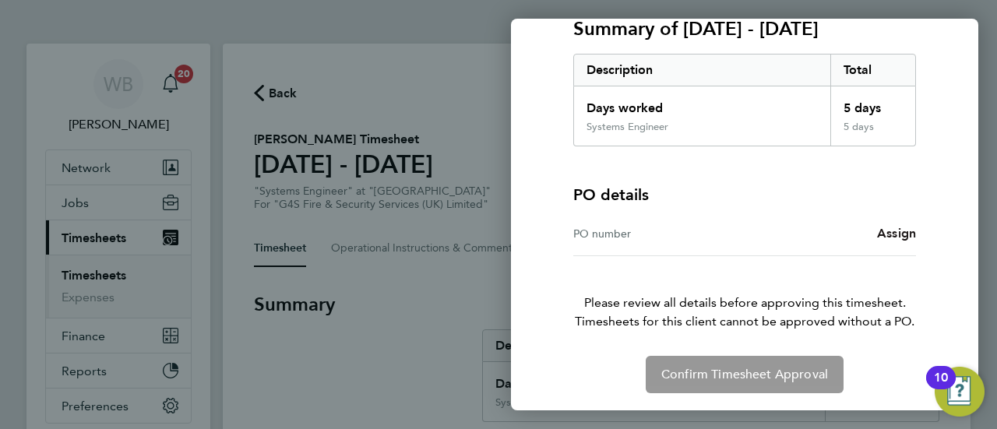
click at [903, 230] on span "Assign" at bounding box center [896, 233] width 39 height 15
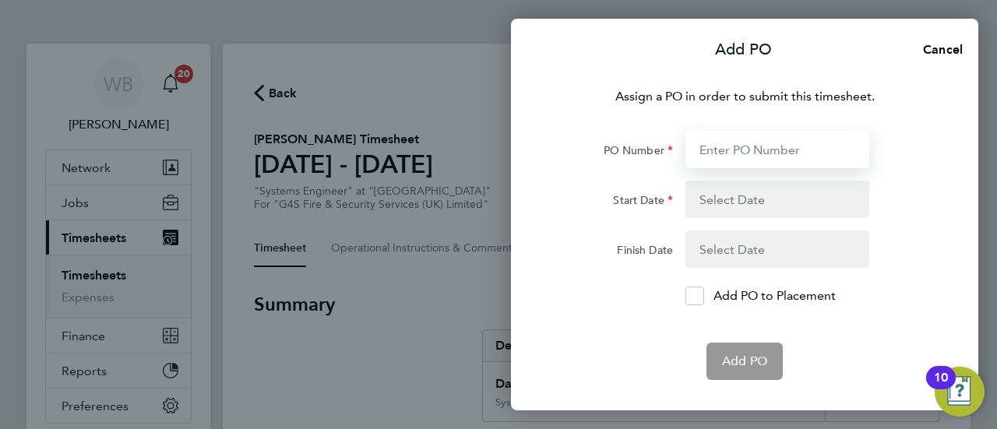
paste input "L1300 50DW / BST8738 / SO"
type input "L1300 50DW / BST8738 / SO"
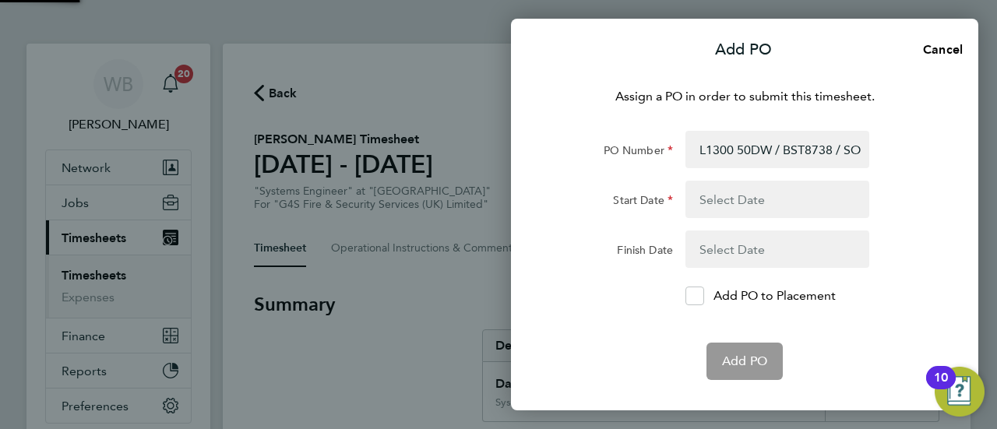
click at [766, 200] on button "button" at bounding box center [777, 199] width 184 height 37
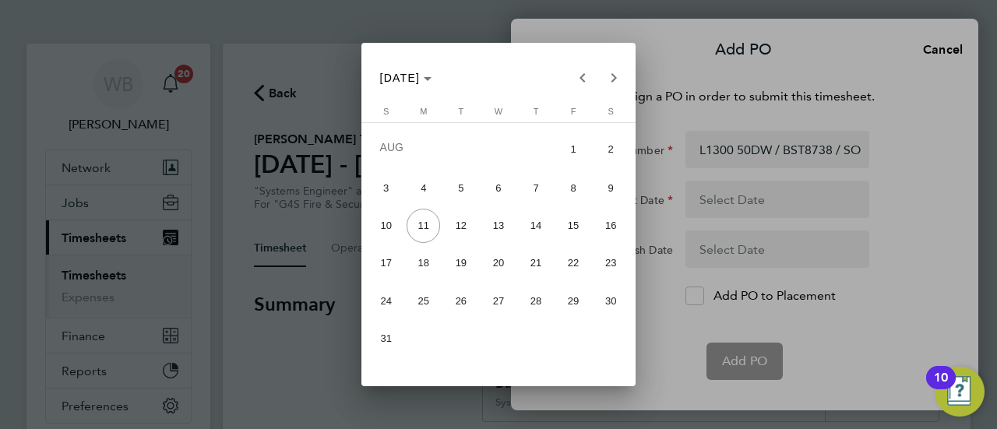
click at [417, 190] on span "4" at bounding box center [422, 187] width 33 height 33
type input "[DATE]"
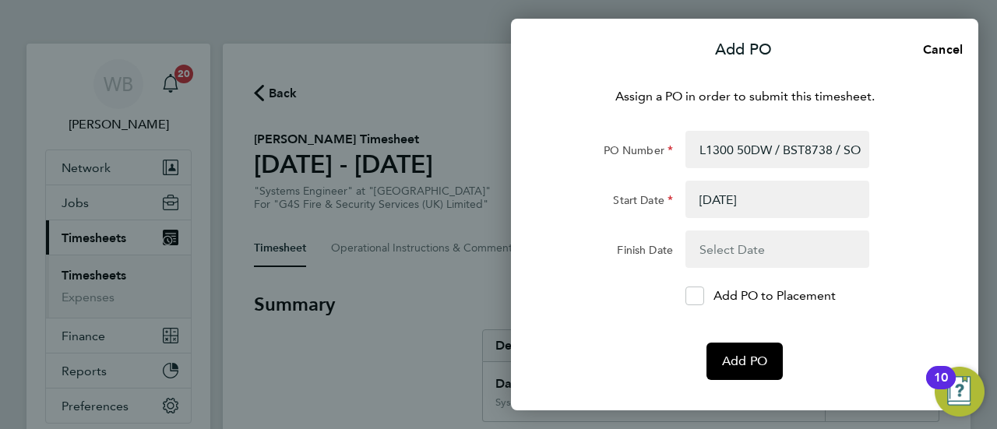
click at [749, 248] on button "button" at bounding box center [777, 248] width 184 height 37
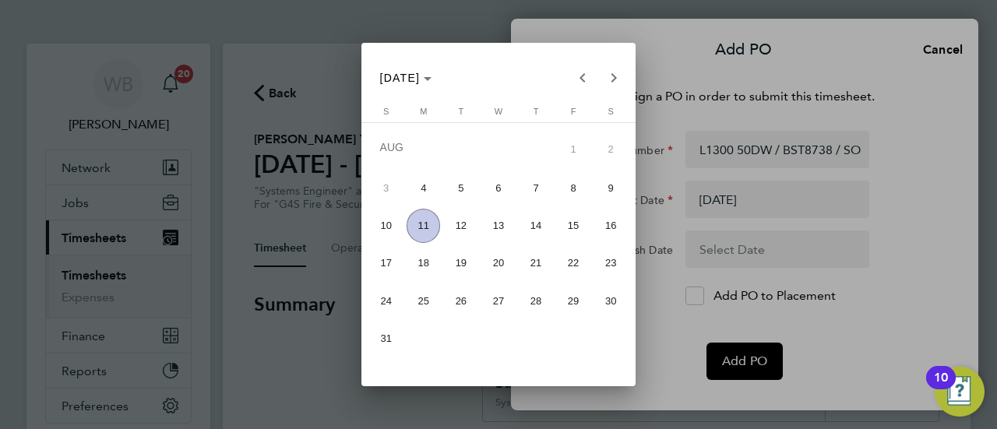
click at [388, 222] on span "10" at bounding box center [385, 225] width 33 height 33
type input "[DATE]"
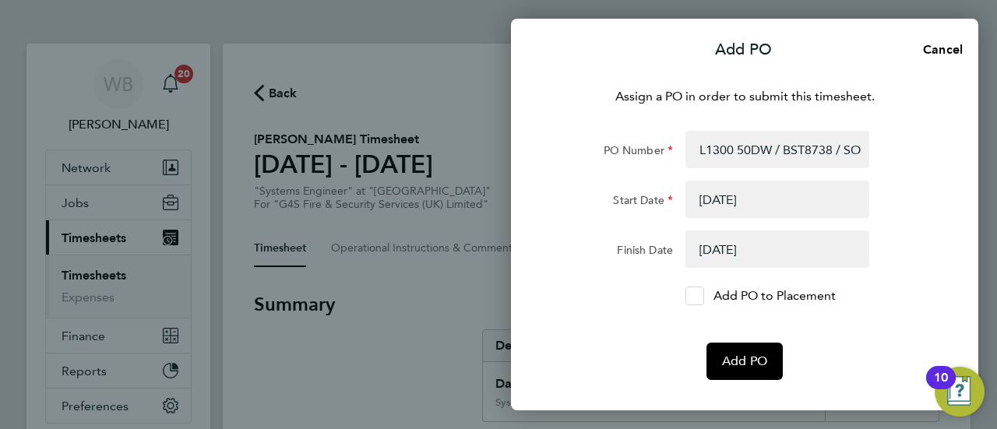
click at [688, 294] on icon at bounding box center [694, 296] width 12 height 10
click at [700, 296] on input "Add PO to Placement" at bounding box center [700, 296] width 0 height 0
click at [761, 359] on span "Add PO" at bounding box center [744, 361] width 45 height 16
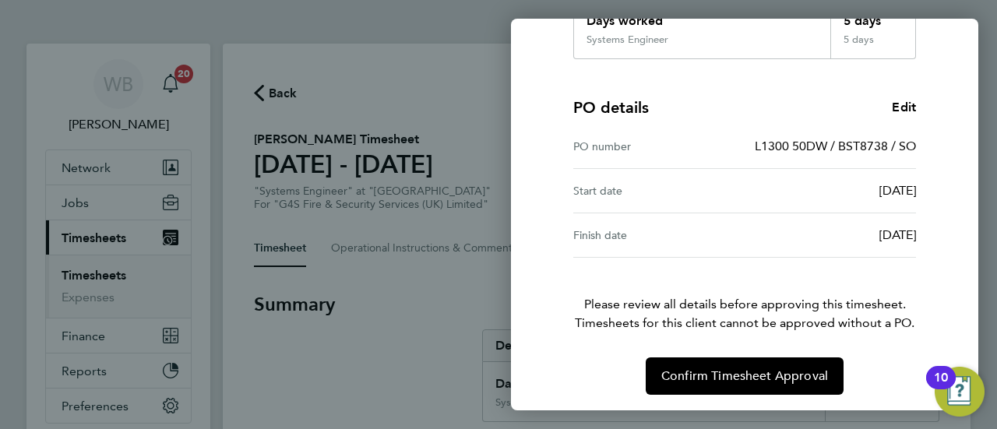
scroll to position [315, 0]
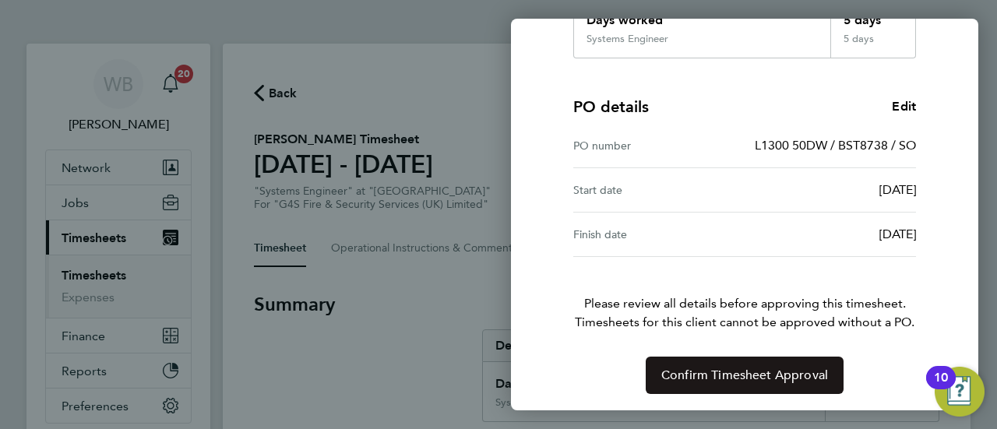
click at [779, 368] on span "Confirm Timesheet Approval" at bounding box center [744, 376] width 167 height 16
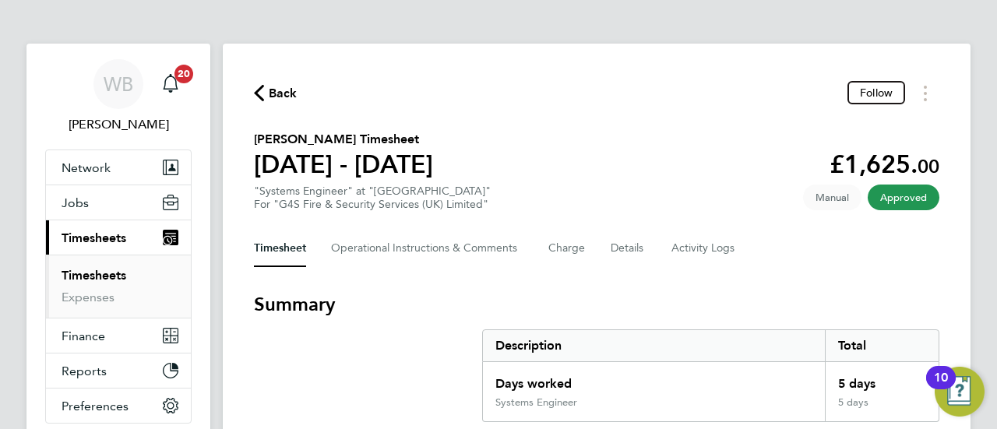
click at [286, 91] on span "Back" at bounding box center [283, 93] width 29 height 19
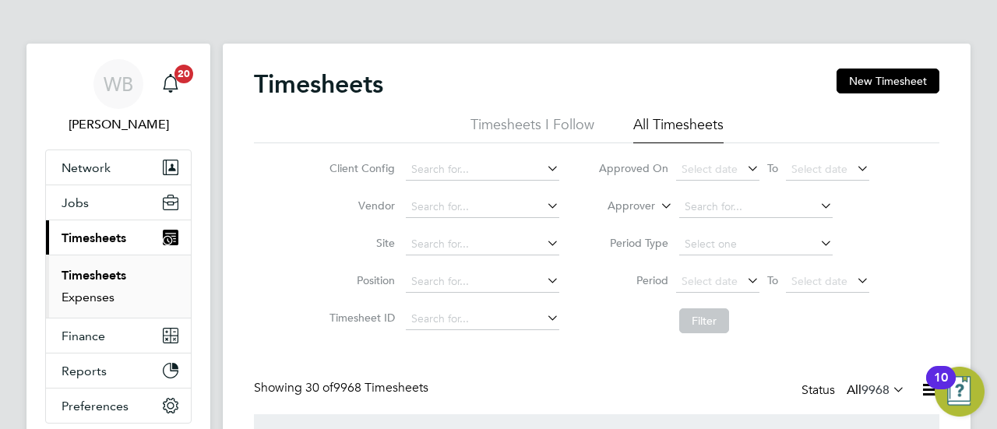
click at [97, 290] on link "Expenses" at bounding box center [88, 297] width 53 height 15
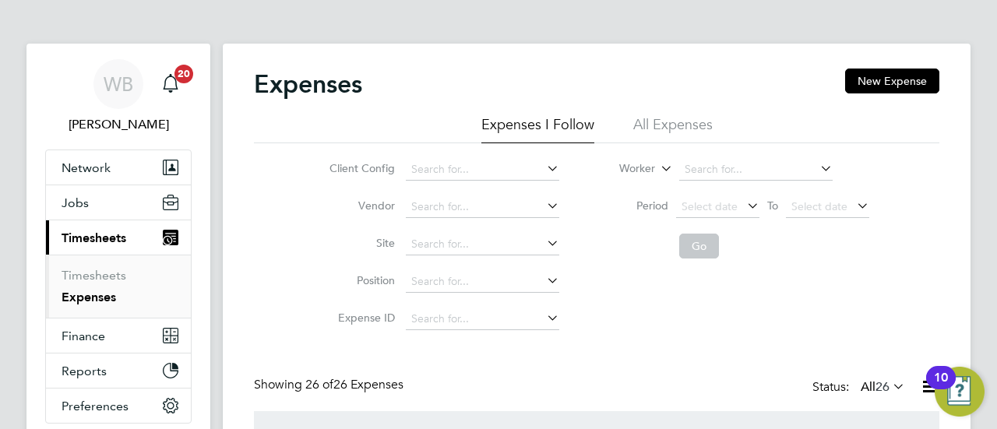
click at [688, 124] on li "All Expenses" at bounding box center [672, 129] width 79 height 28
